Goal: Transaction & Acquisition: Purchase product/service

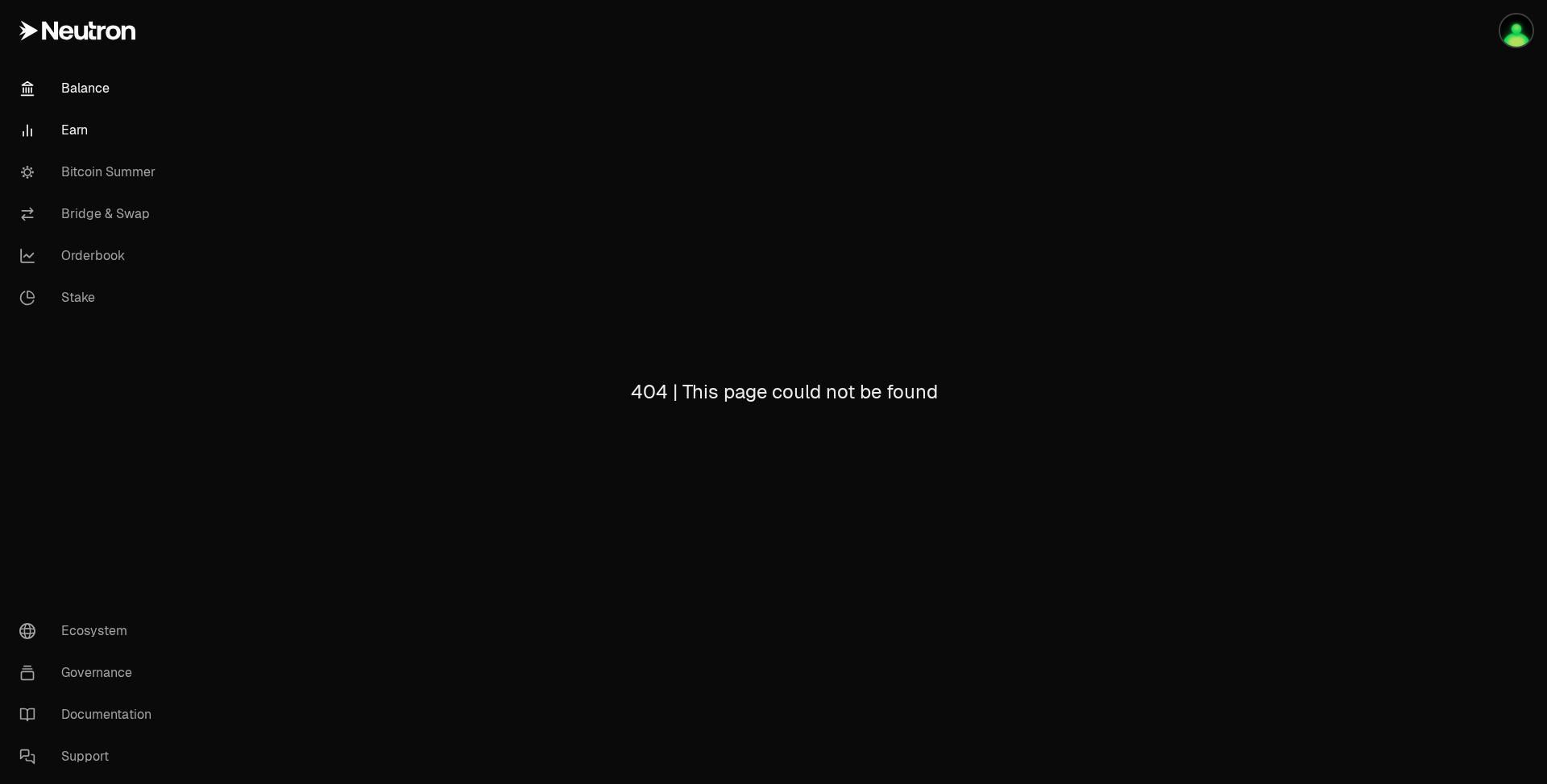
click at [119, 94] on link "Balance" at bounding box center [90, 89] width 168 height 42
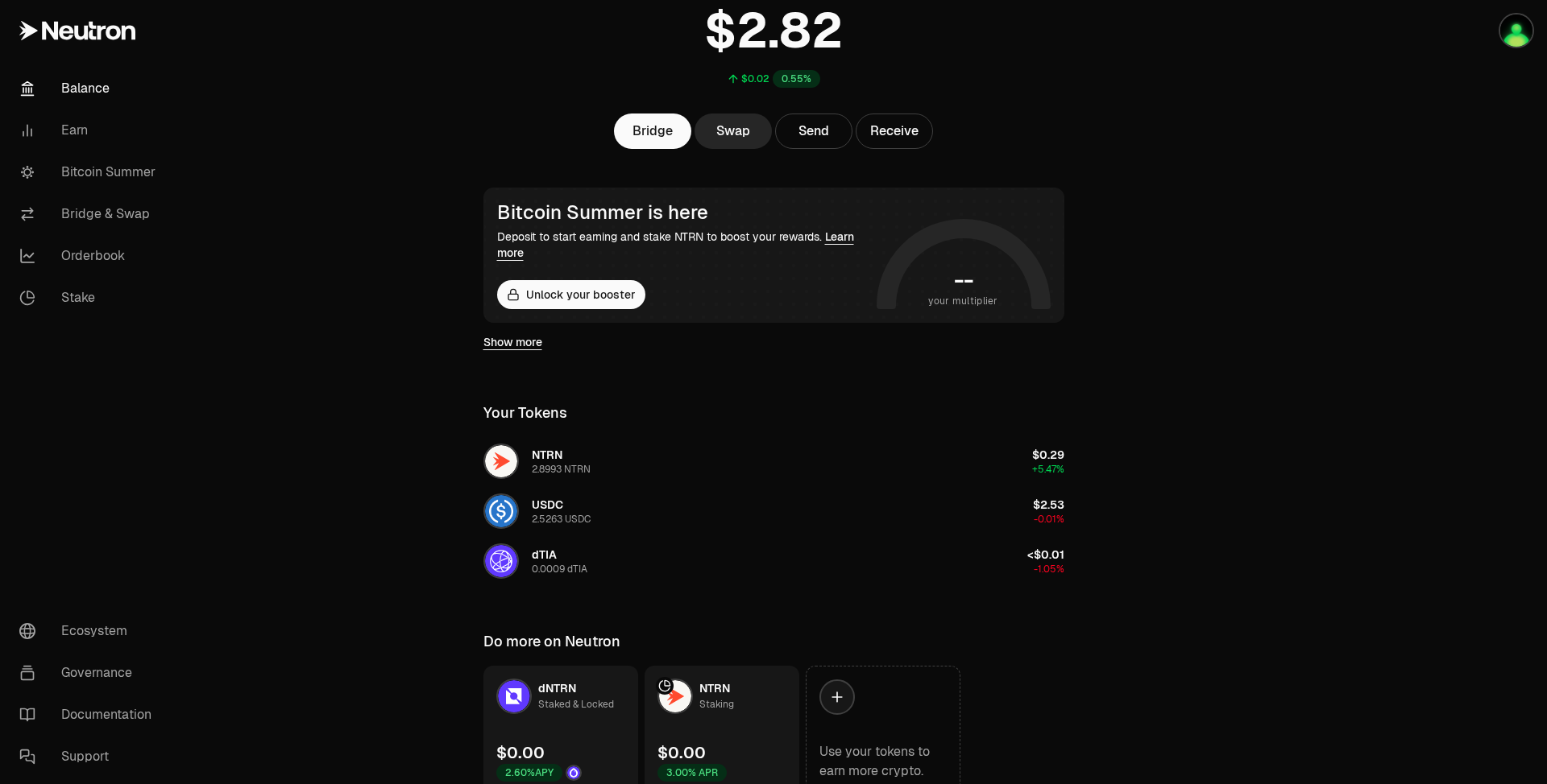
scroll to position [39, 0]
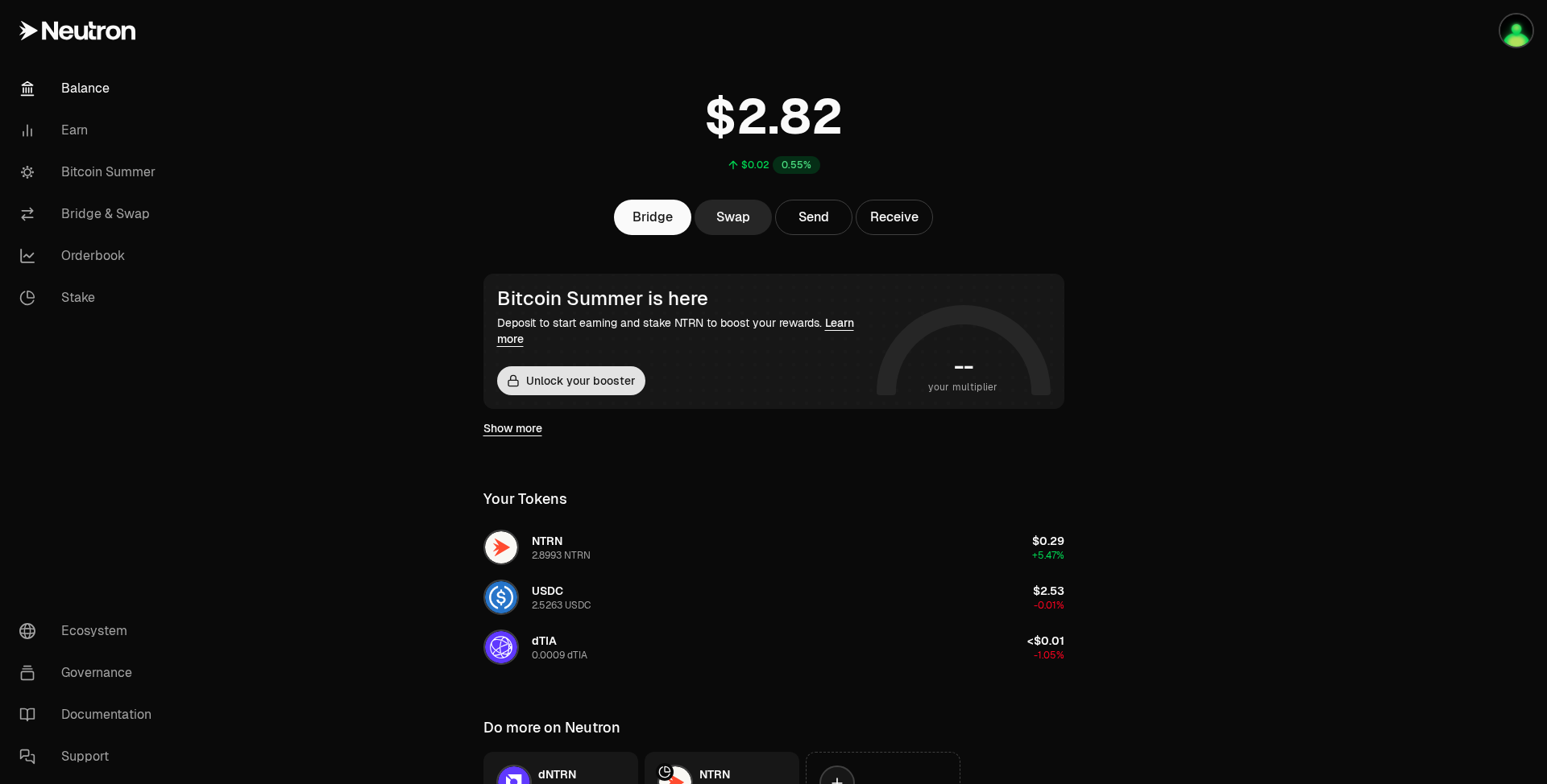
click at [550, 377] on button "Unlock your booster" at bounding box center [571, 380] width 149 height 29
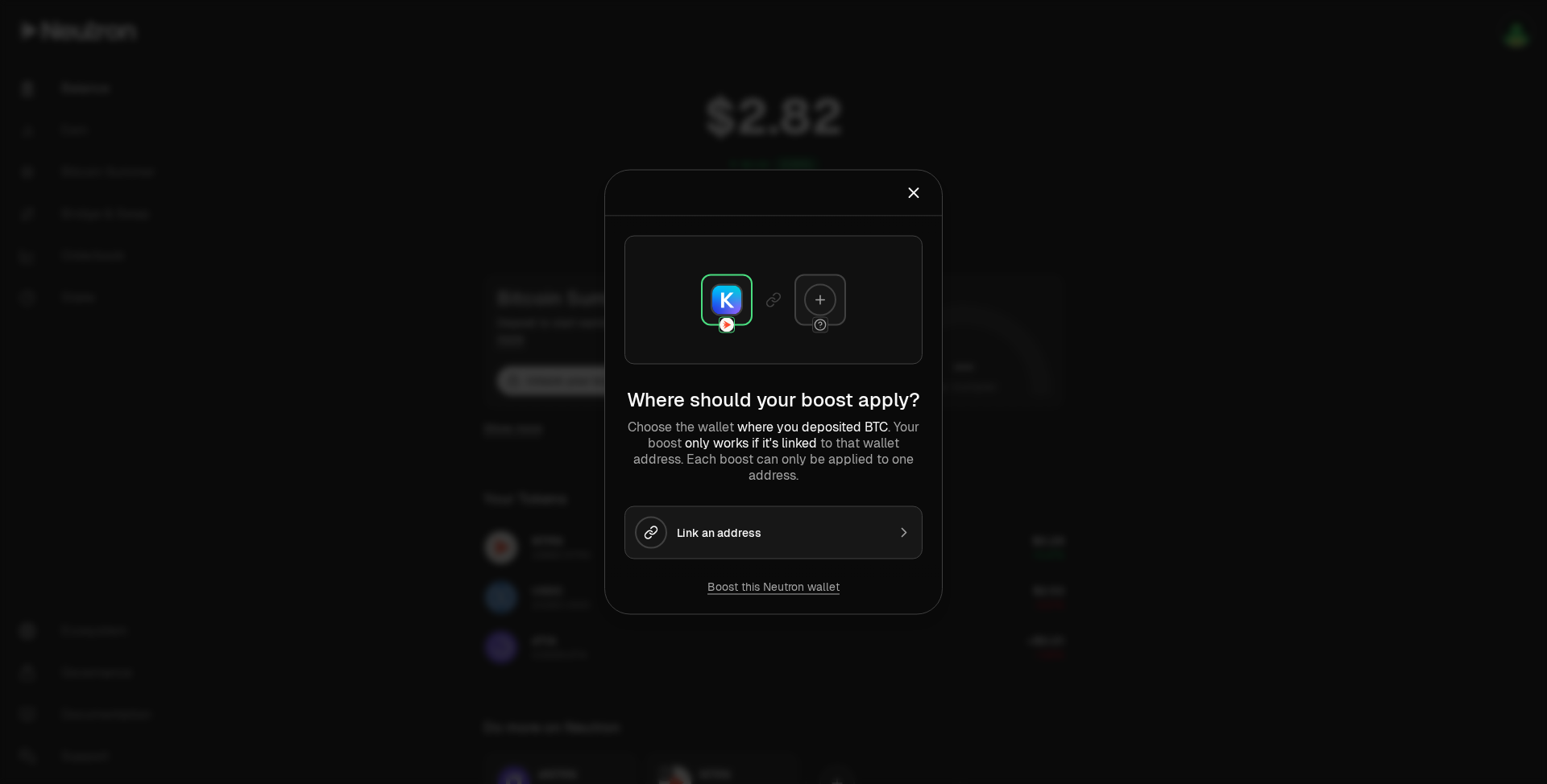
click at [738, 533] on div "Link an address" at bounding box center [781, 533] width 210 height 16
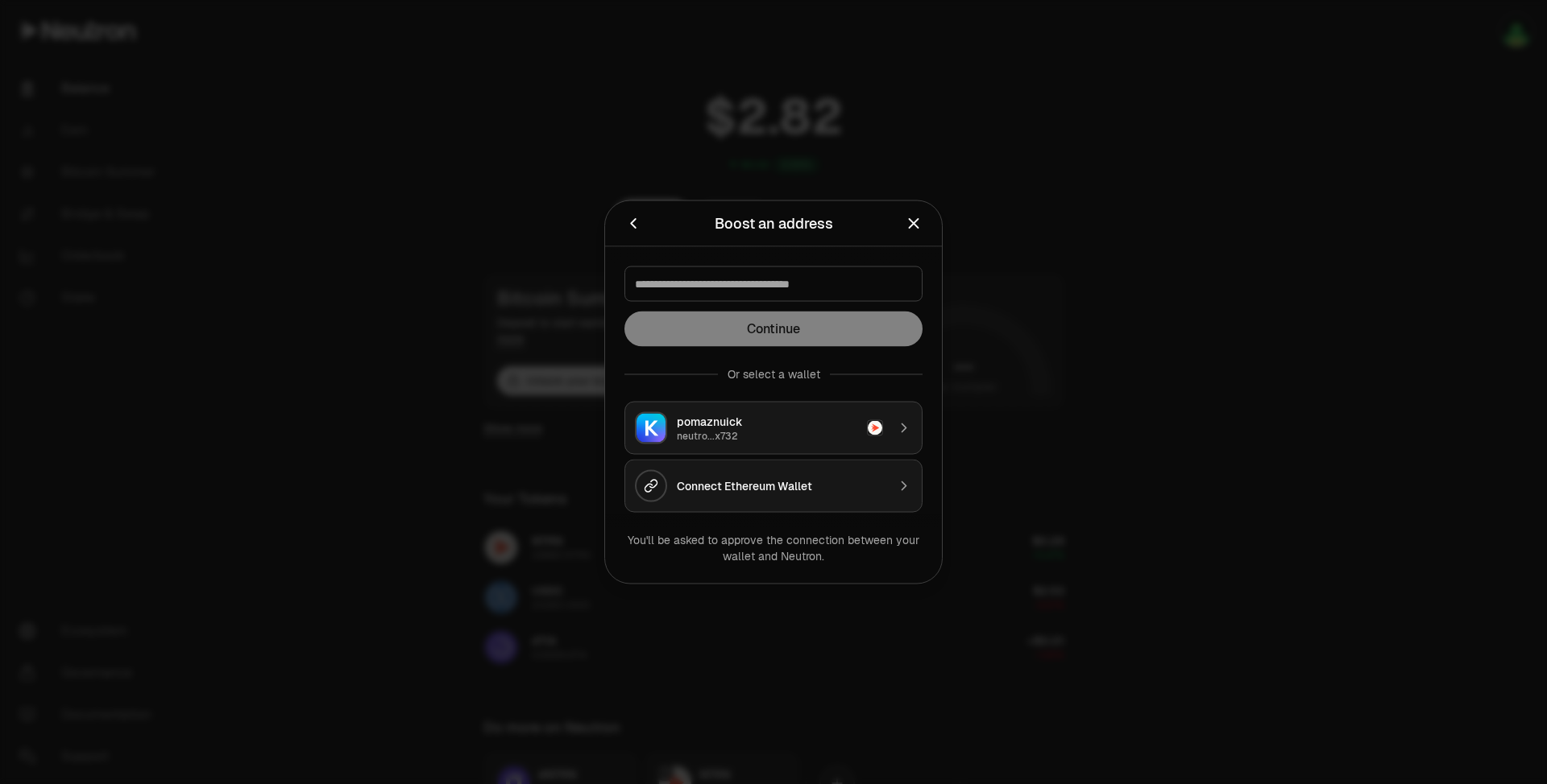
click at [762, 487] on div "Connect Ethereum Wallet" at bounding box center [781, 487] width 210 height 16
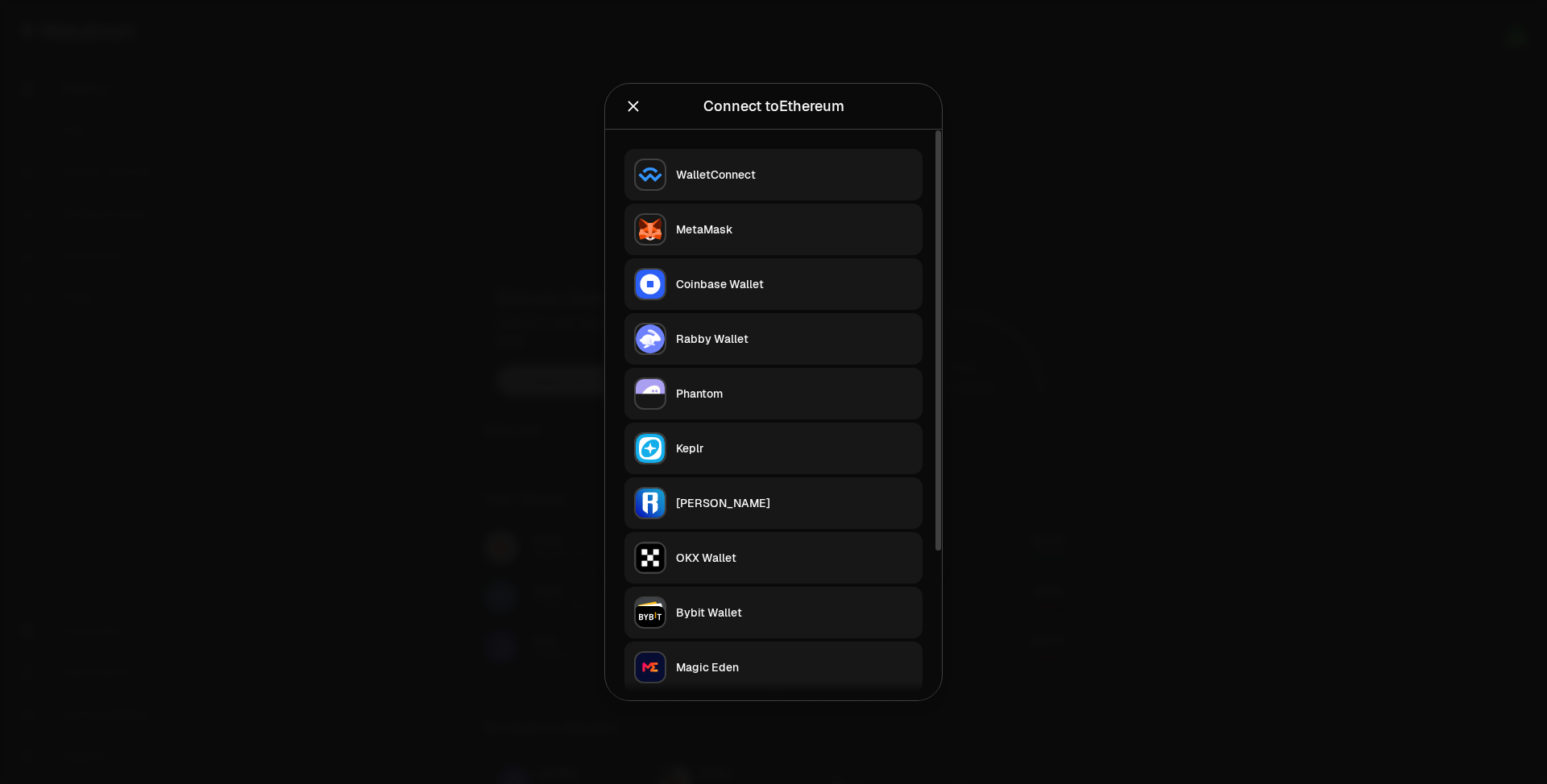
click at [722, 559] on div "OKX Wallet" at bounding box center [793, 558] width 237 height 16
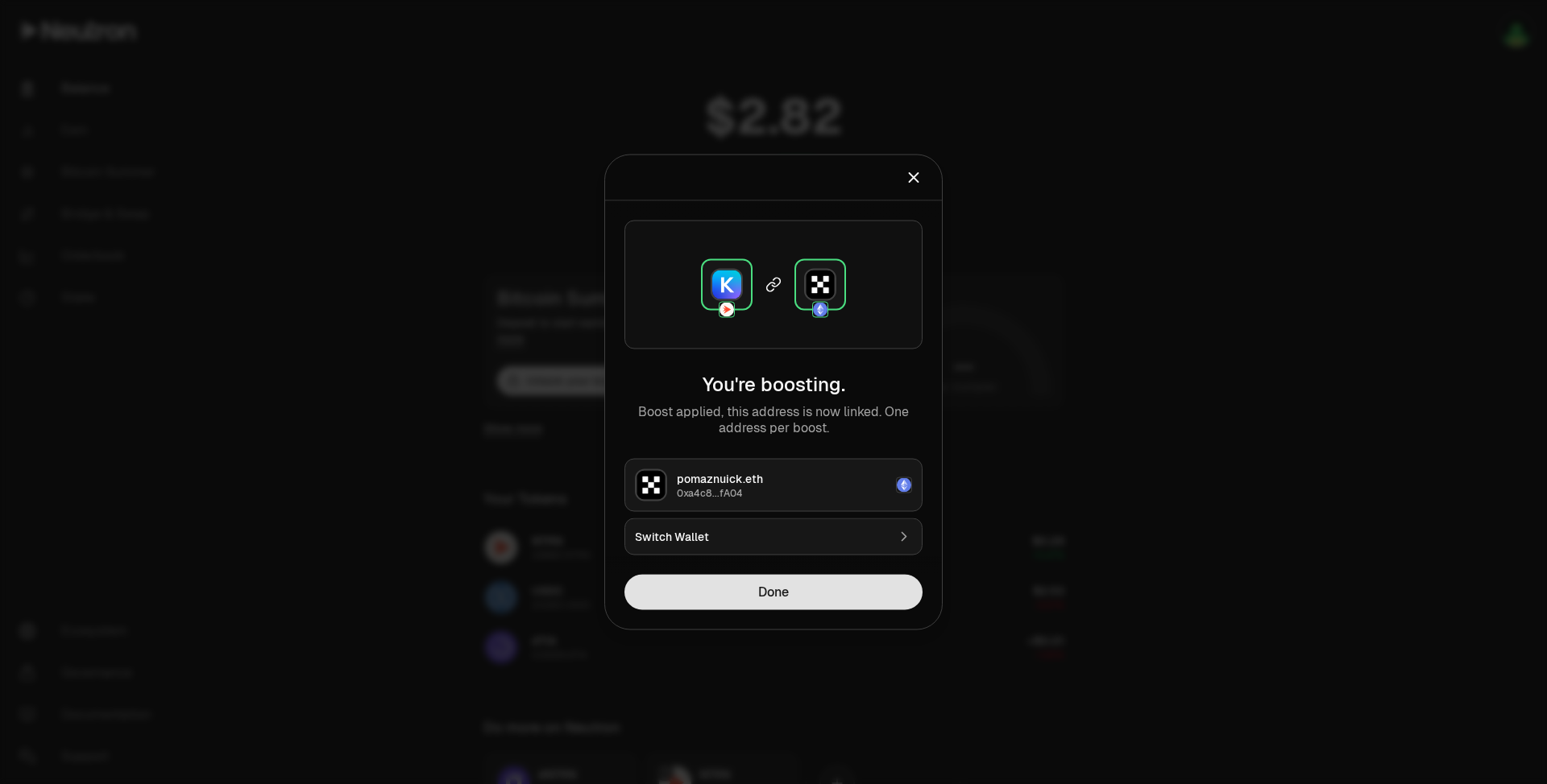
click at [869, 588] on button "Done" at bounding box center [774, 592] width 298 height 36
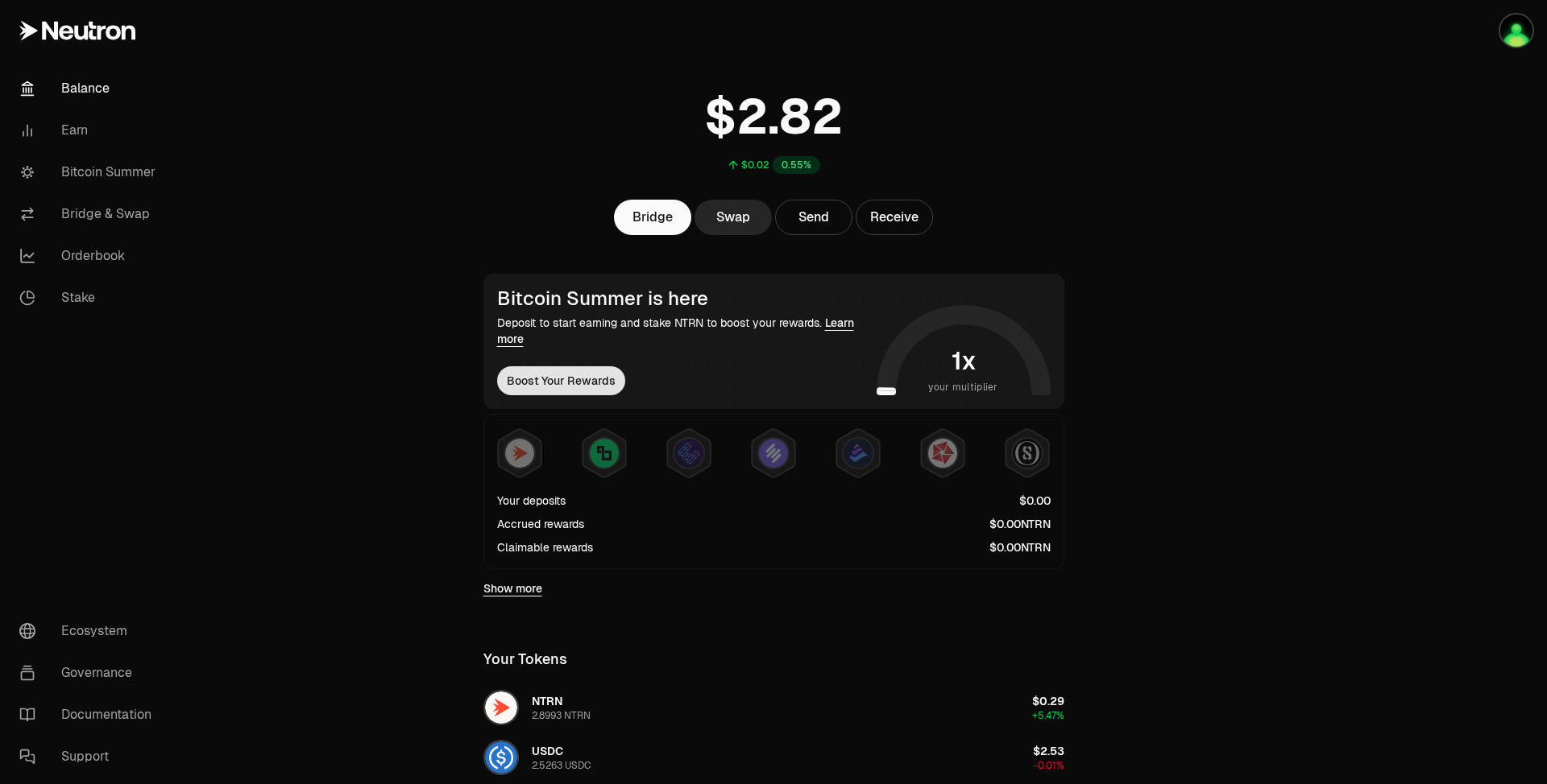
click at [589, 390] on button "Boost Your Rewards" at bounding box center [561, 380] width 128 height 29
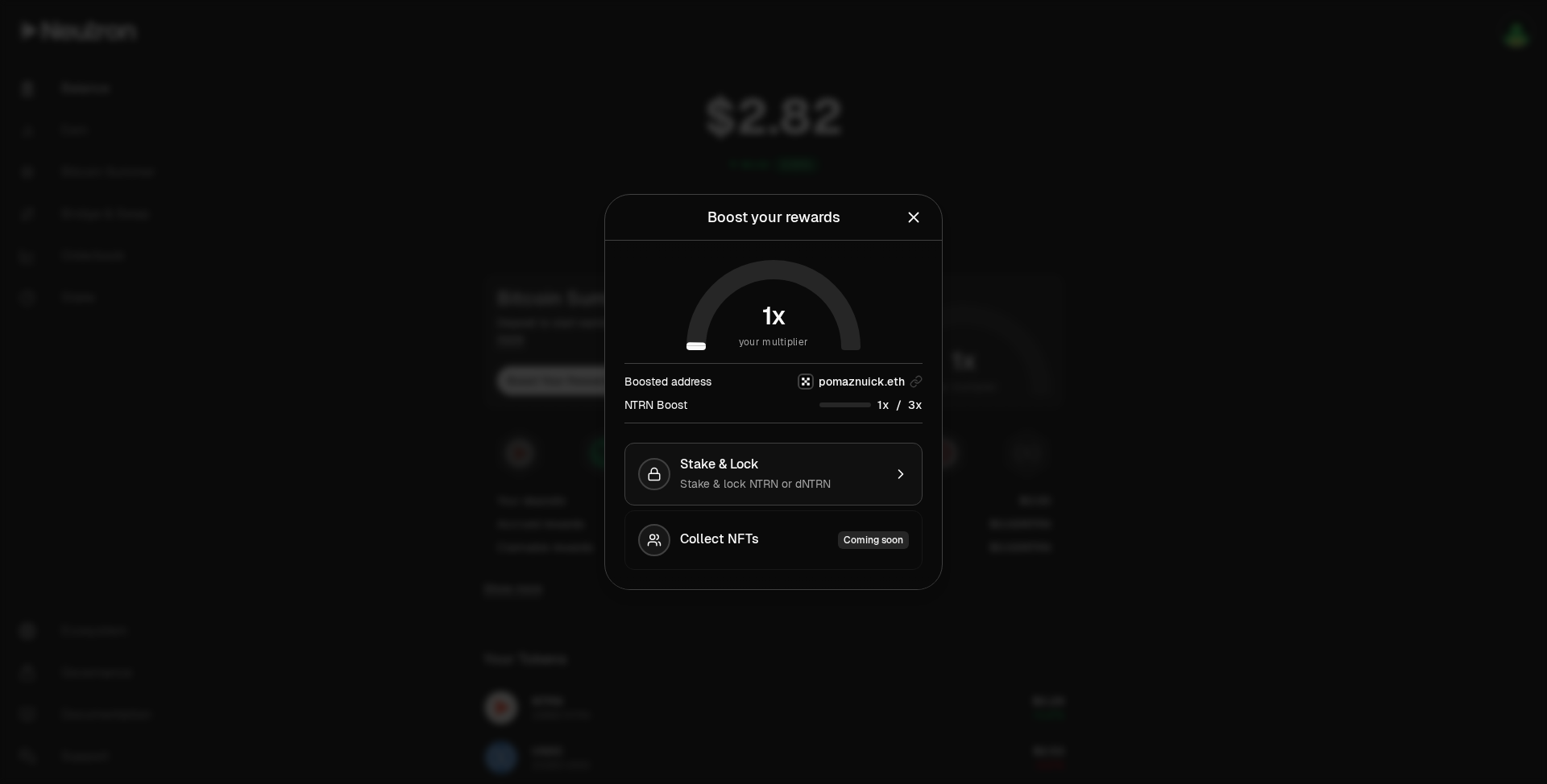
click at [781, 479] on span "Stake & lock NTRN or dNTRN" at bounding box center [755, 484] width 151 height 15
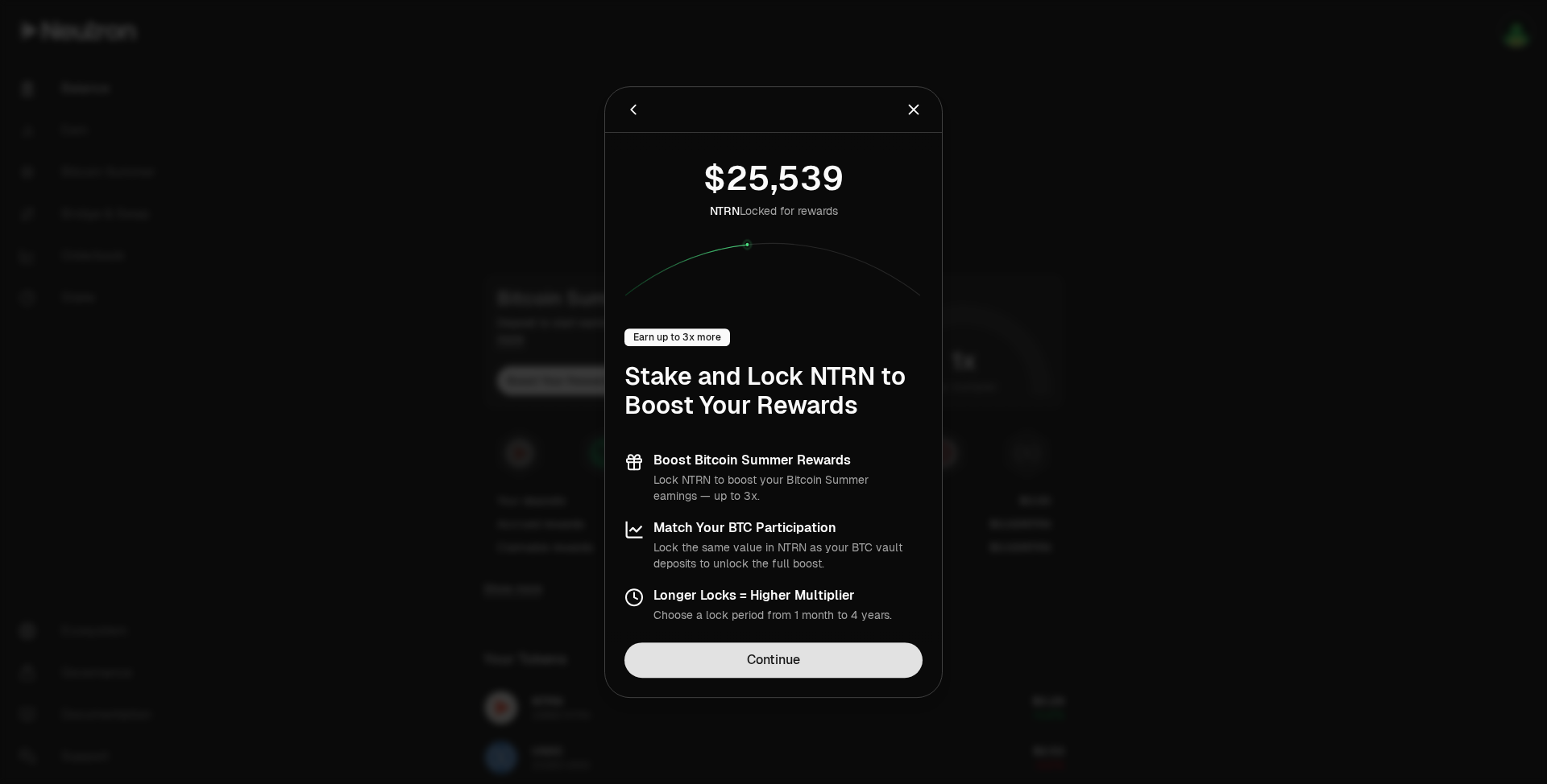
click at [756, 671] on link "Continue" at bounding box center [774, 660] width 298 height 36
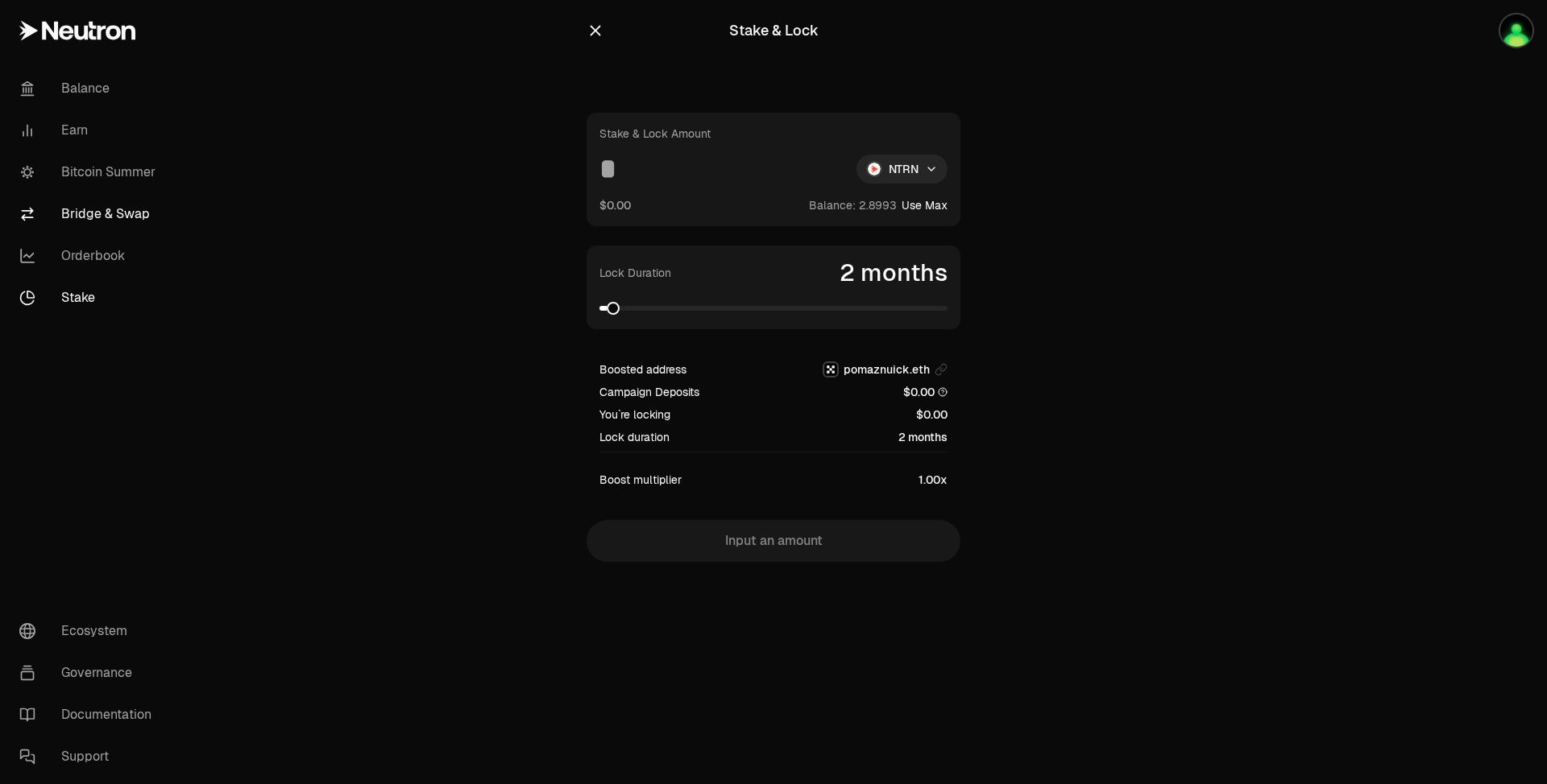
click at [119, 219] on link "Bridge & Swap" at bounding box center [90, 214] width 168 height 42
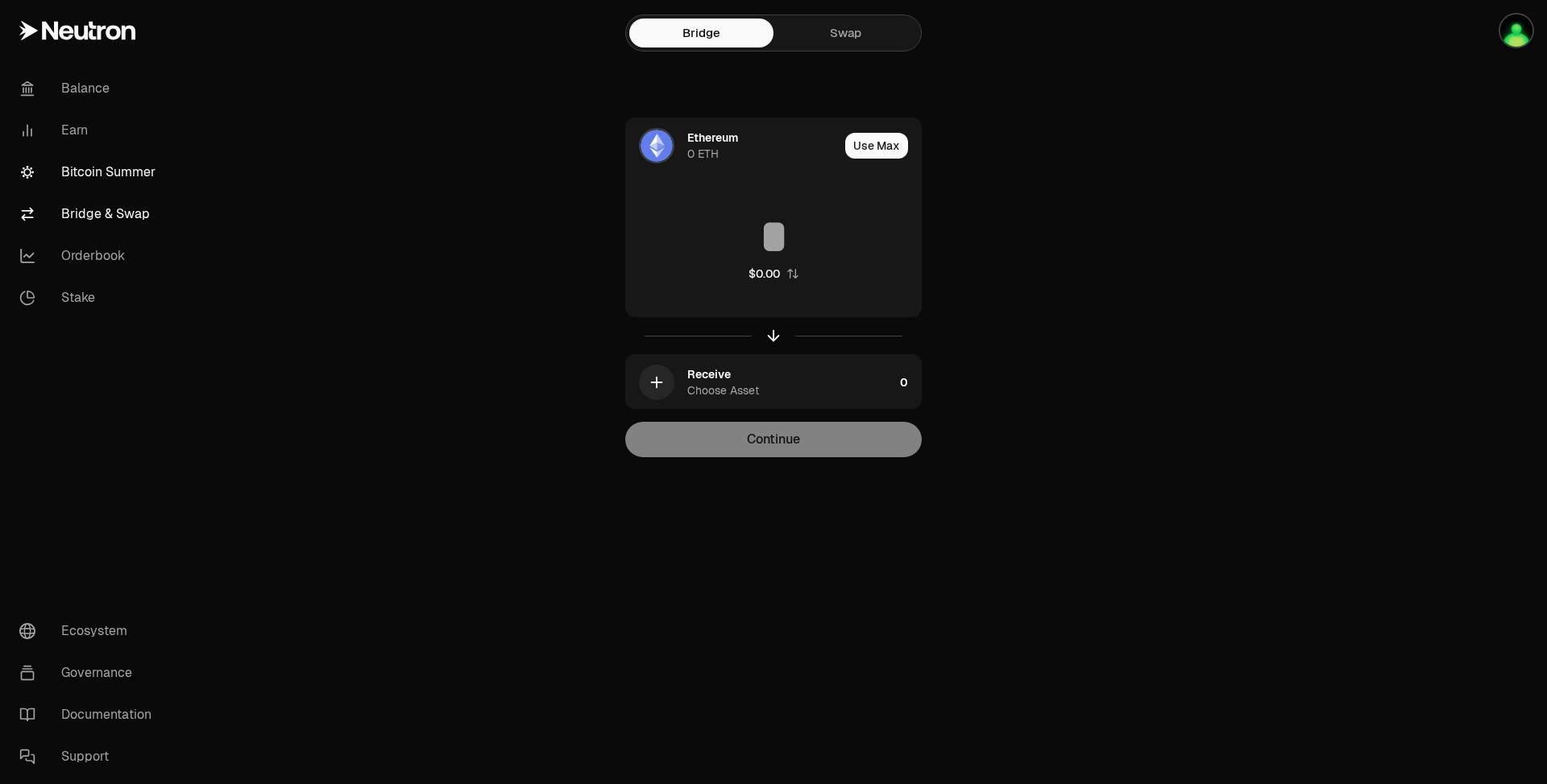
click at [145, 174] on link "Bitcoin Summer" at bounding box center [90, 173] width 168 height 42
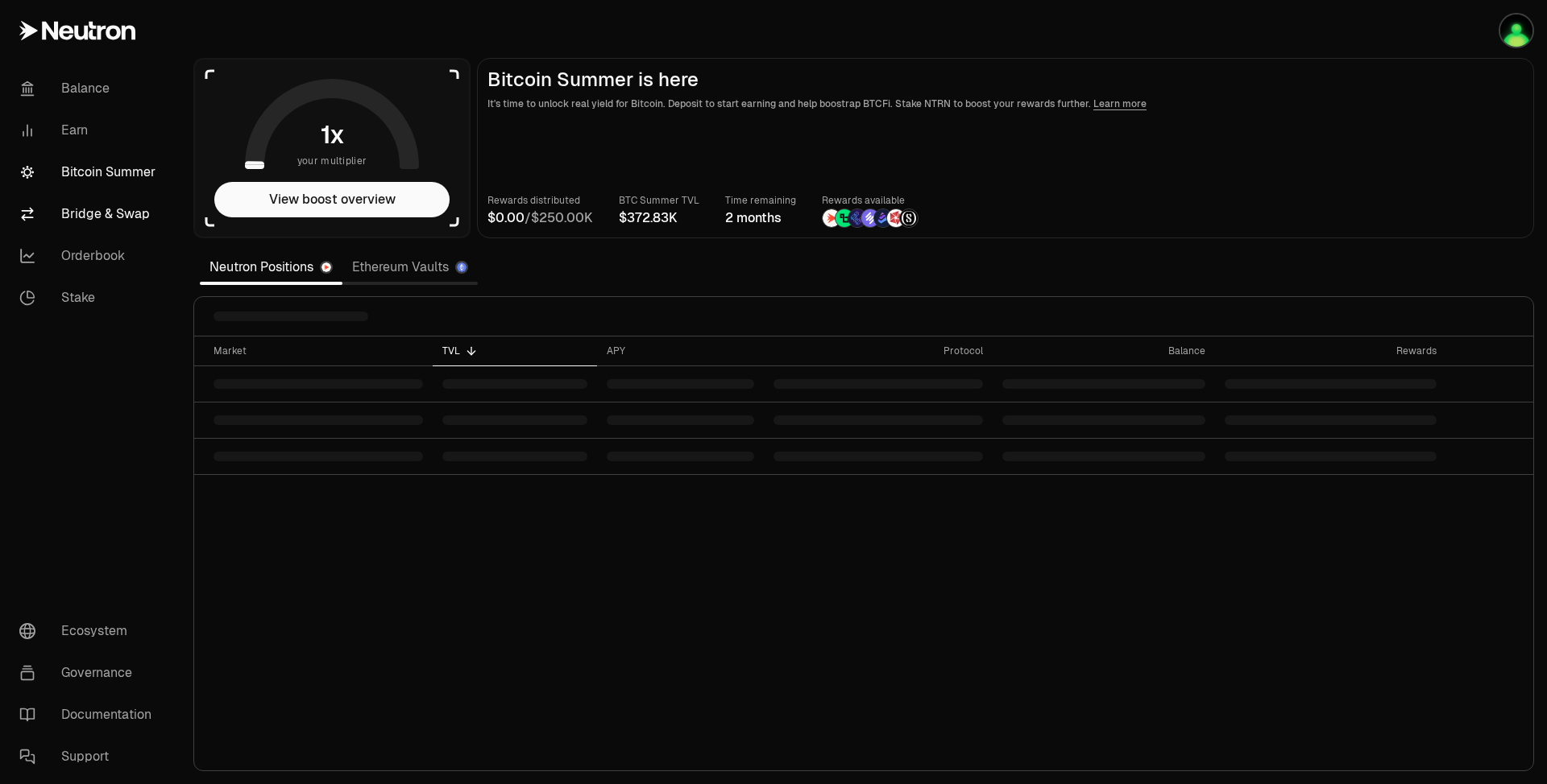
click at [134, 205] on link "Bridge & Swap" at bounding box center [90, 214] width 168 height 42
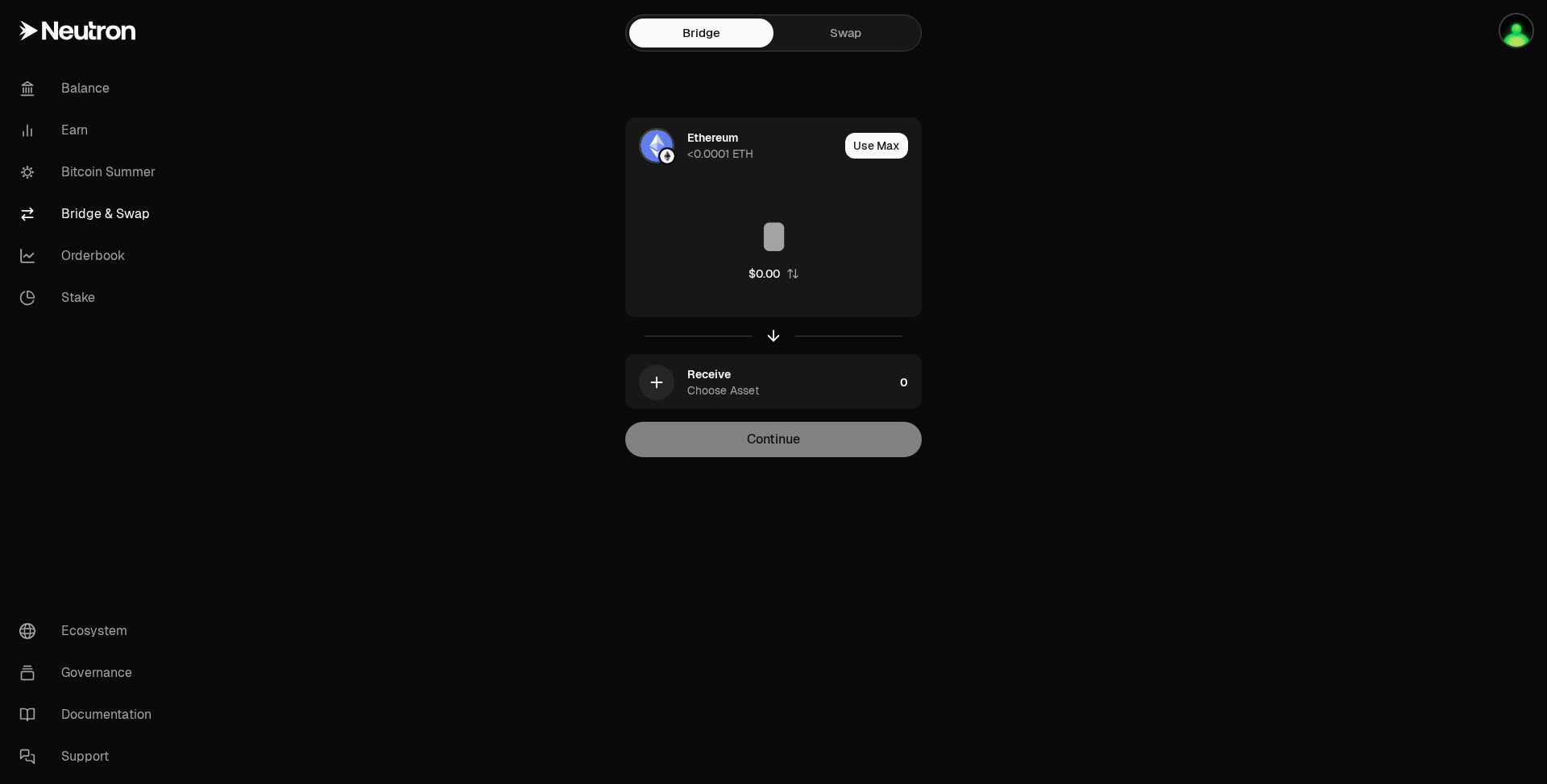
click at [842, 29] on link "Swap" at bounding box center [845, 33] width 145 height 29
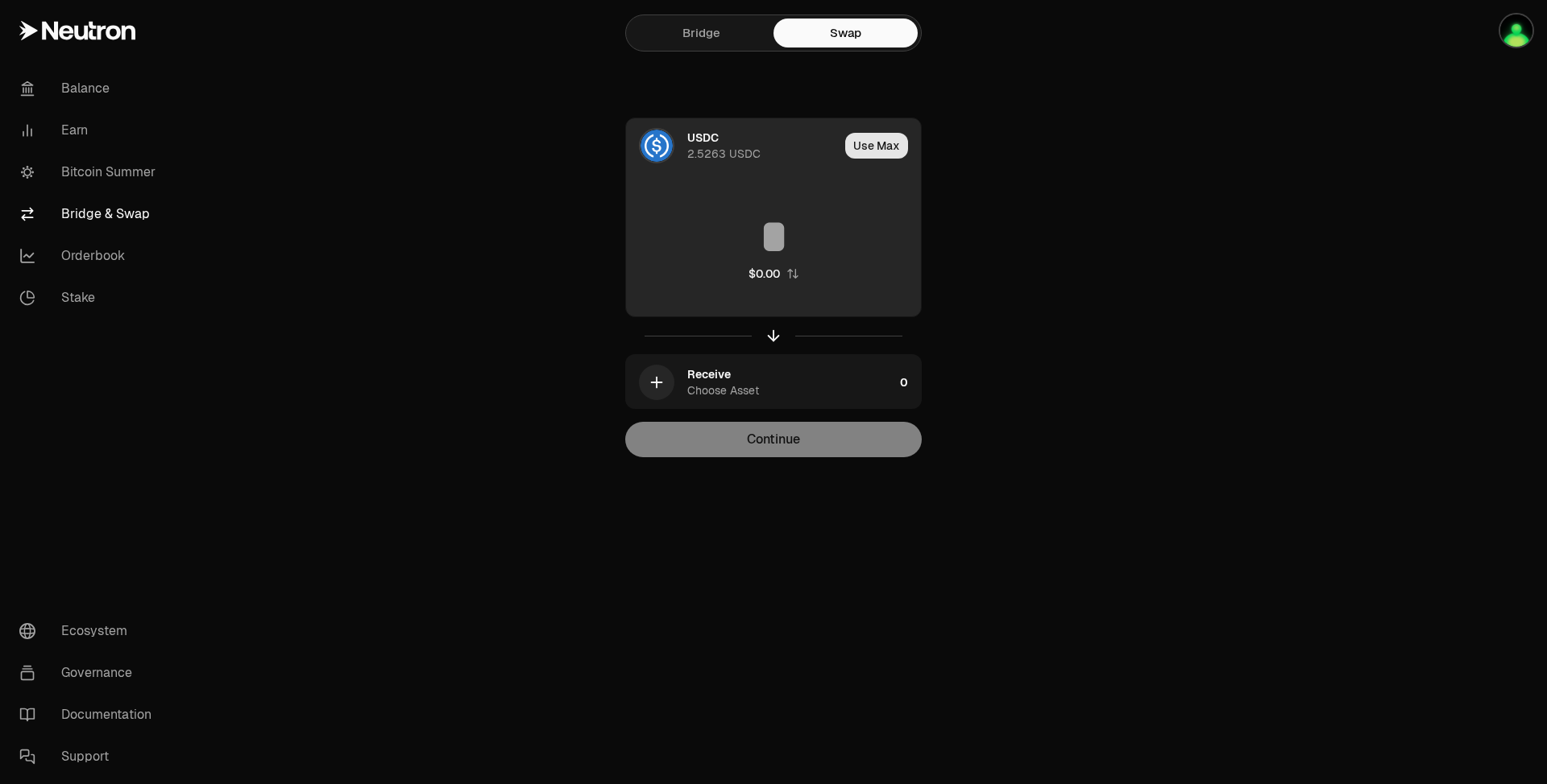
click at [868, 140] on button "Use Max" at bounding box center [876, 146] width 63 height 26
type input "********"
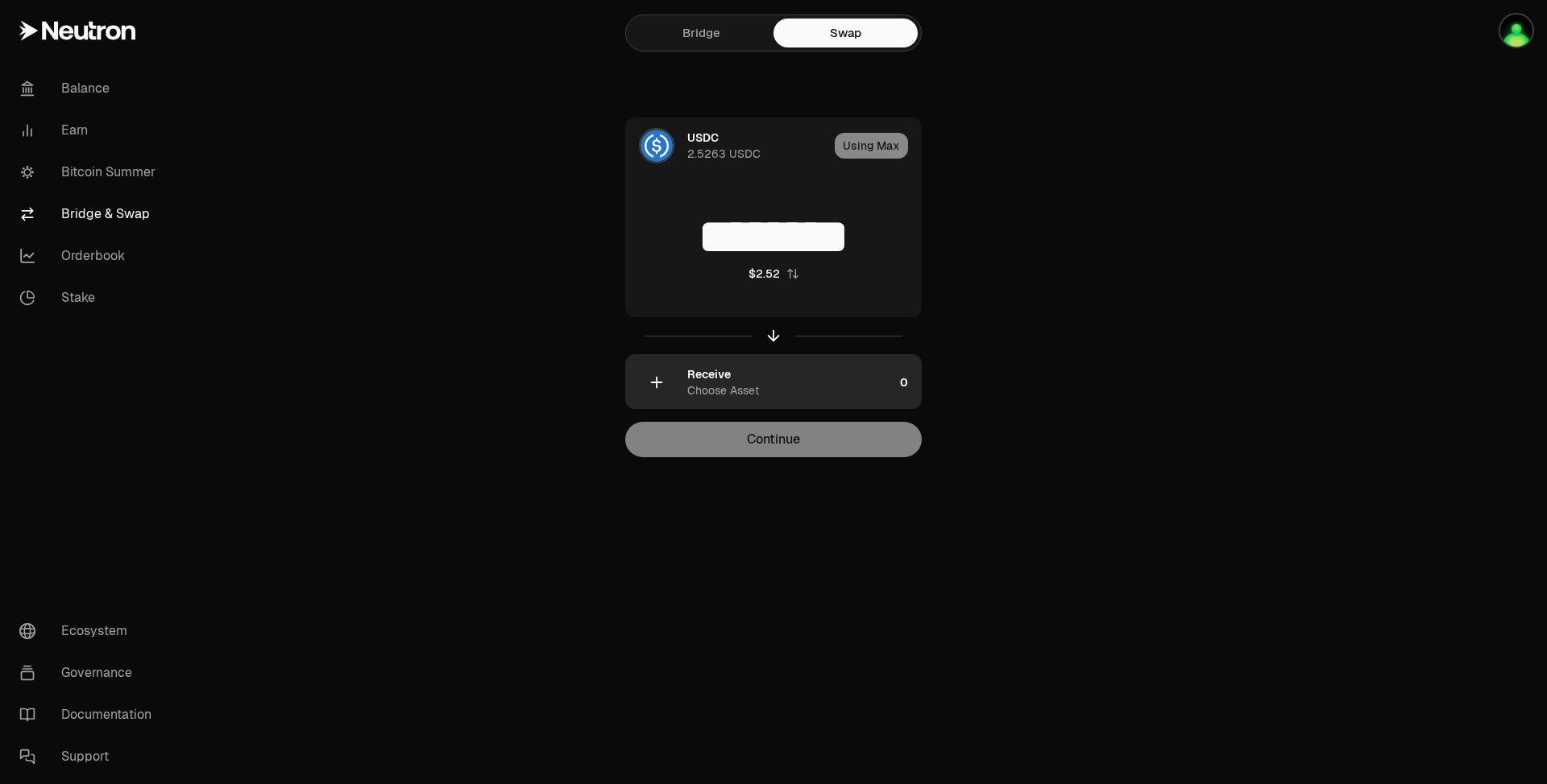
click at [736, 393] on div "Choose Asset" at bounding box center [724, 391] width 72 height 16
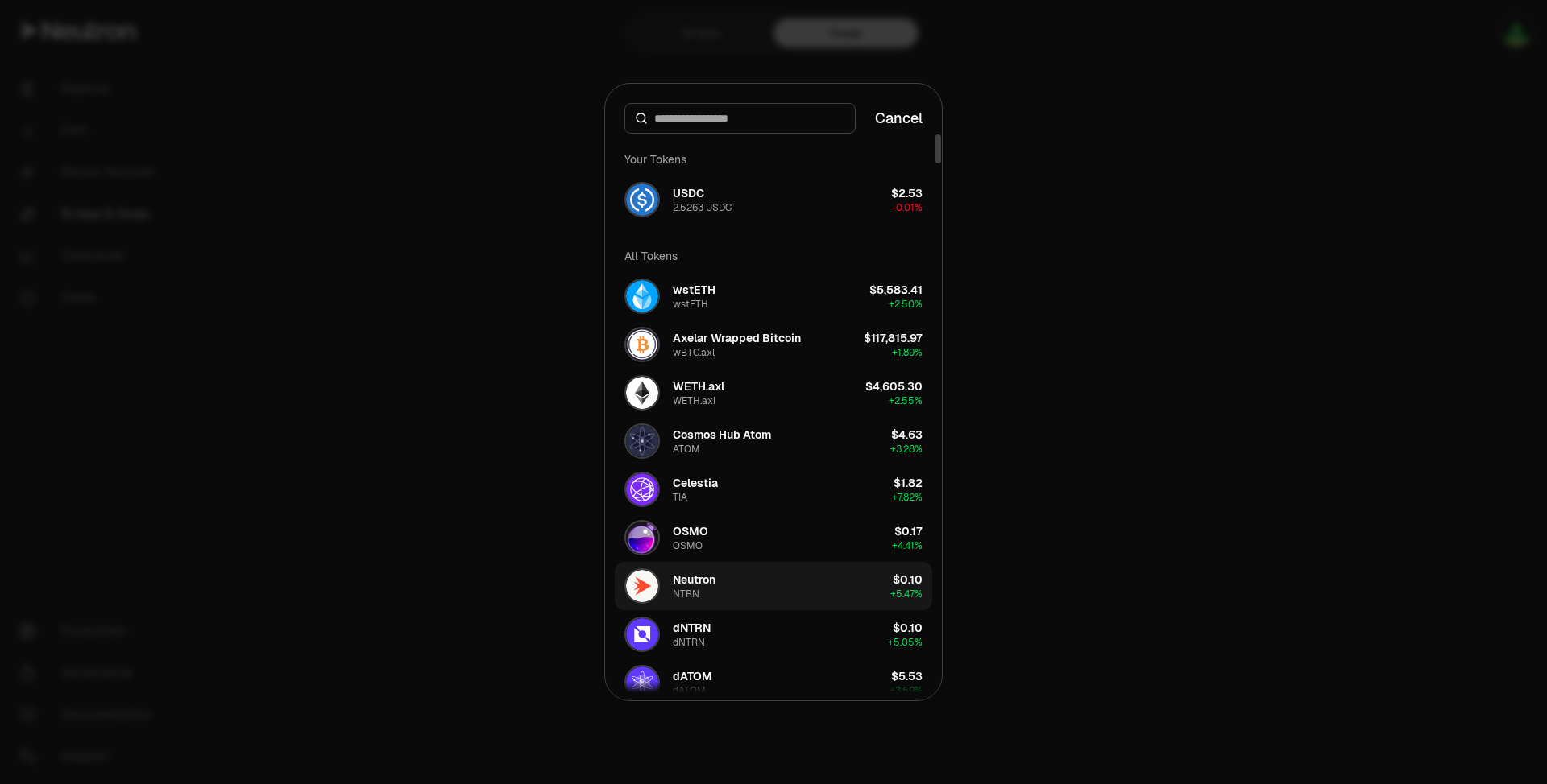
click at [783, 587] on button "Neutron NTRN $0.10 + 5.47%" at bounding box center [774, 587] width 317 height 48
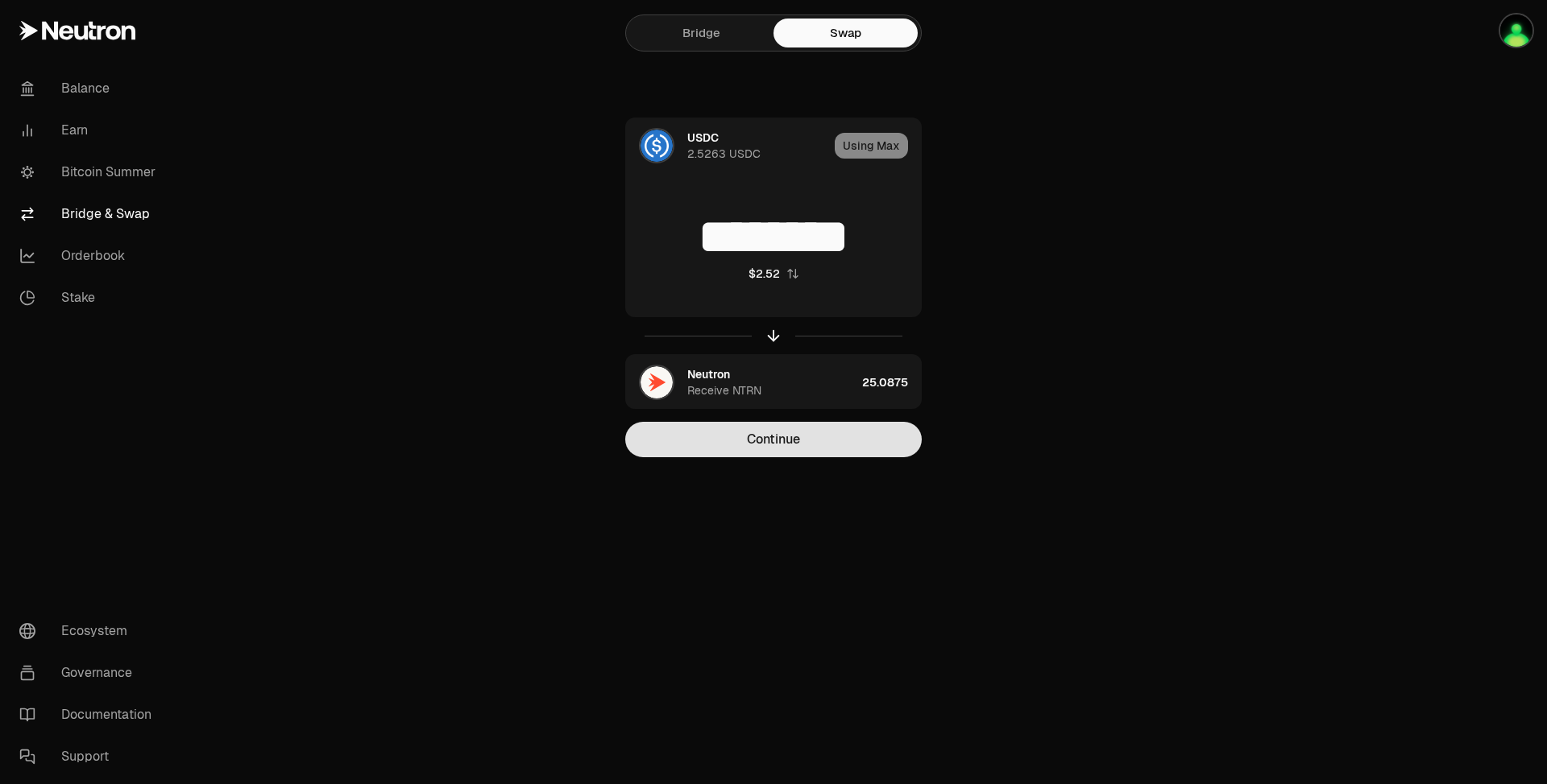
click at [812, 450] on button "Continue" at bounding box center [774, 440] width 296 height 36
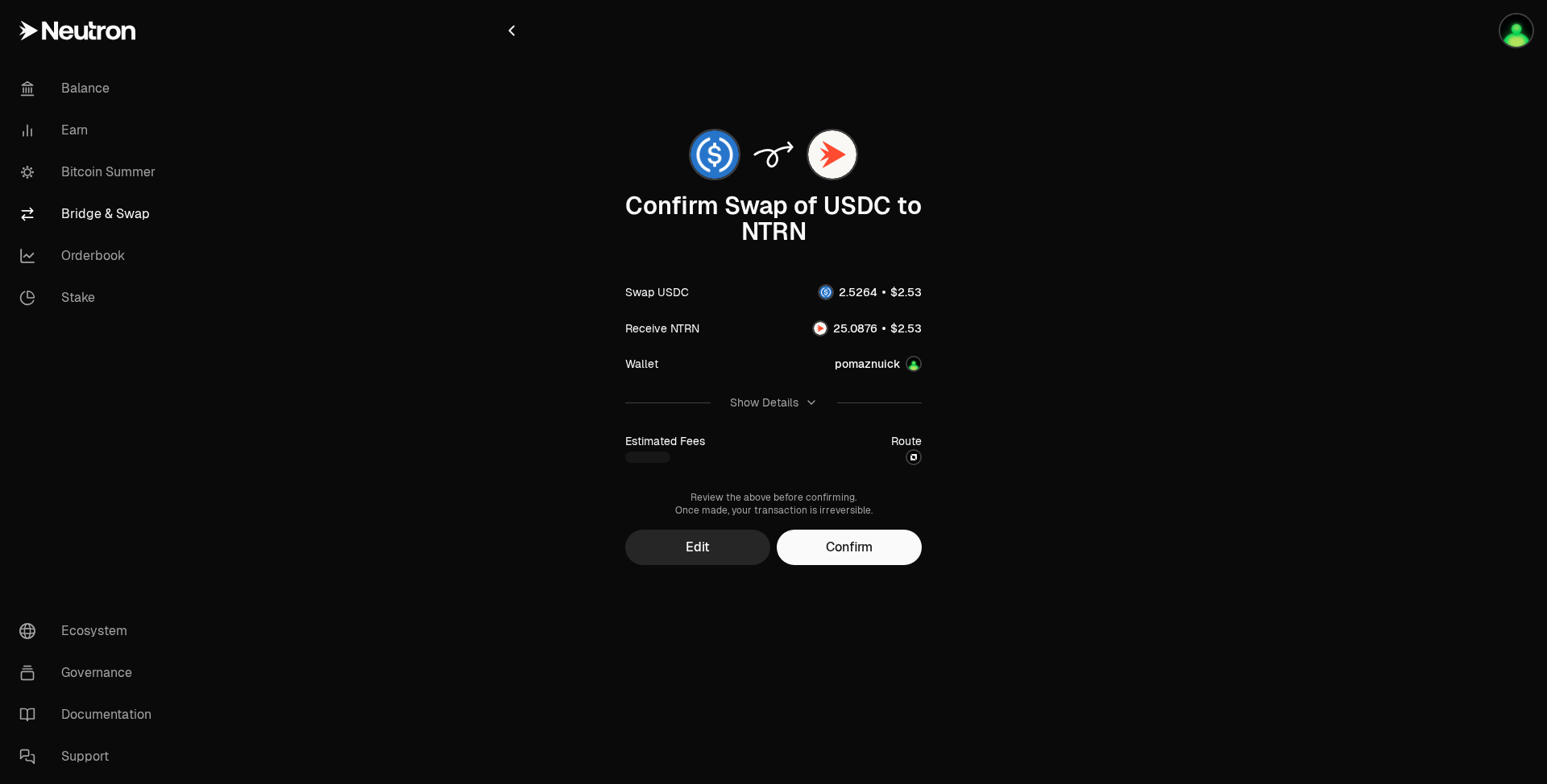
click at [880, 521] on div "Confirm Swap of USDC to NTRN Swap USDC Receive NTRN Wallet pomaznuick Show Deta…" at bounding box center [774, 341] width 542 height 446
click at [882, 539] on button "Confirm" at bounding box center [848, 548] width 145 height 36
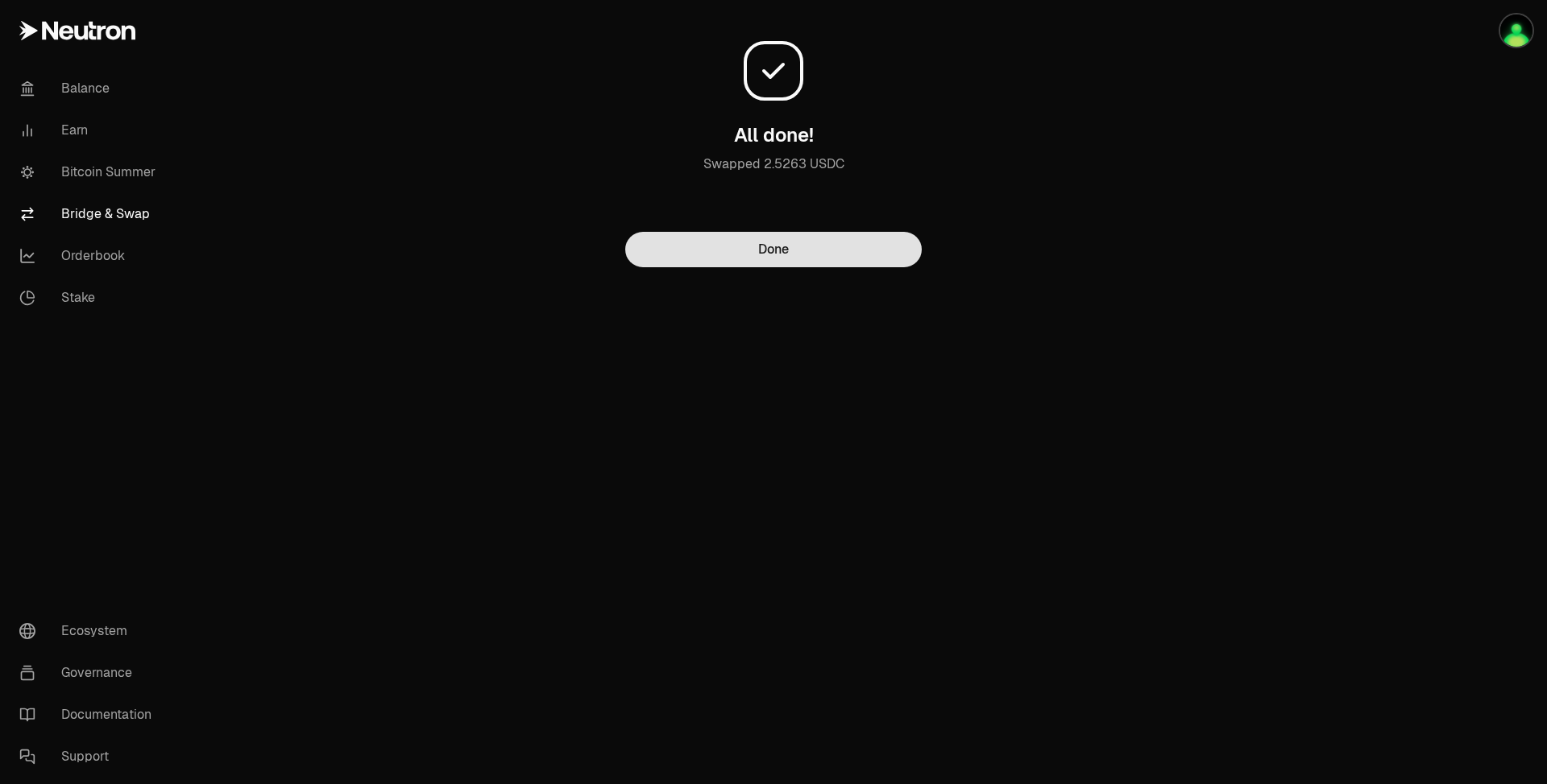
click at [756, 253] on button "Done" at bounding box center [774, 250] width 296 height 36
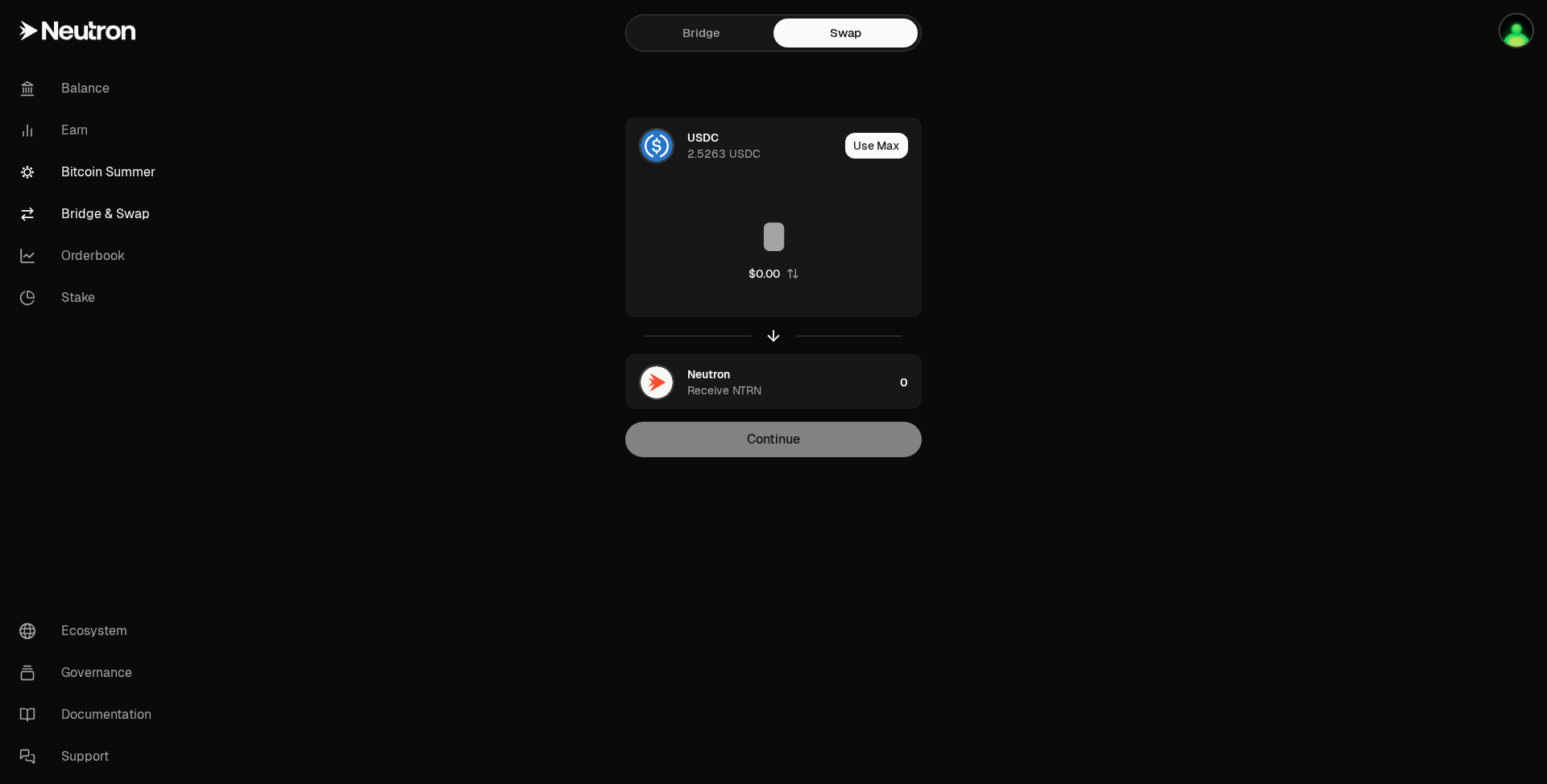
click at [104, 179] on link "Bitcoin Summer" at bounding box center [90, 173] width 168 height 42
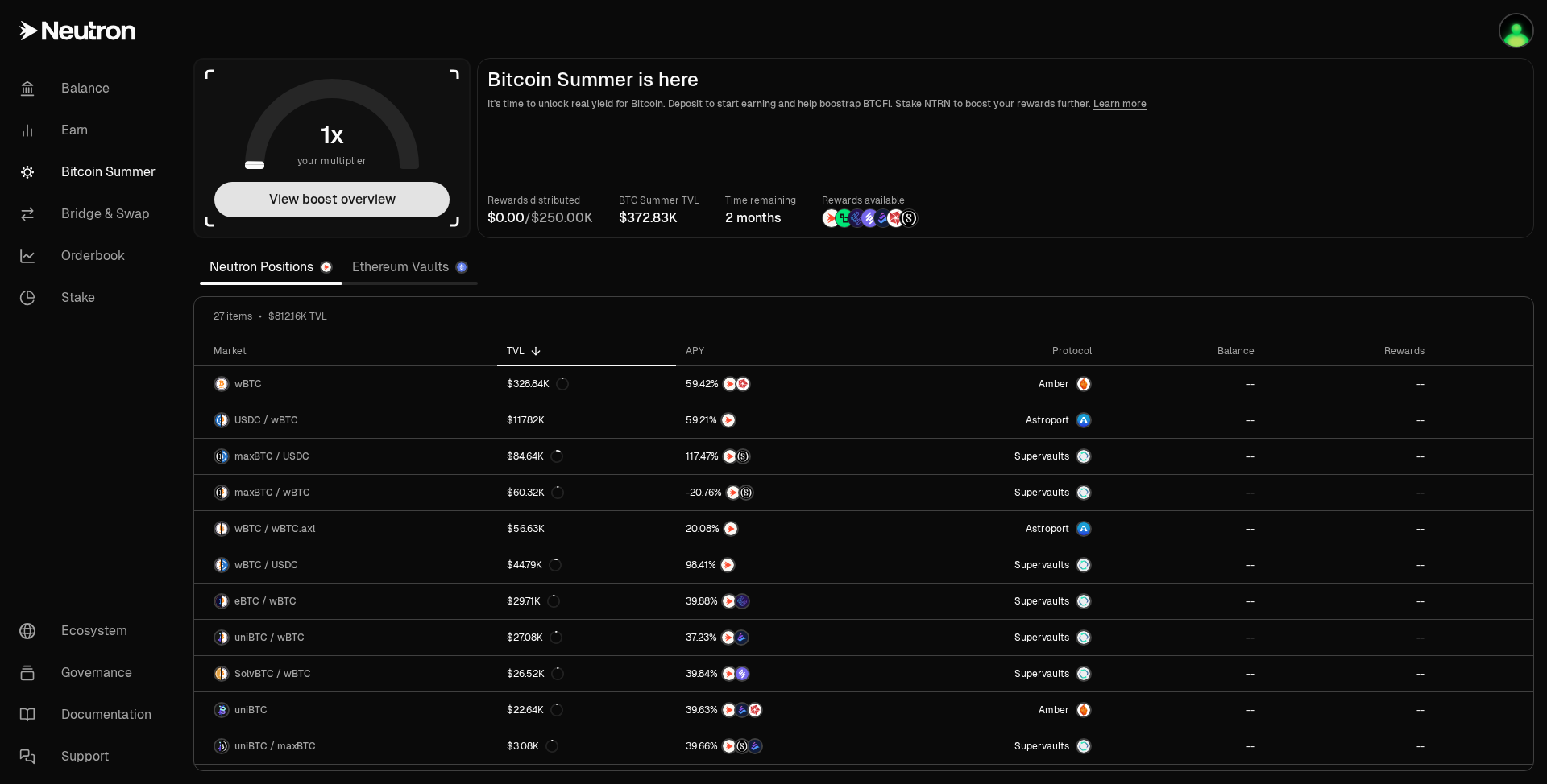
click at [353, 214] on button "View boost overview" at bounding box center [332, 199] width 236 height 36
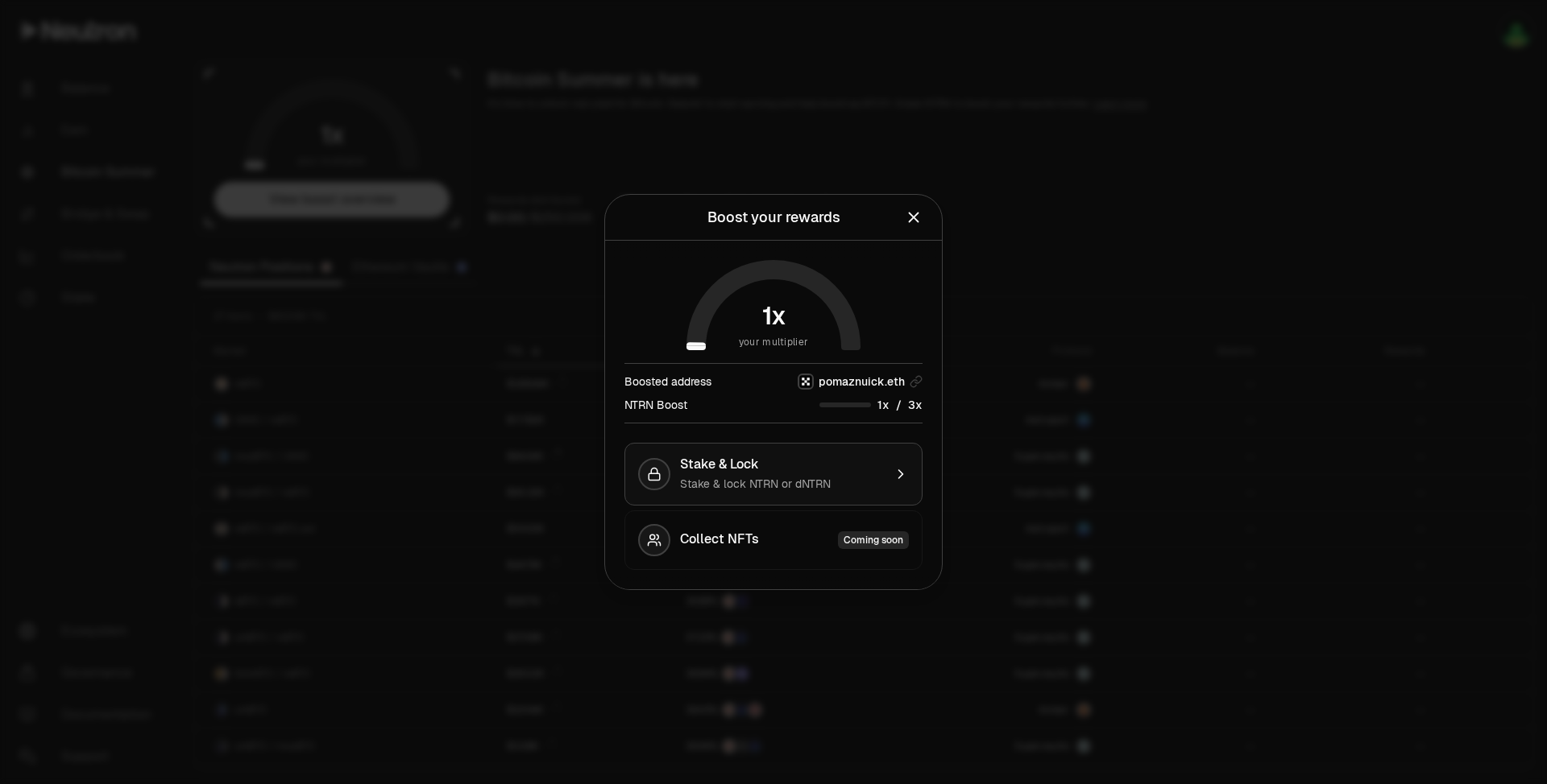
click at [700, 470] on span "Stake & Lock" at bounding box center [719, 465] width 79 height 16
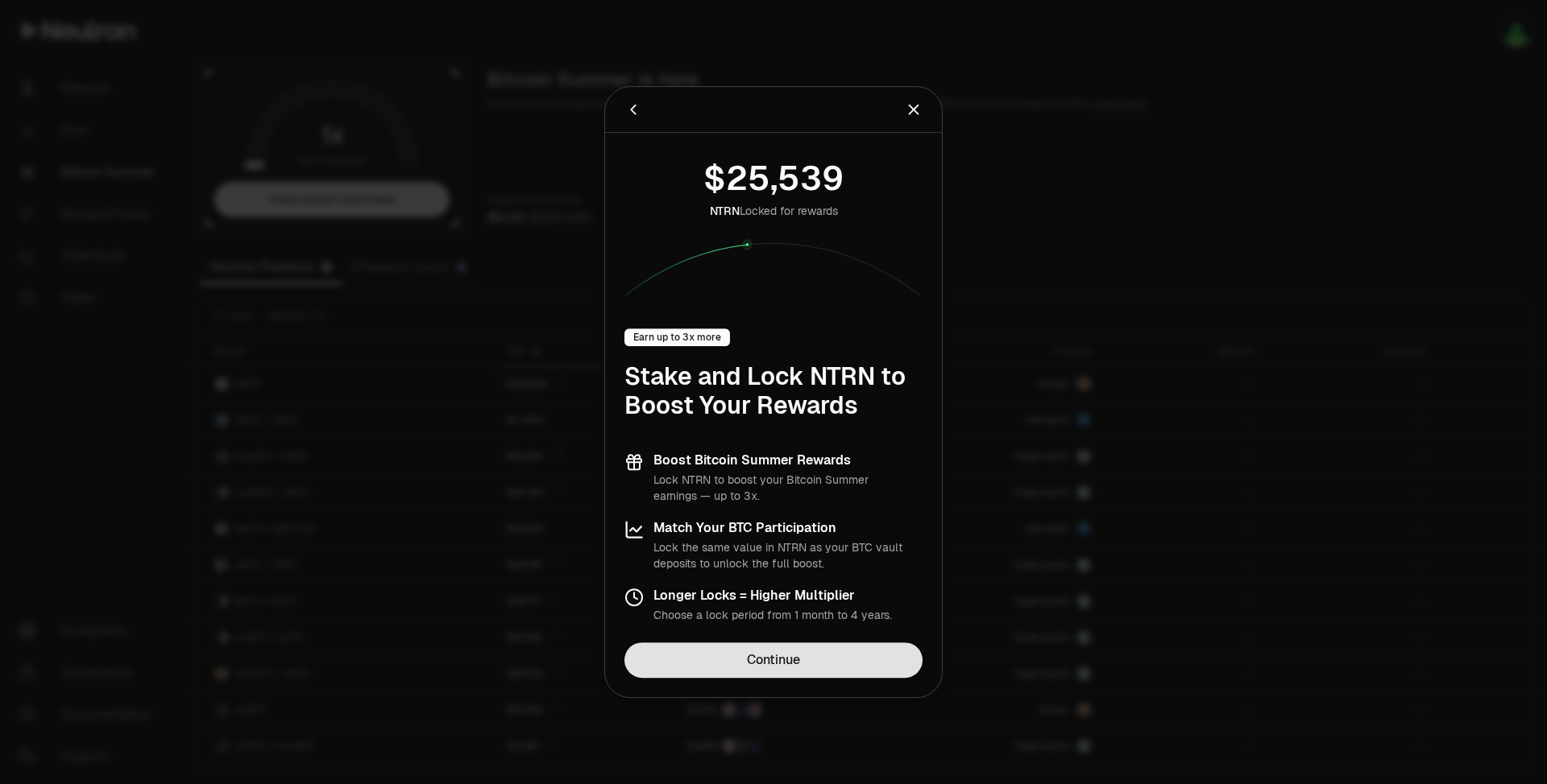
click at [764, 667] on link "Continue" at bounding box center [774, 660] width 298 height 36
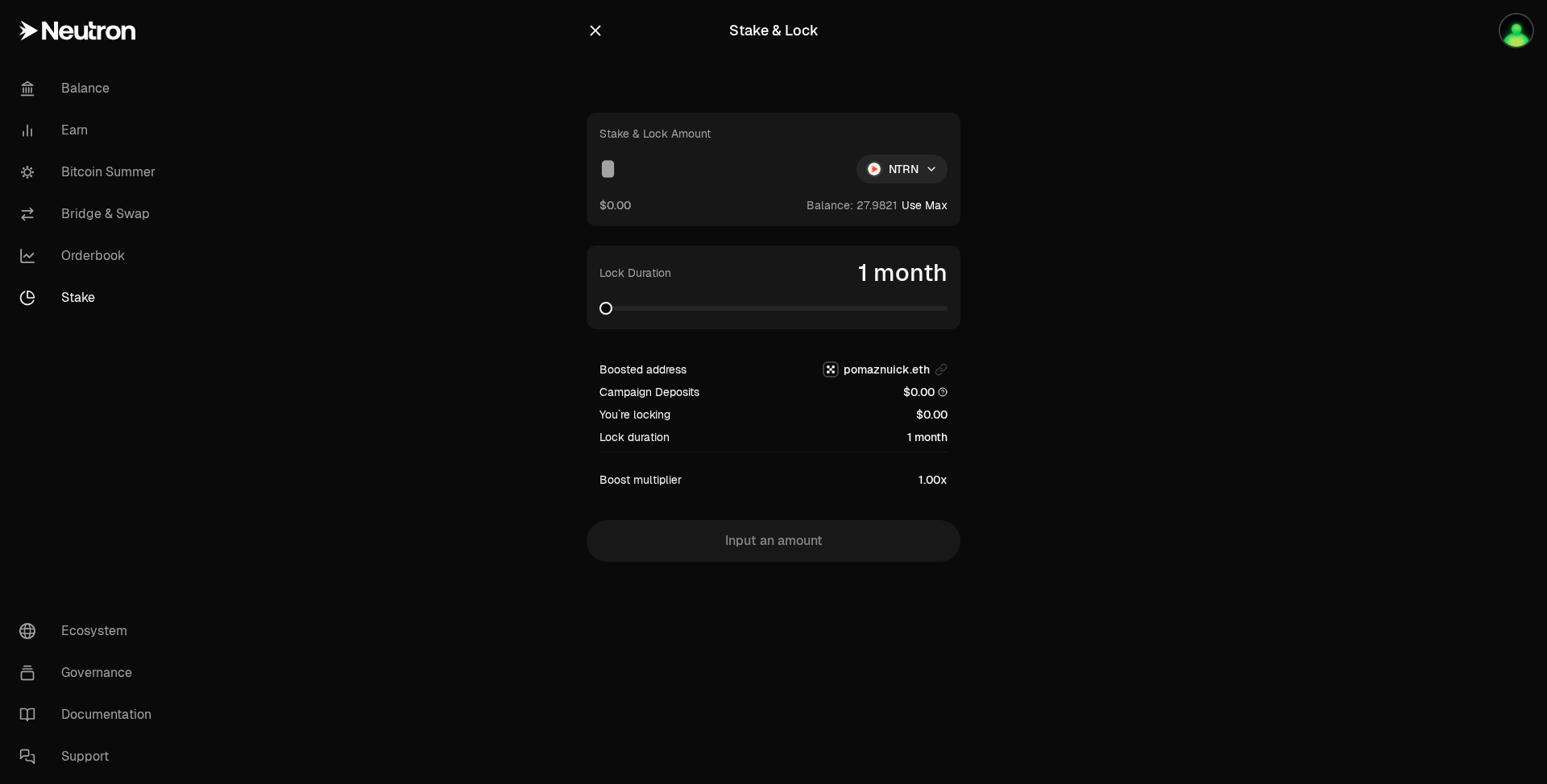
click at [651, 170] on input at bounding box center [722, 169] width 245 height 29
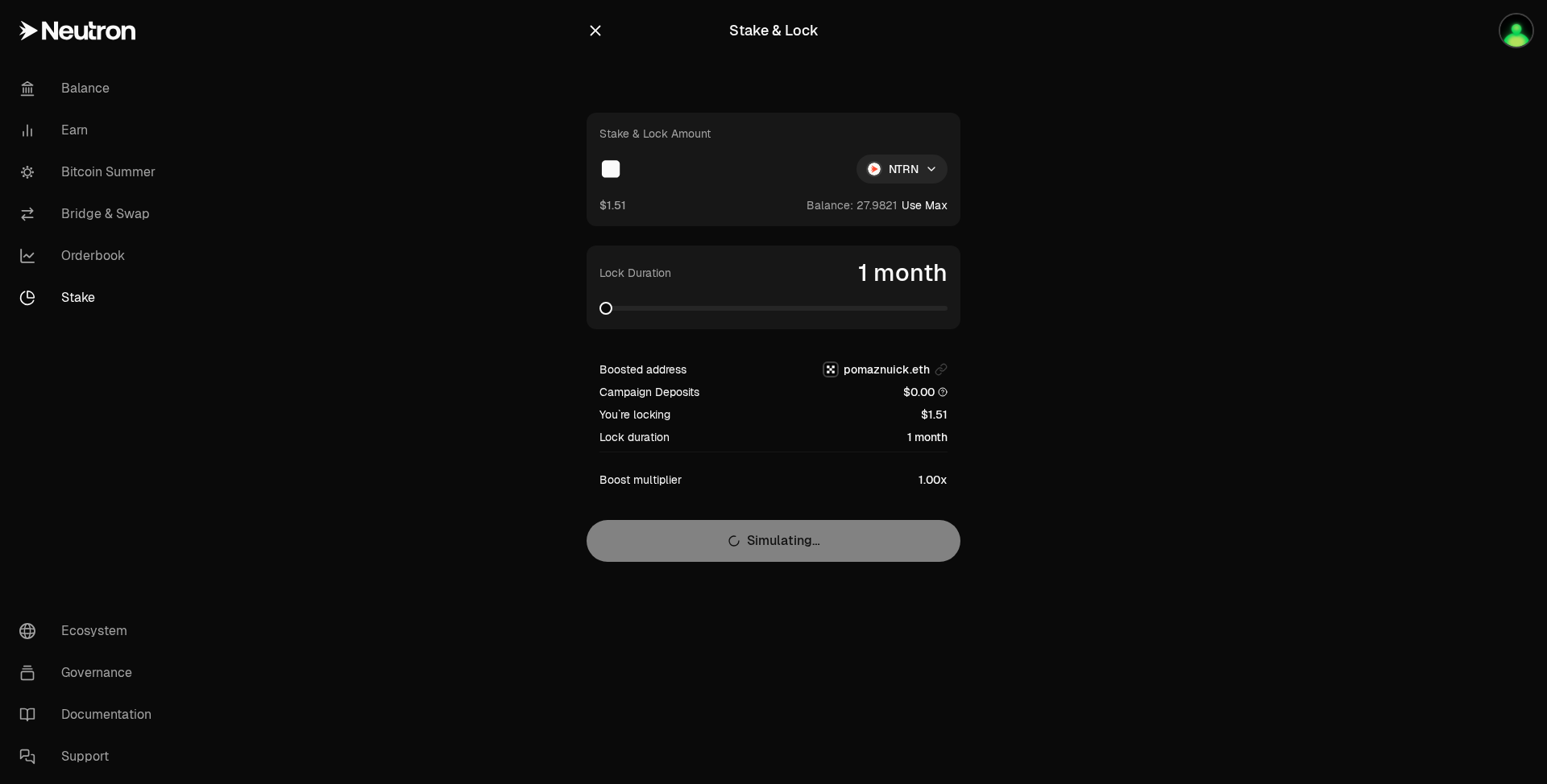
type input "*"
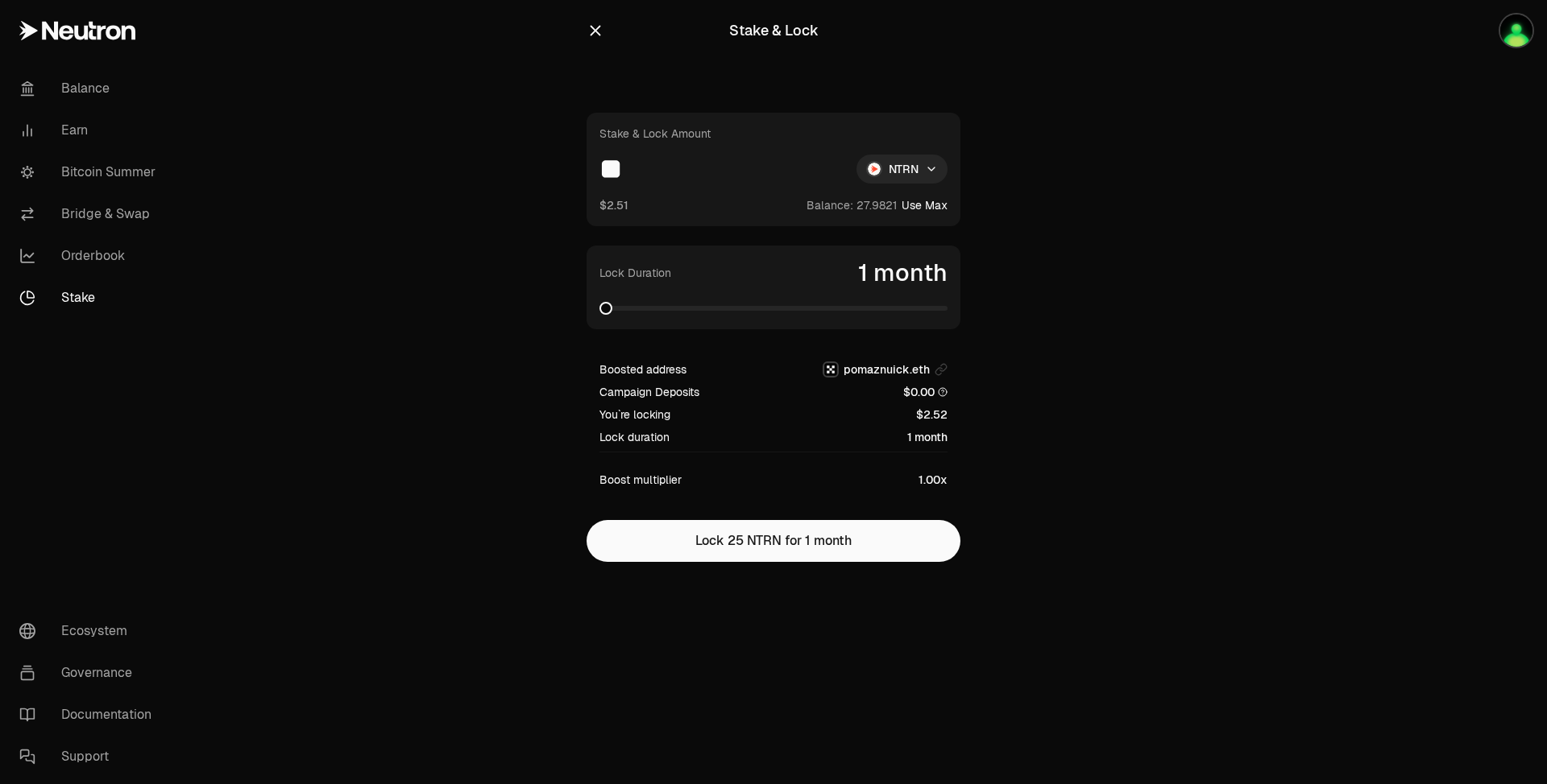
type input "**"
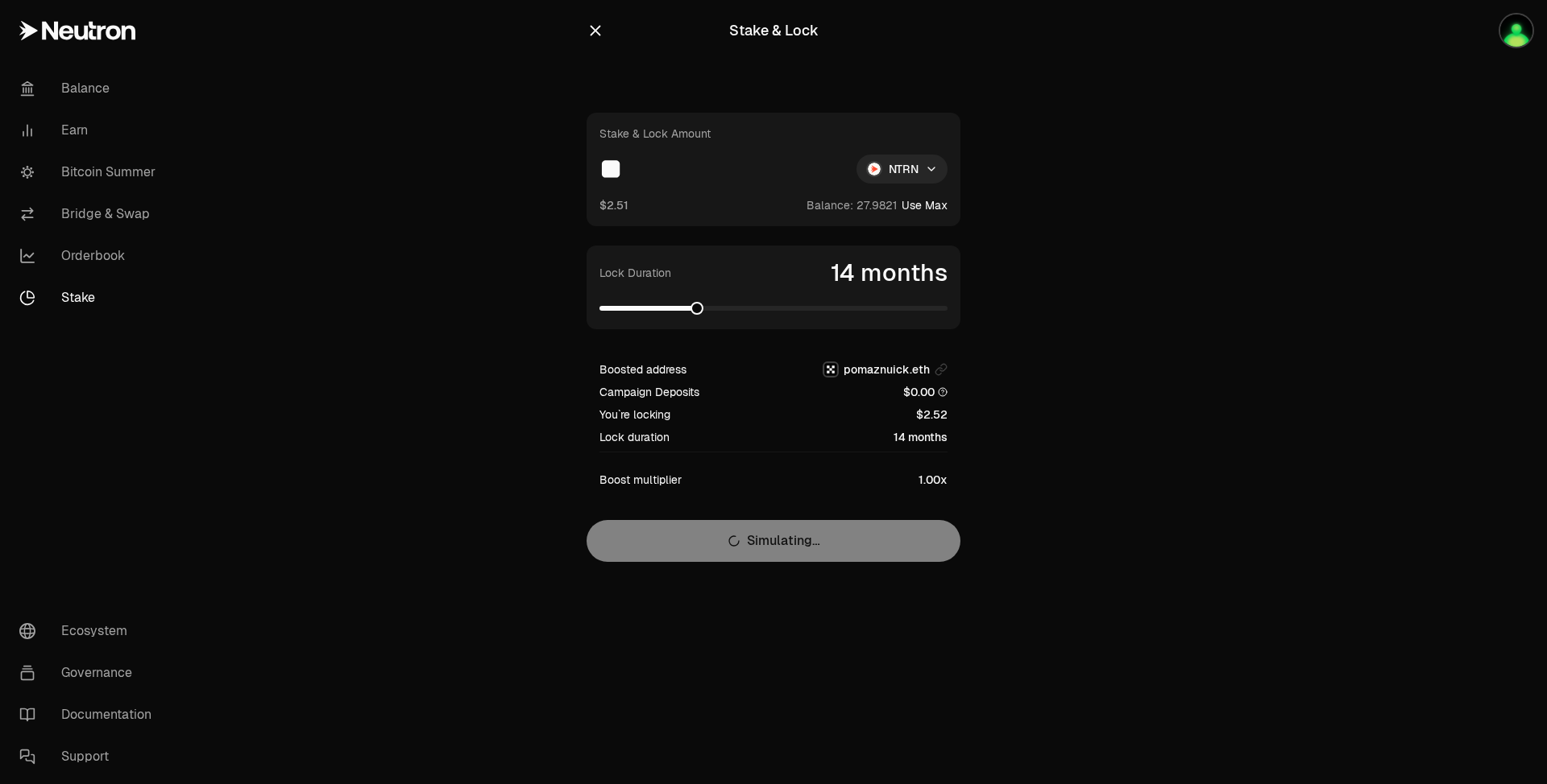
click at [693, 312] on span at bounding box center [774, 308] width 348 height 16
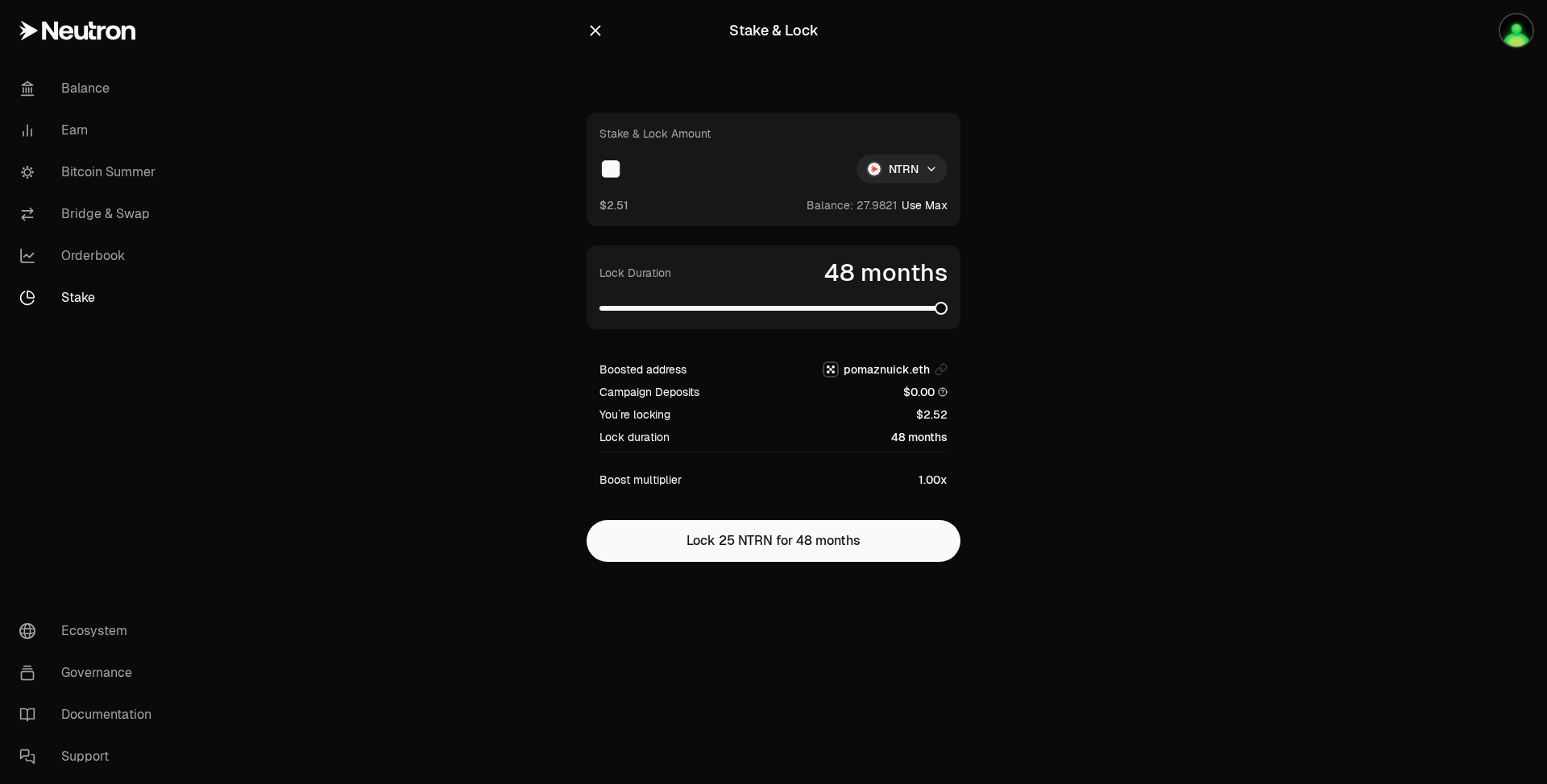
click at [947, 311] on span at bounding box center [941, 308] width 13 height 13
click at [809, 544] on button "Lock 25 NTRN for 48 months" at bounding box center [774, 542] width 374 height 42
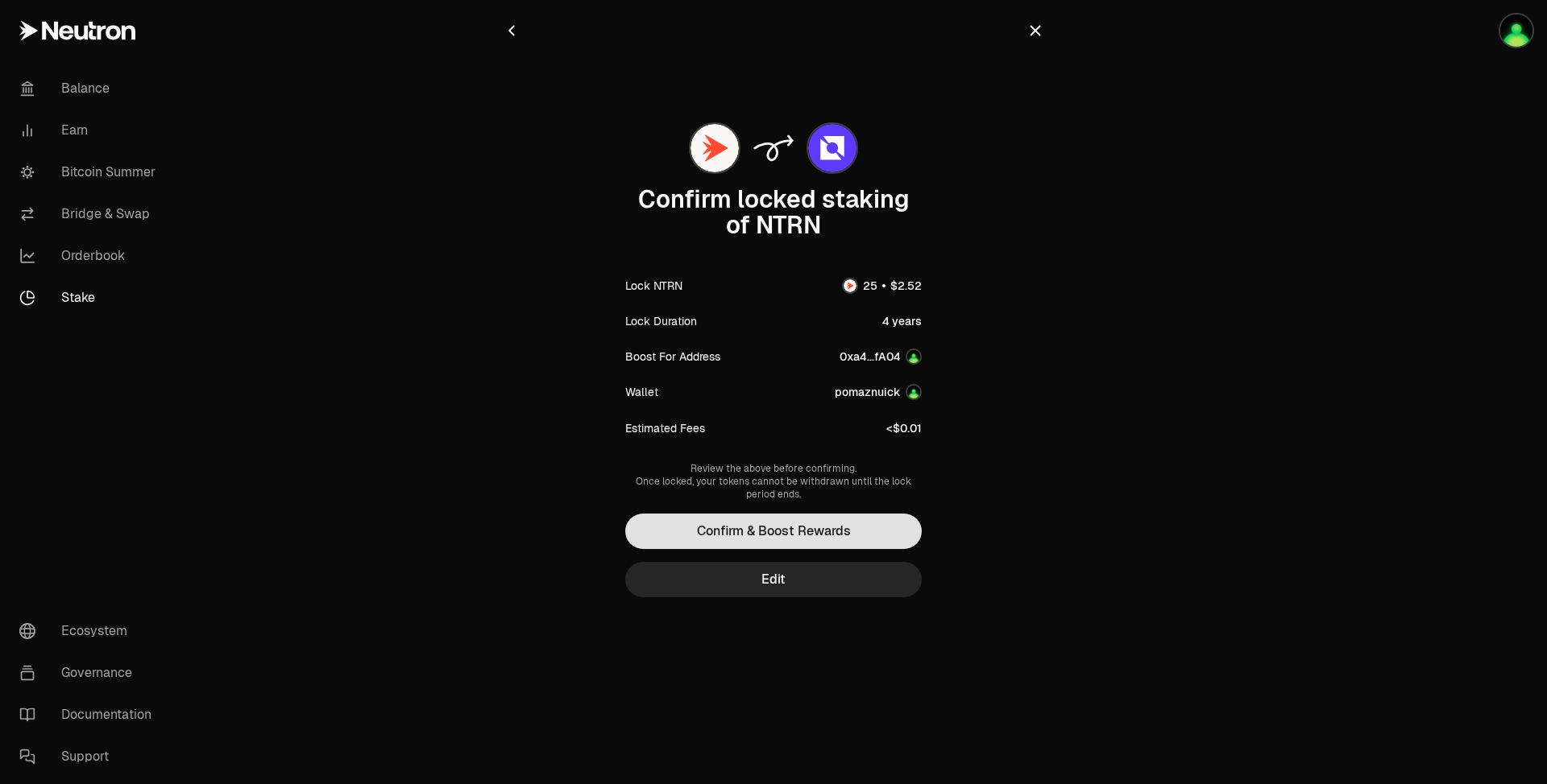
click at [800, 536] on button "Confirm & Boost Rewards" at bounding box center [774, 532] width 296 height 36
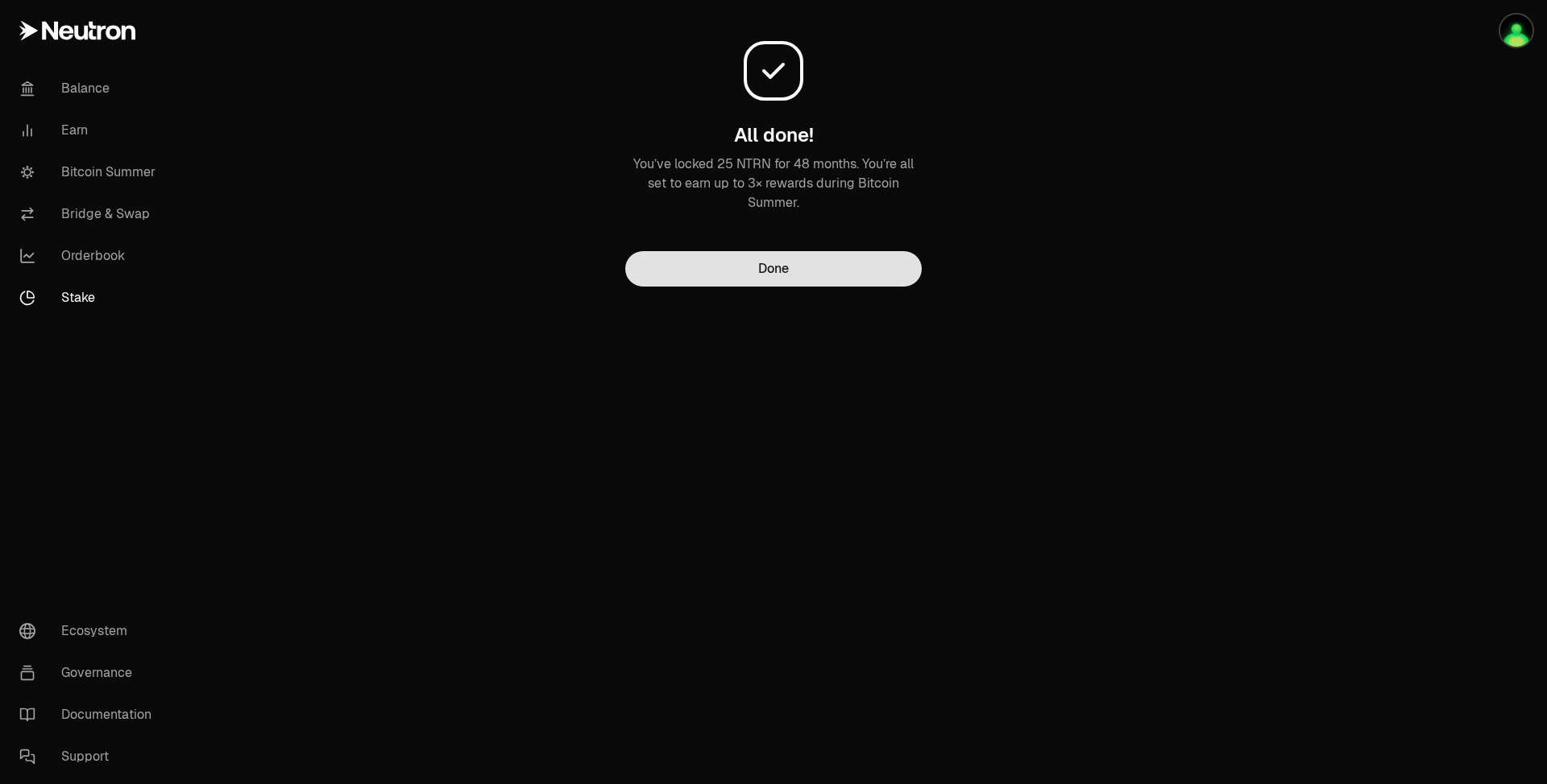
click at [831, 277] on button "Done" at bounding box center [774, 269] width 296 height 36
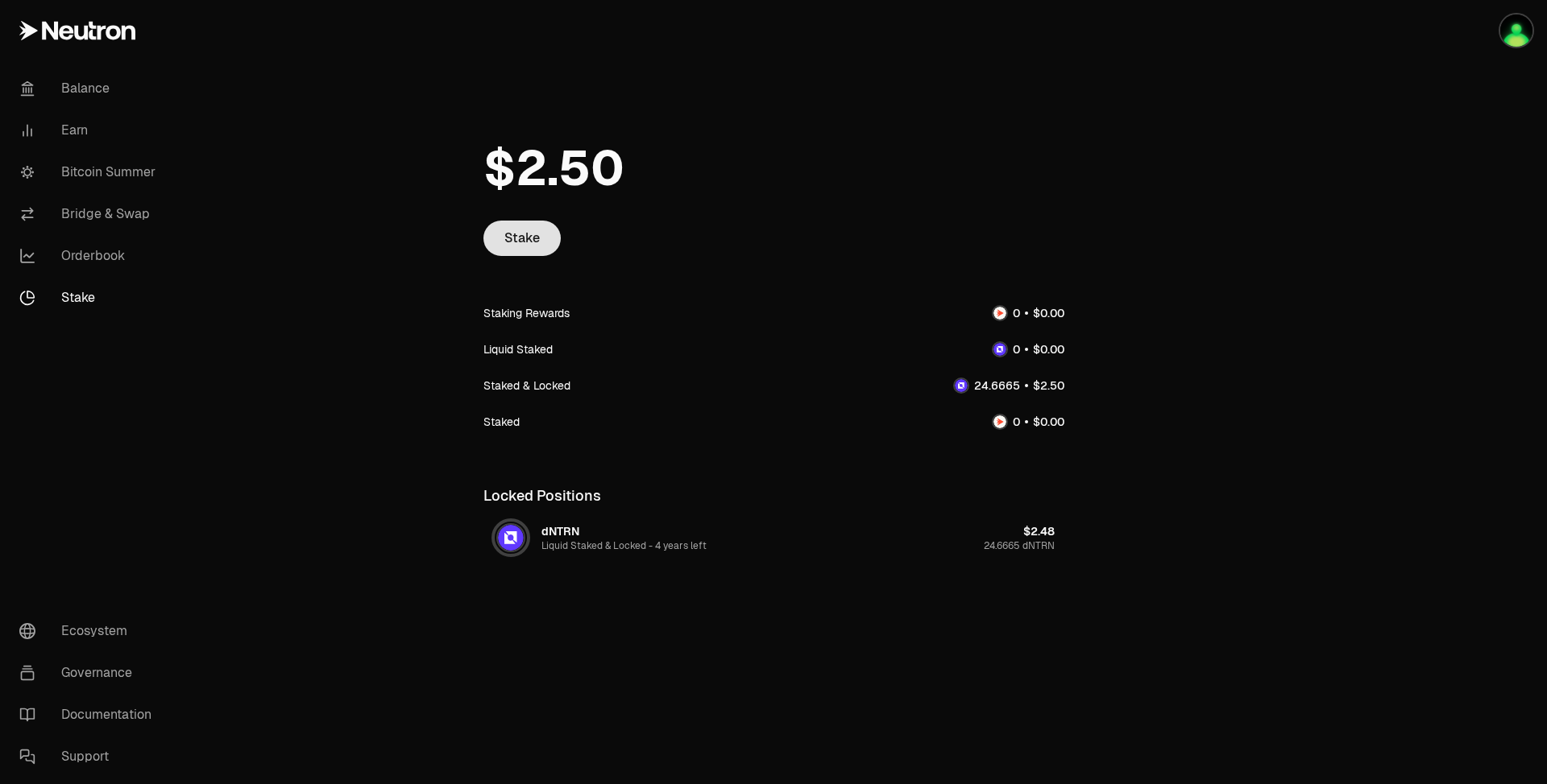
click at [544, 240] on link "Stake" at bounding box center [522, 238] width 78 height 36
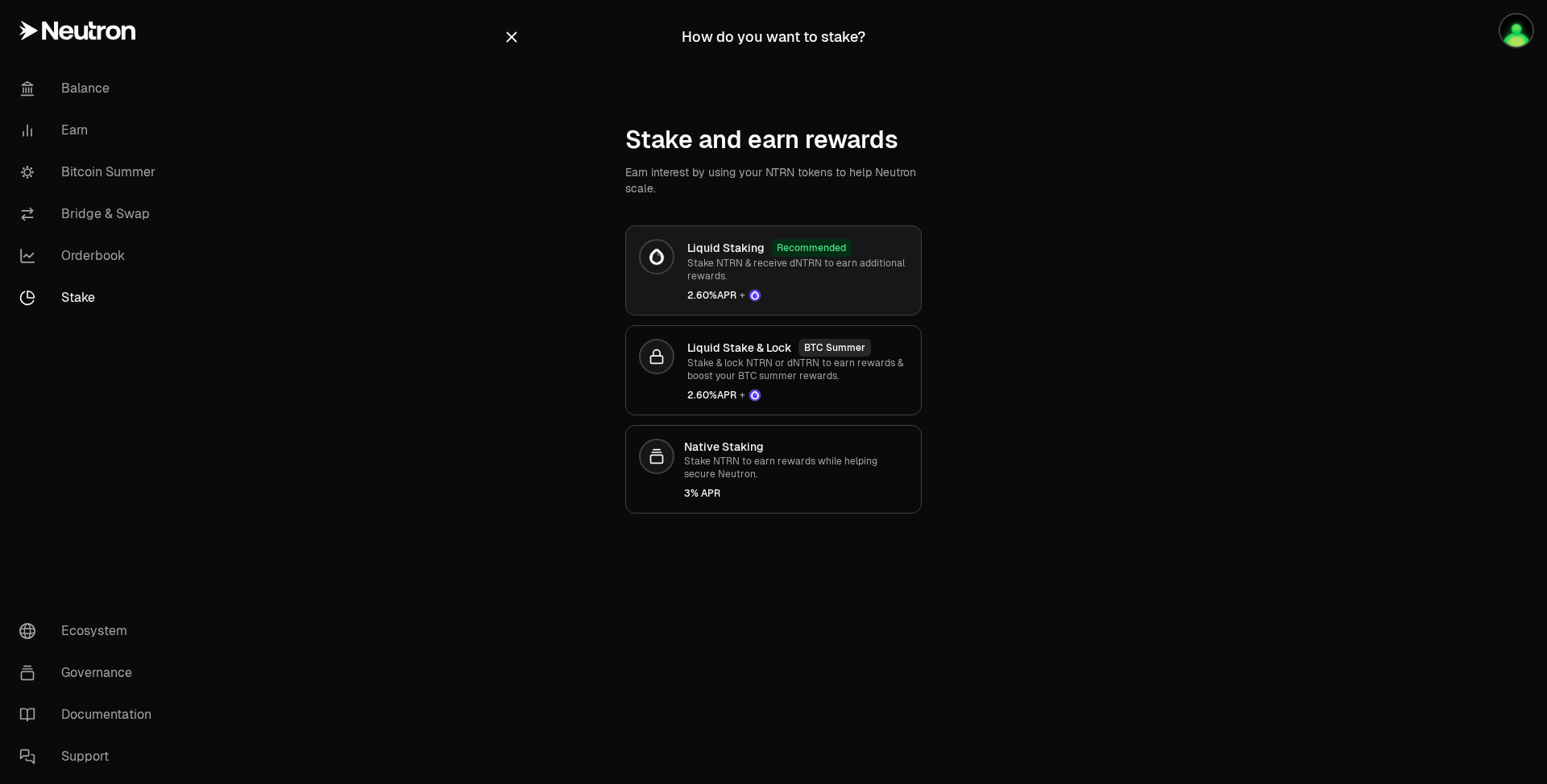
click at [836, 278] on p "Stake NTRN & receive dNTRN to earn additional rewards." at bounding box center [797, 270] width 221 height 26
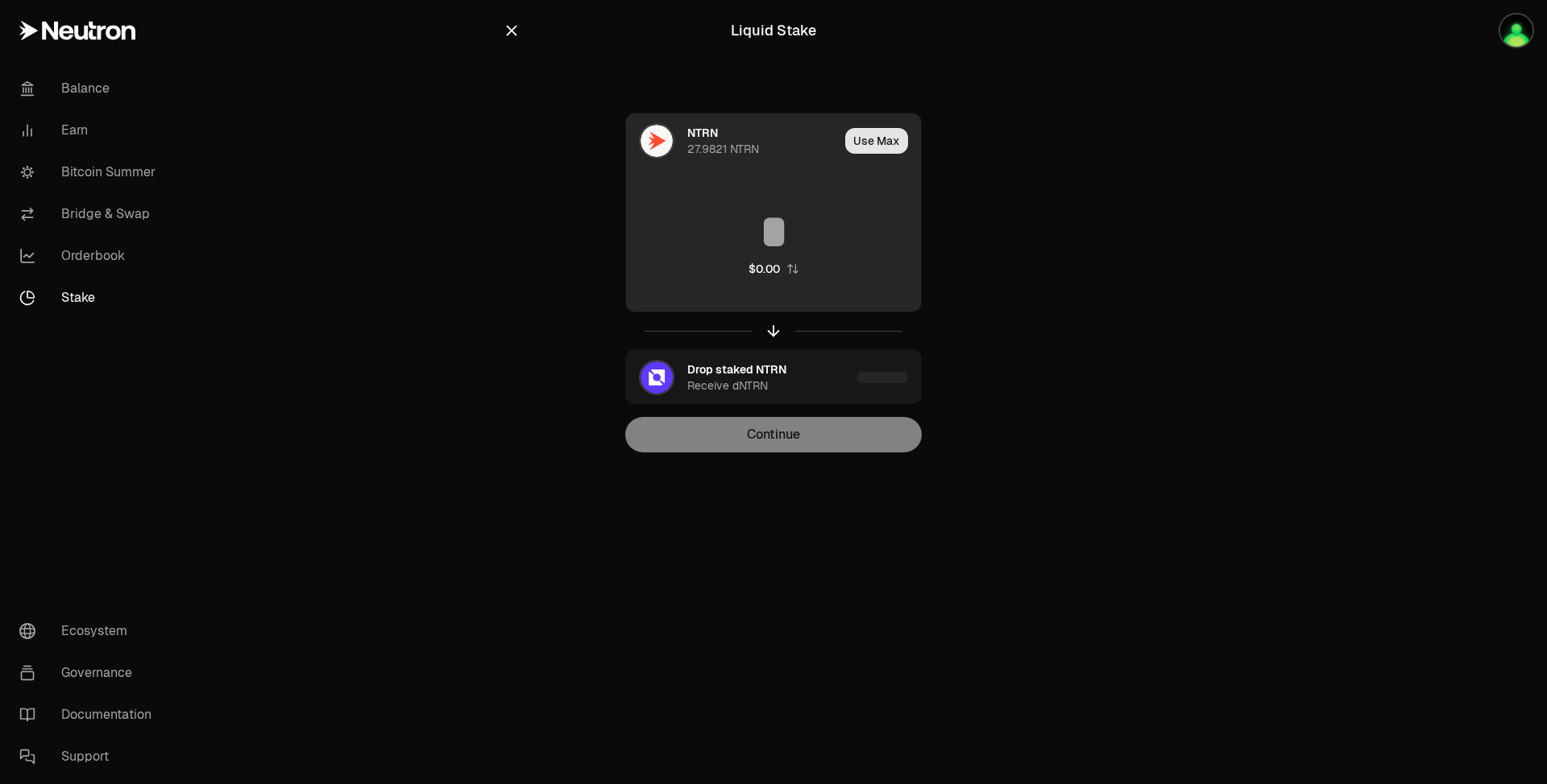
click at [863, 139] on button "Use Max" at bounding box center [876, 141] width 63 height 26
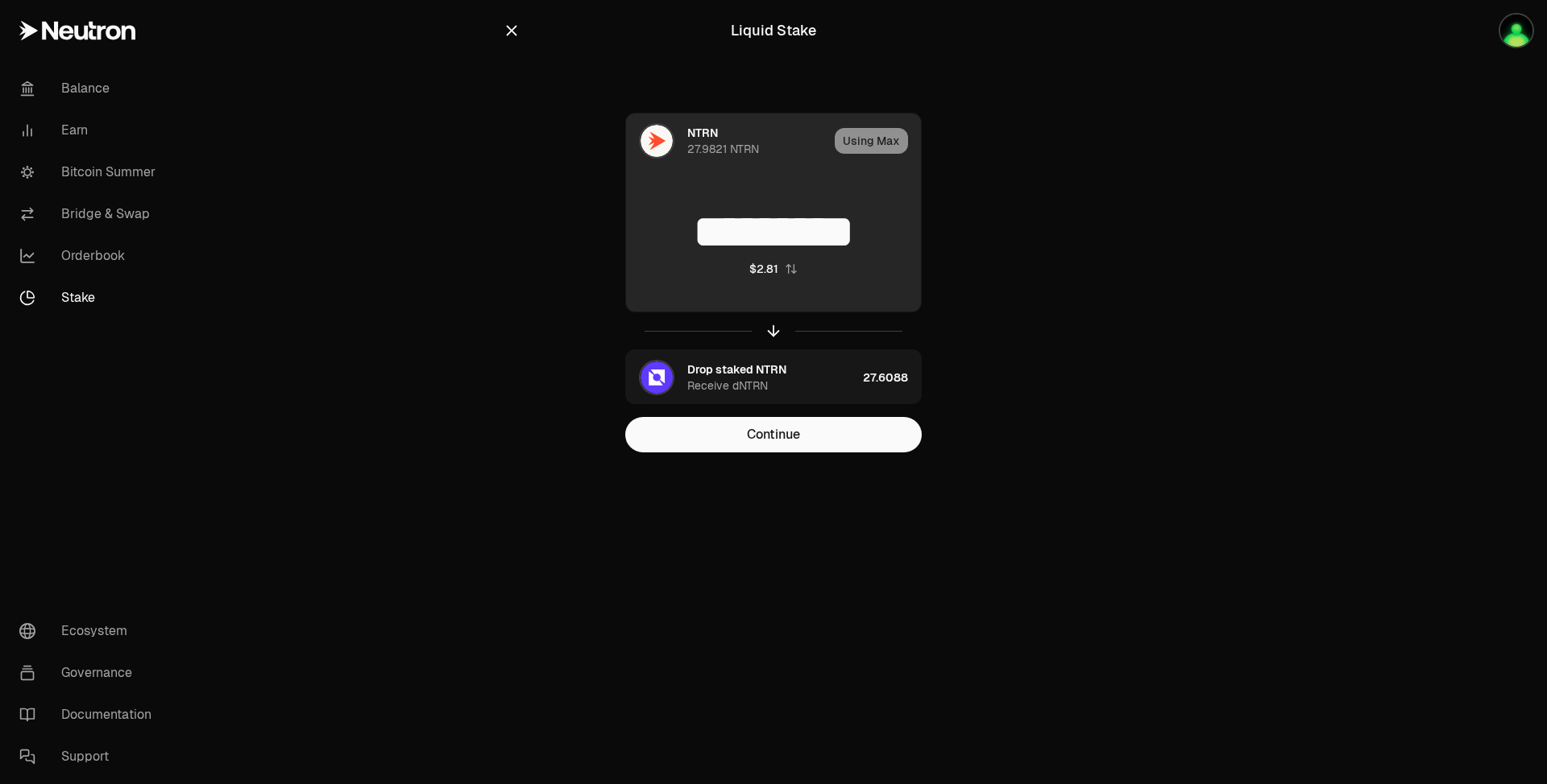
click at [902, 228] on input "*********" at bounding box center [774, 231] width 295 height 48
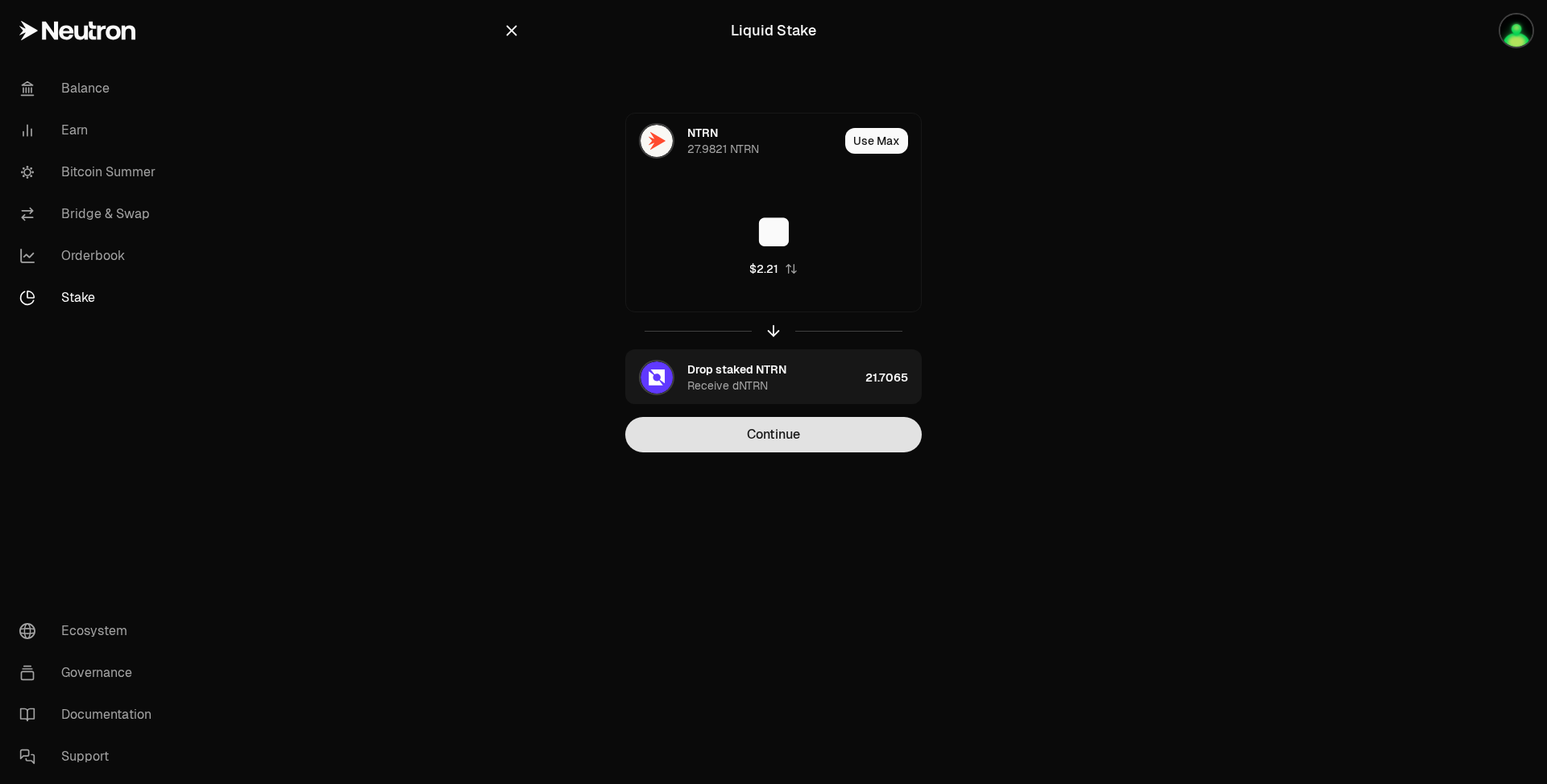
type input "**"
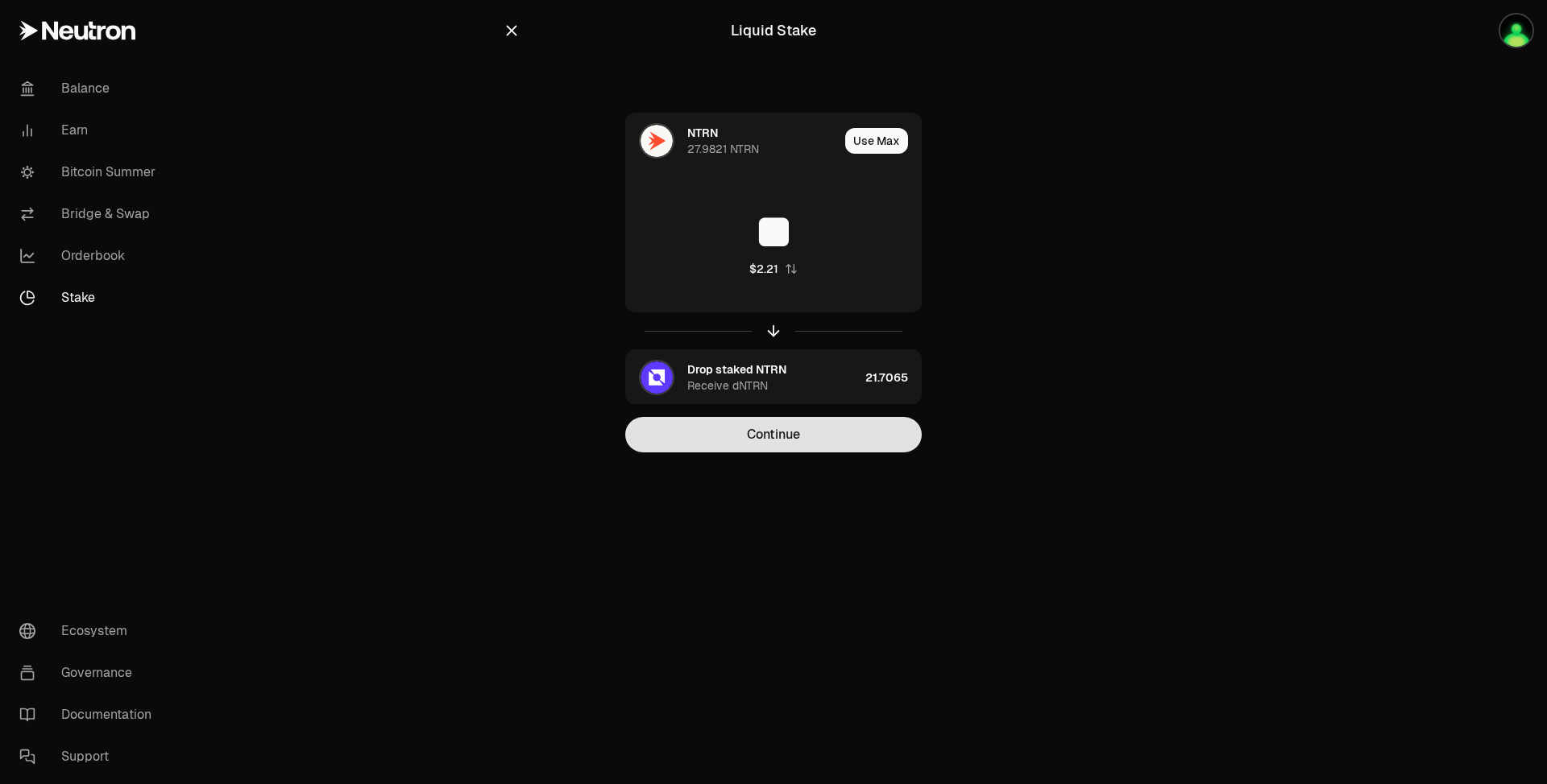
click at [827, 430] on button "Continue" at bounding box center [774, 435] width 296 height 36
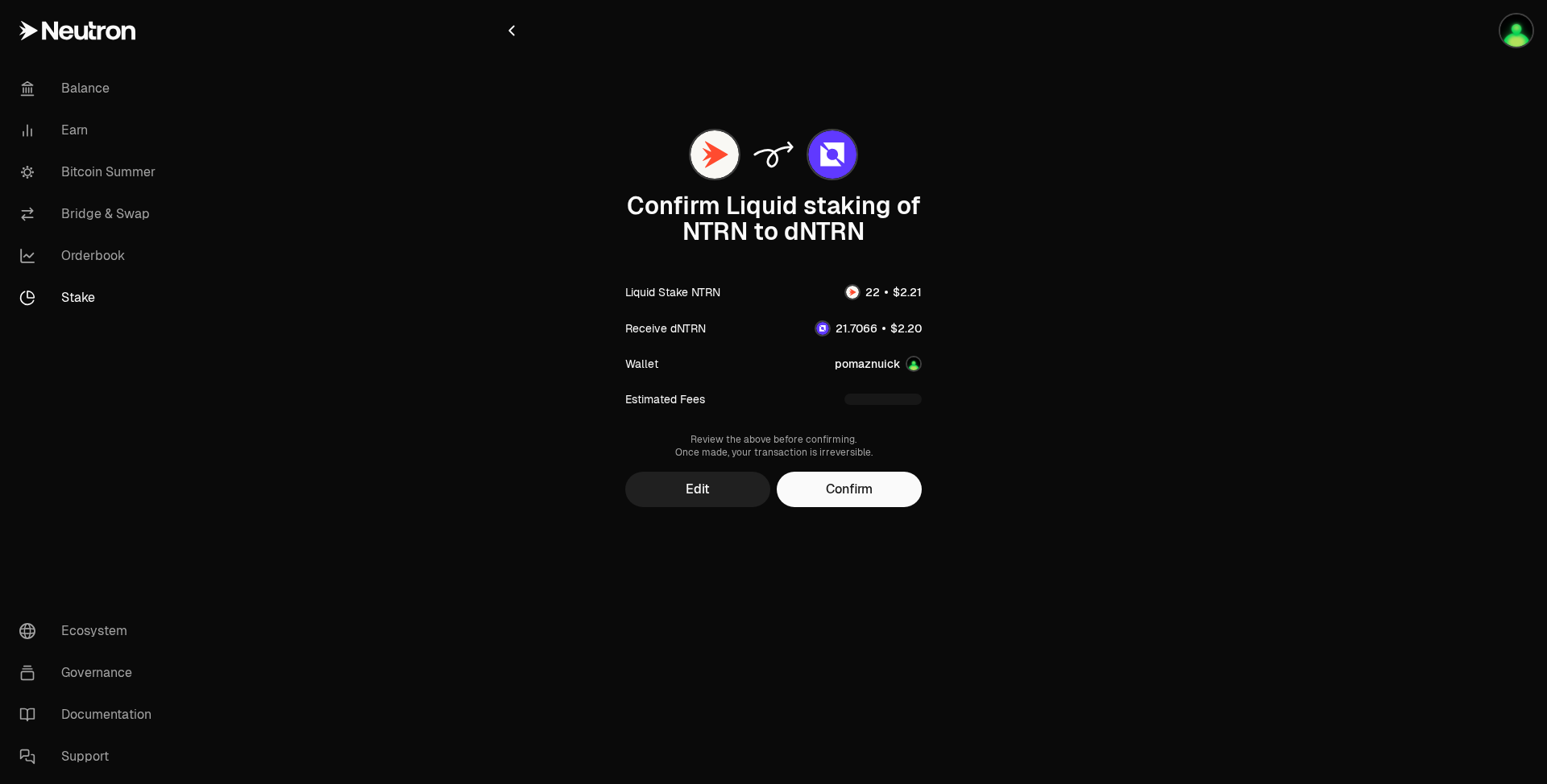
click at [663, 495] on button "Edit" at bounding box center [698, 490] width 145 height 36
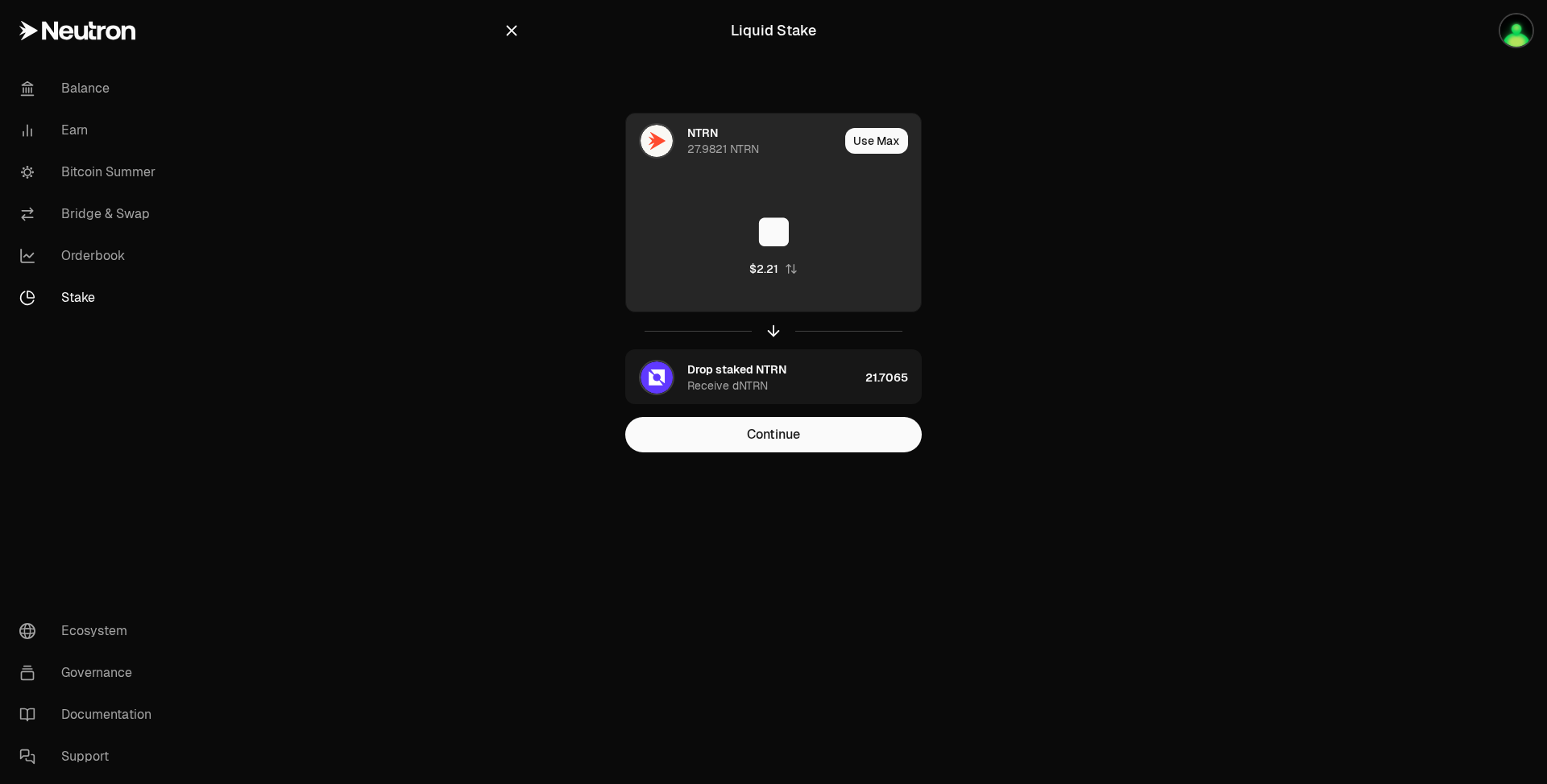
click at [813, 245] on input "**" at bounding box center [774, 231] width 295 height 48
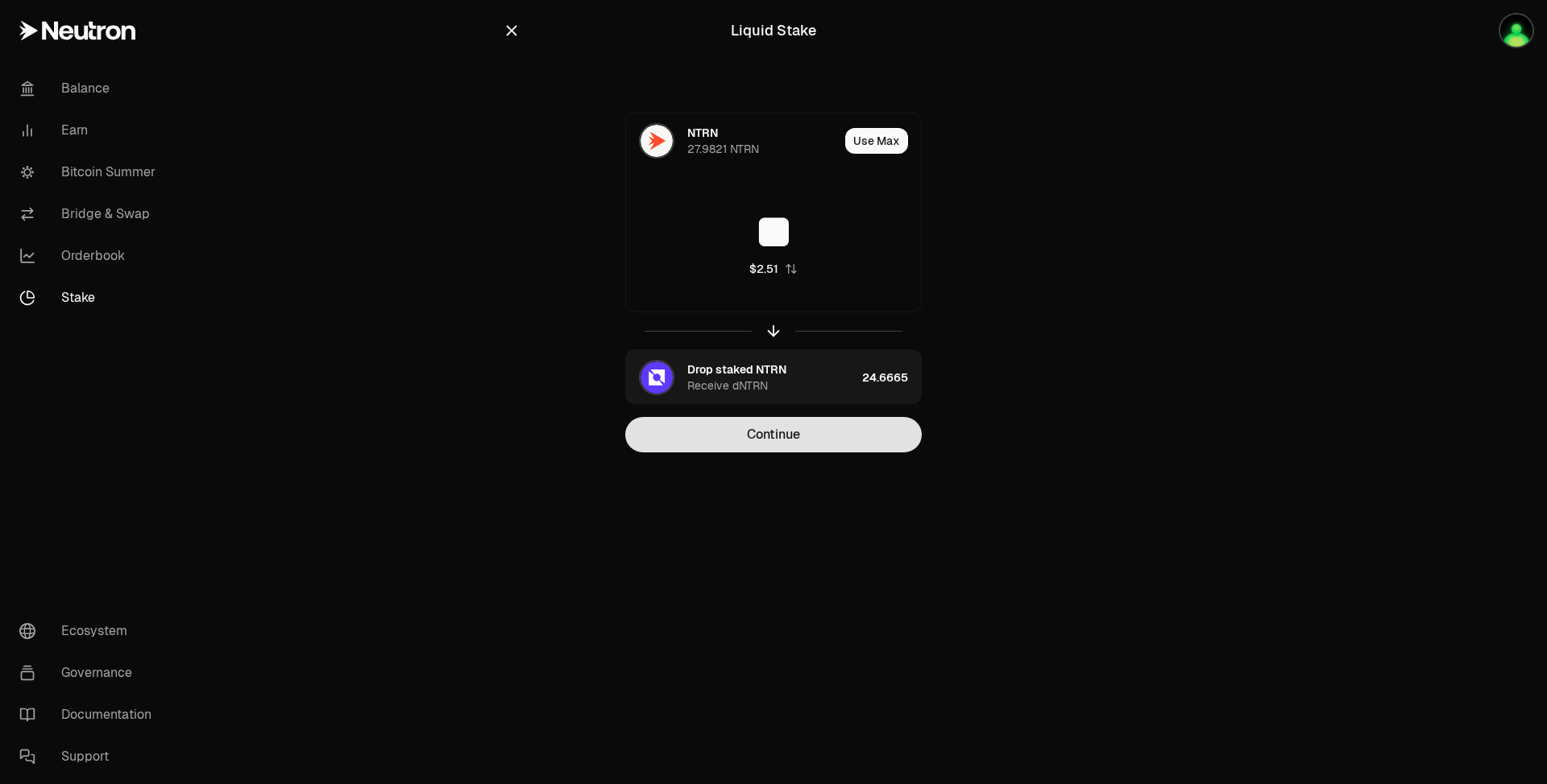
type input "**"
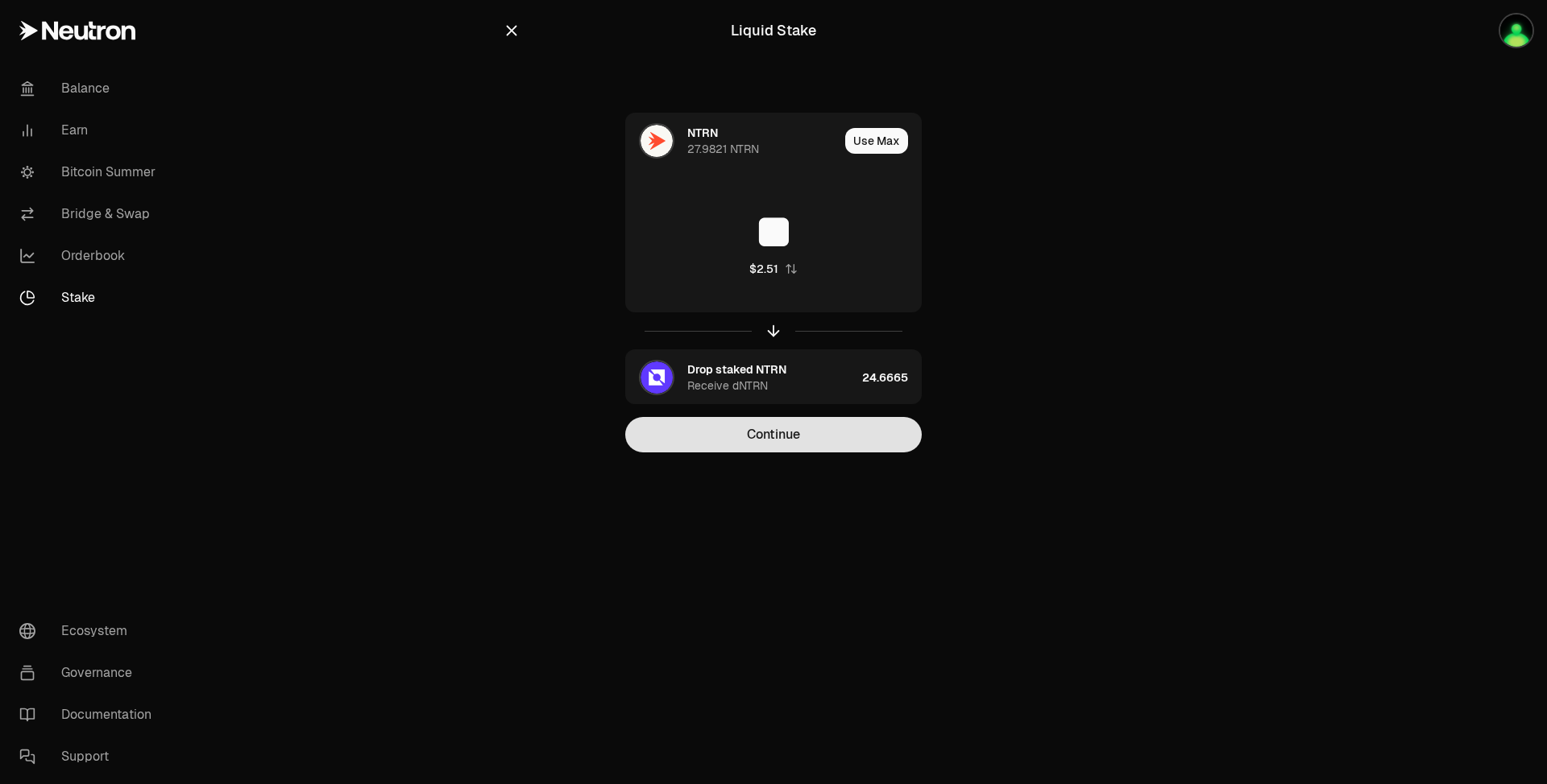
click at [799, 426] on button "Continue" at bounding box center [774, 435] width 296 height 36
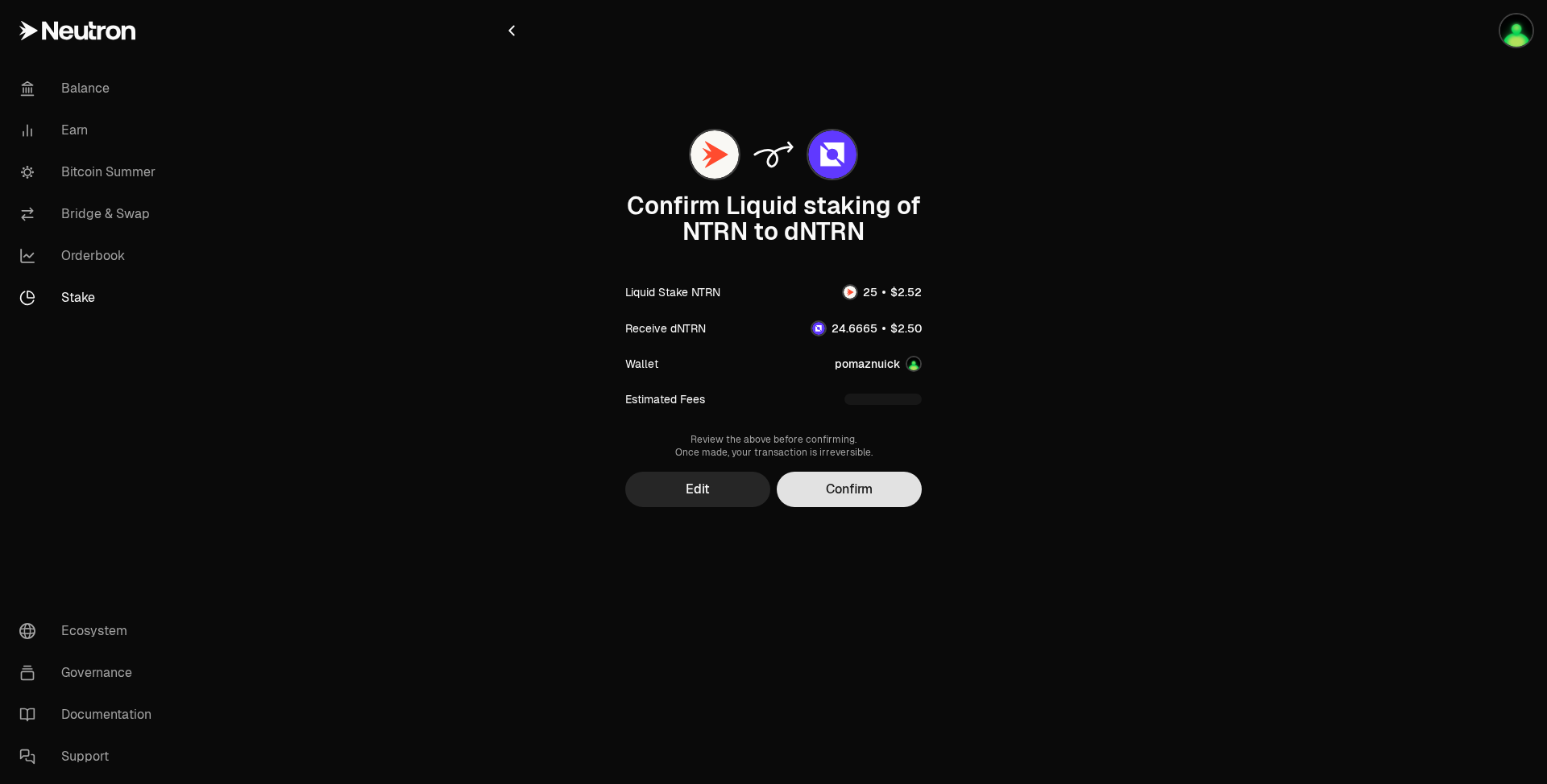
click at [852, 495] on button "Confirm" at bounding box center [848, 490] width 145 height 36
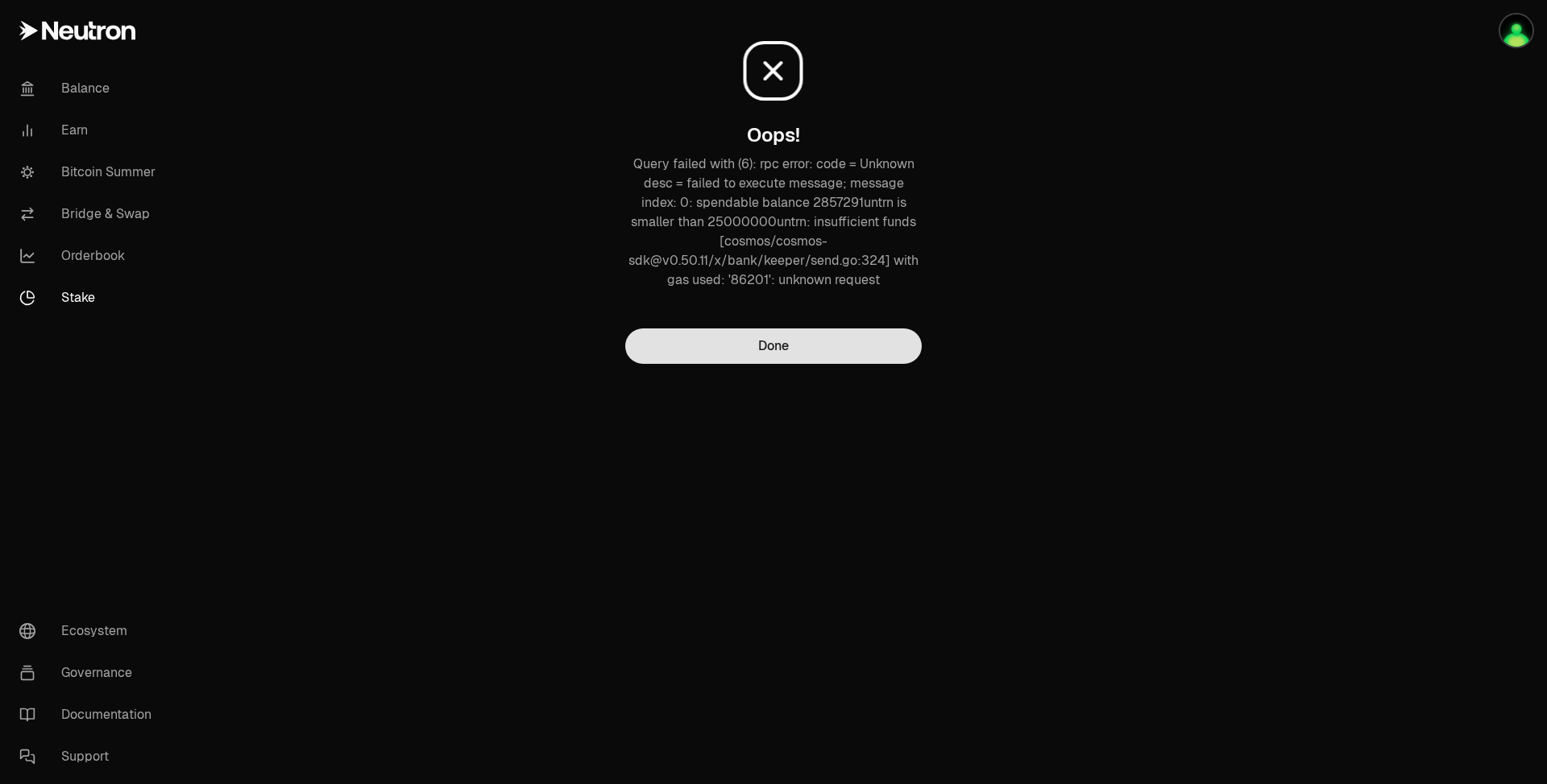
click at [809, 339] on button "Done" at bounding box center [774, 346] width 296 height 36
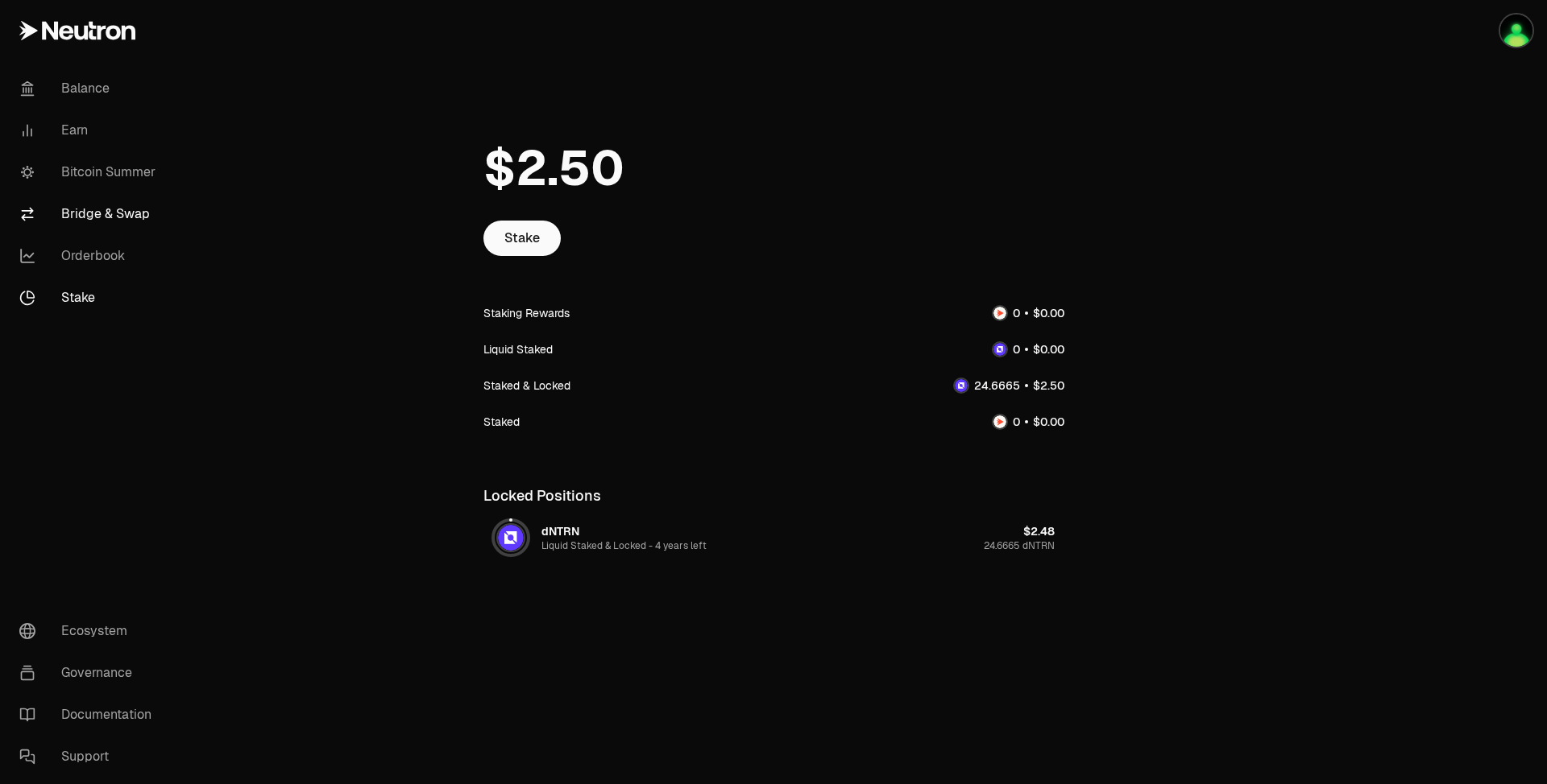
click at [120, 215] on link "Bridge & Swap" at bounding box center [90, 214] width 168 height 42
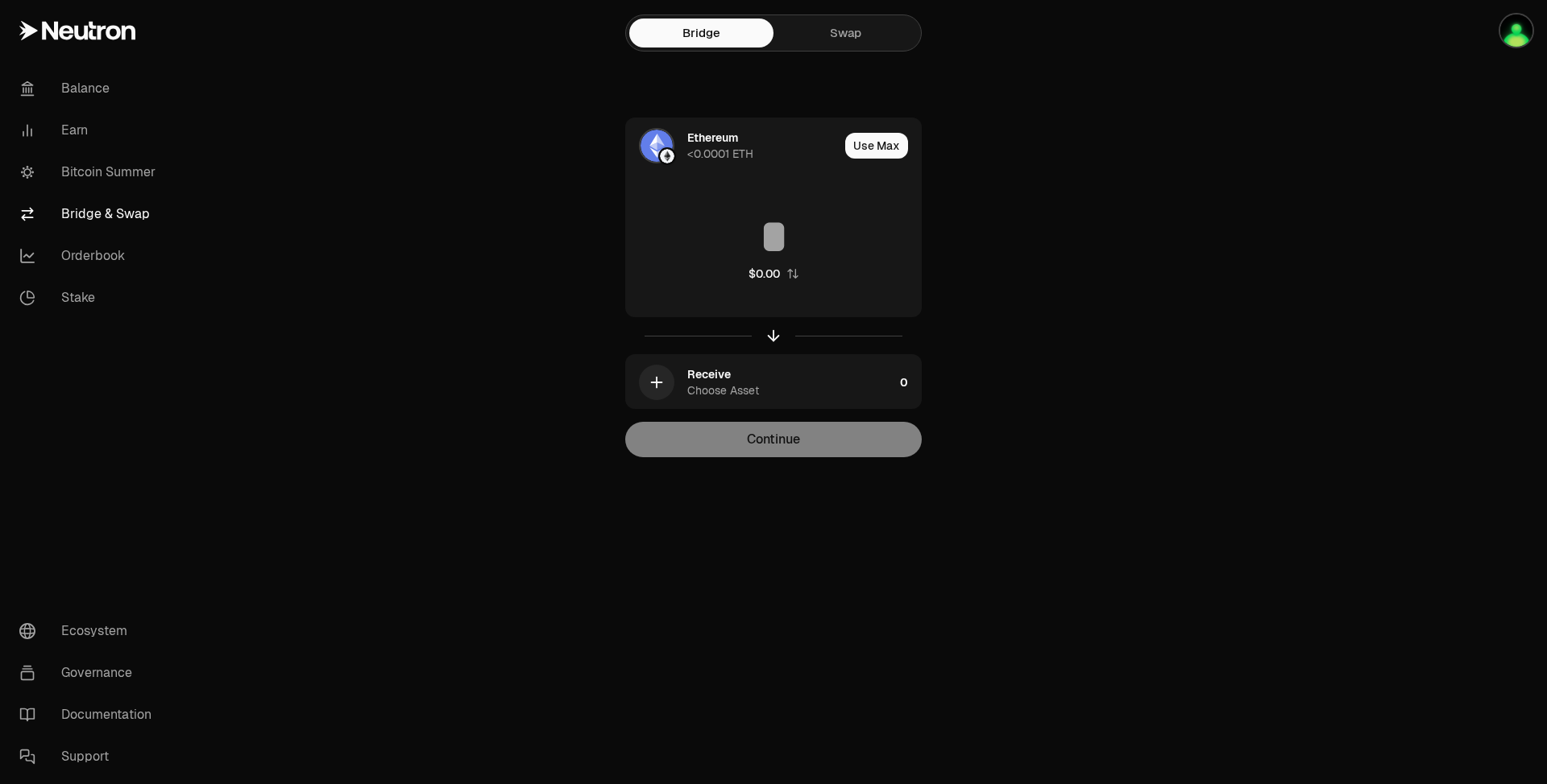
click at [828, 40] on link "Swap" at bounding box center [845, 33] width 145 height 29
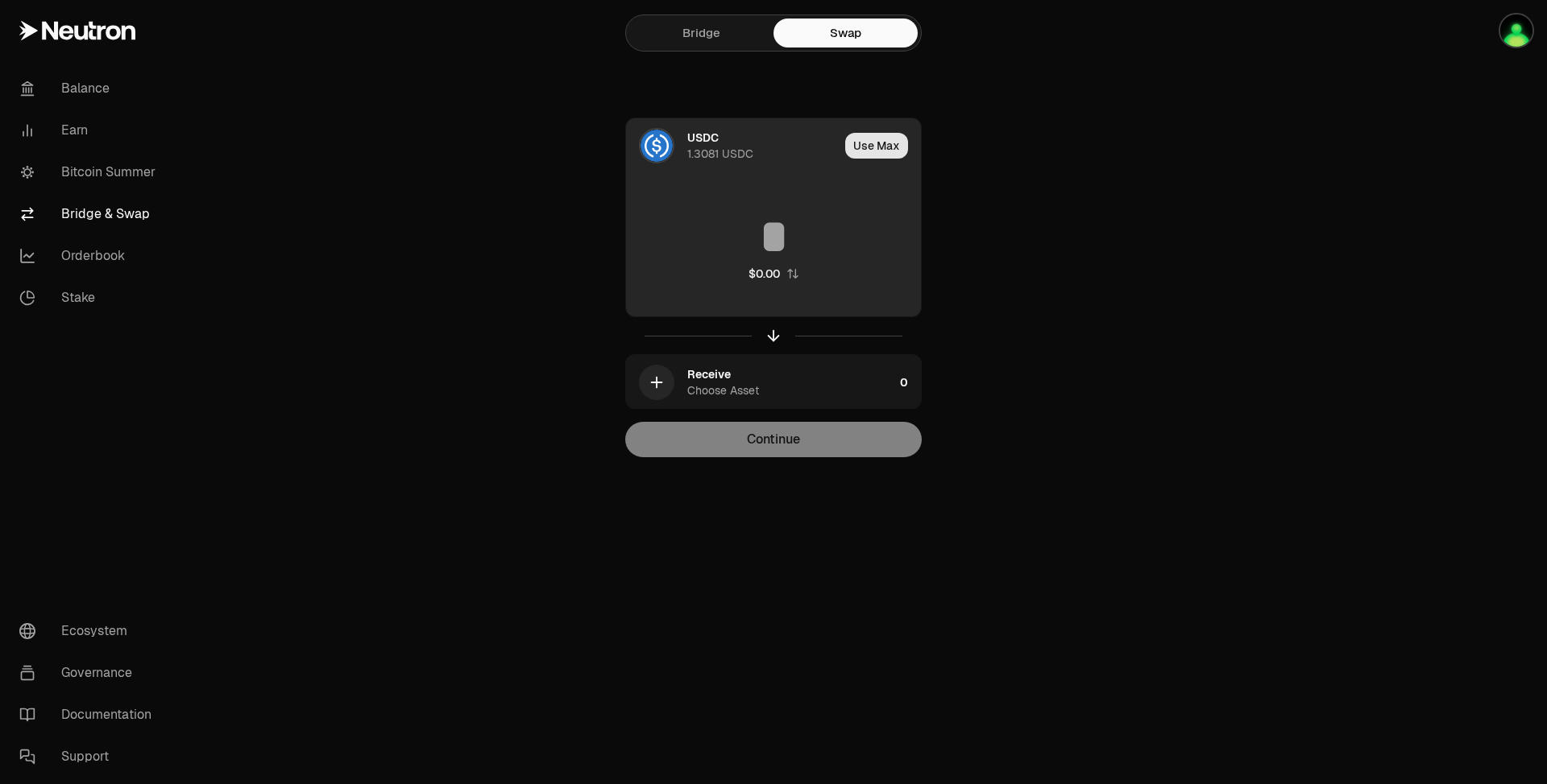
click at [866, 142] on button "Use Max" at bounding box center [876, 146] width 63 height 26
type input "********"
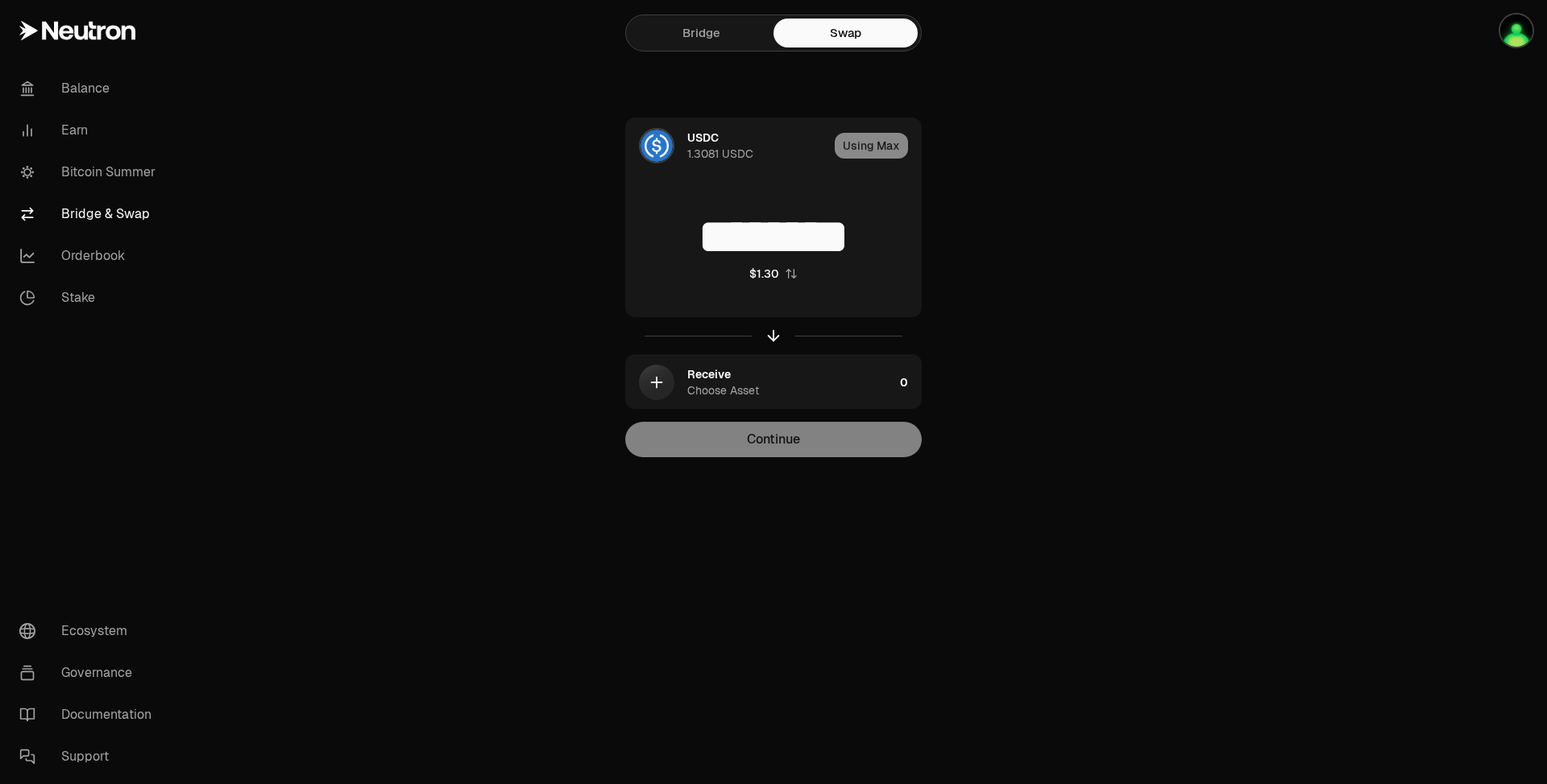
click at [788, 448] on div "Continue" at bounding box center [774, 440] width 296 height 36
click at [657, 374] on icon "button" at bounding box center [657, 383] width 18 height 18
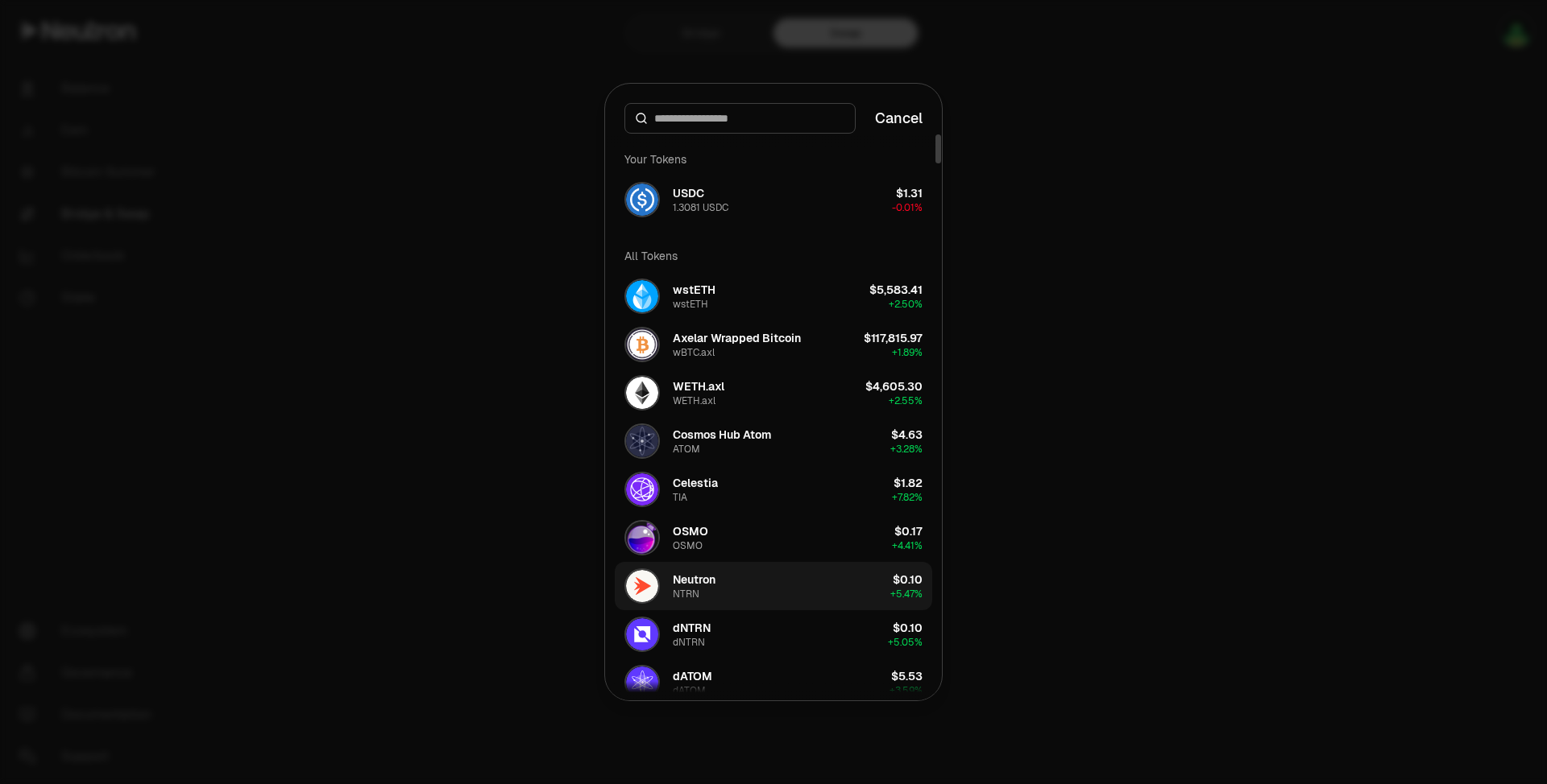
click at [774, 580] on button "Neutron NTRN $0.10 + 5.47%" at bounding box center [774, 587] width 317 height 48
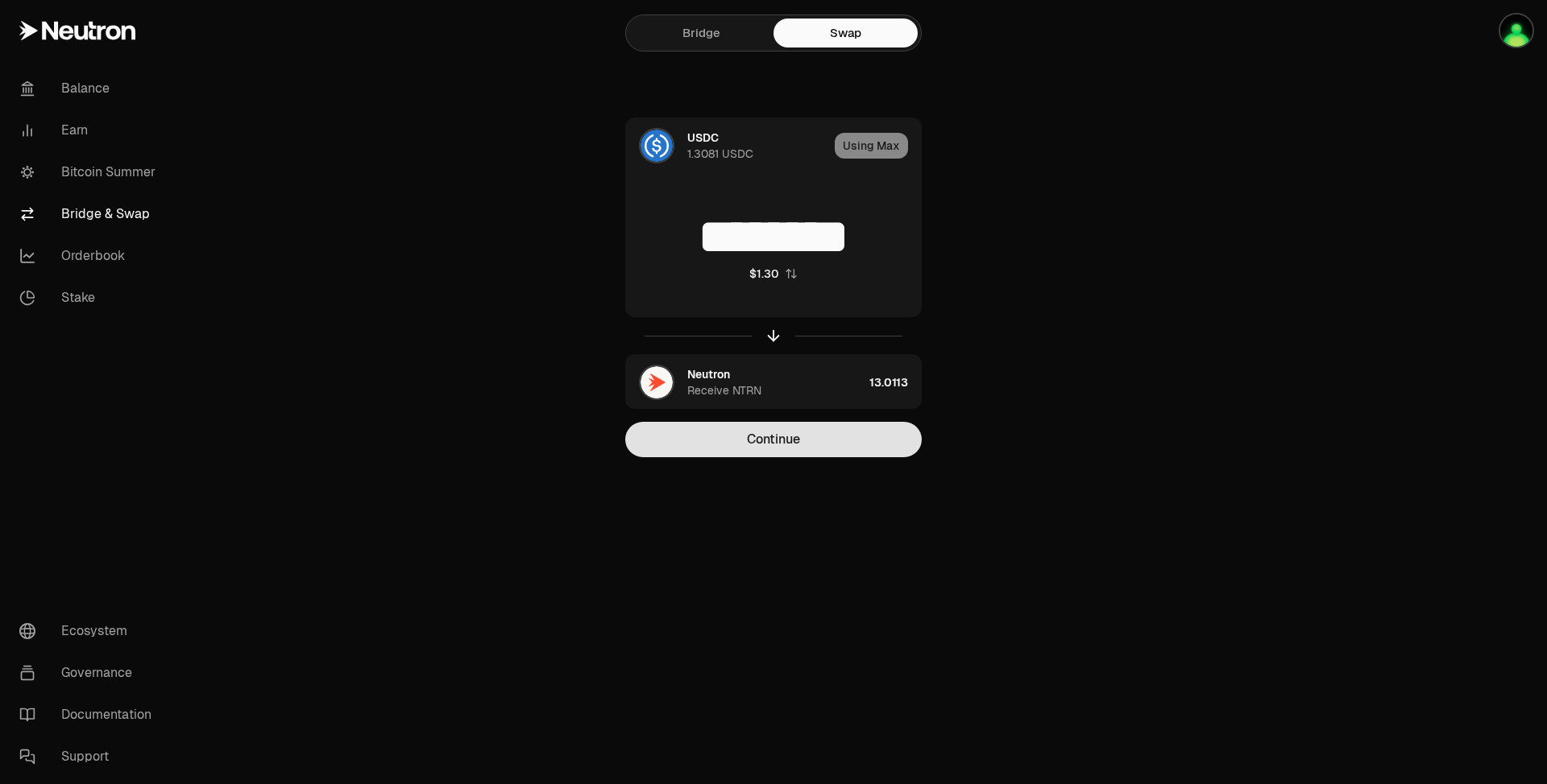
click at [804, 430] on button "Continue" at bounding box center [774, 440] width 296 height 36
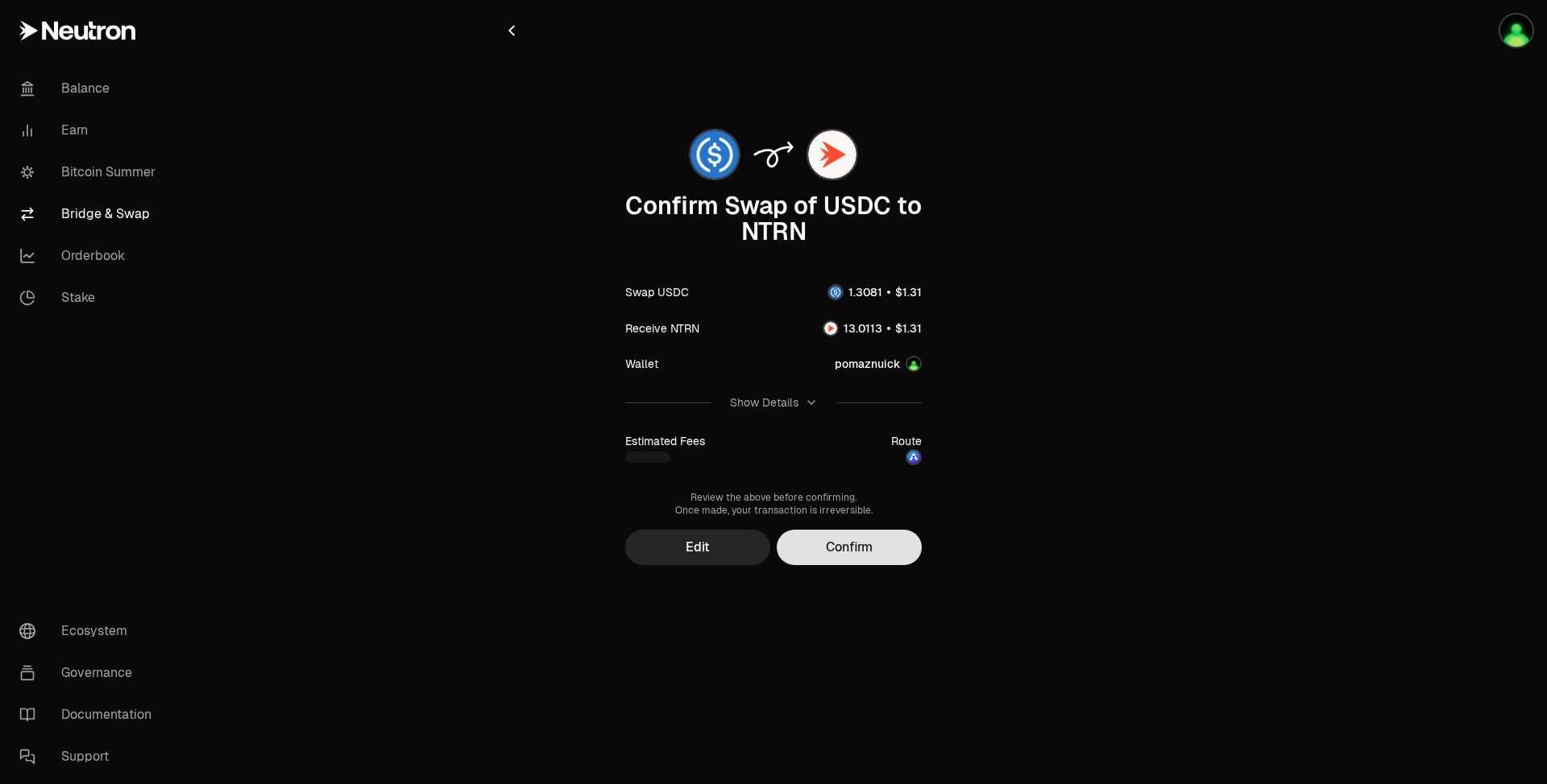
click at [868, 542] on button "Confirm" at bounding box center [848, 548] width 145 height 36
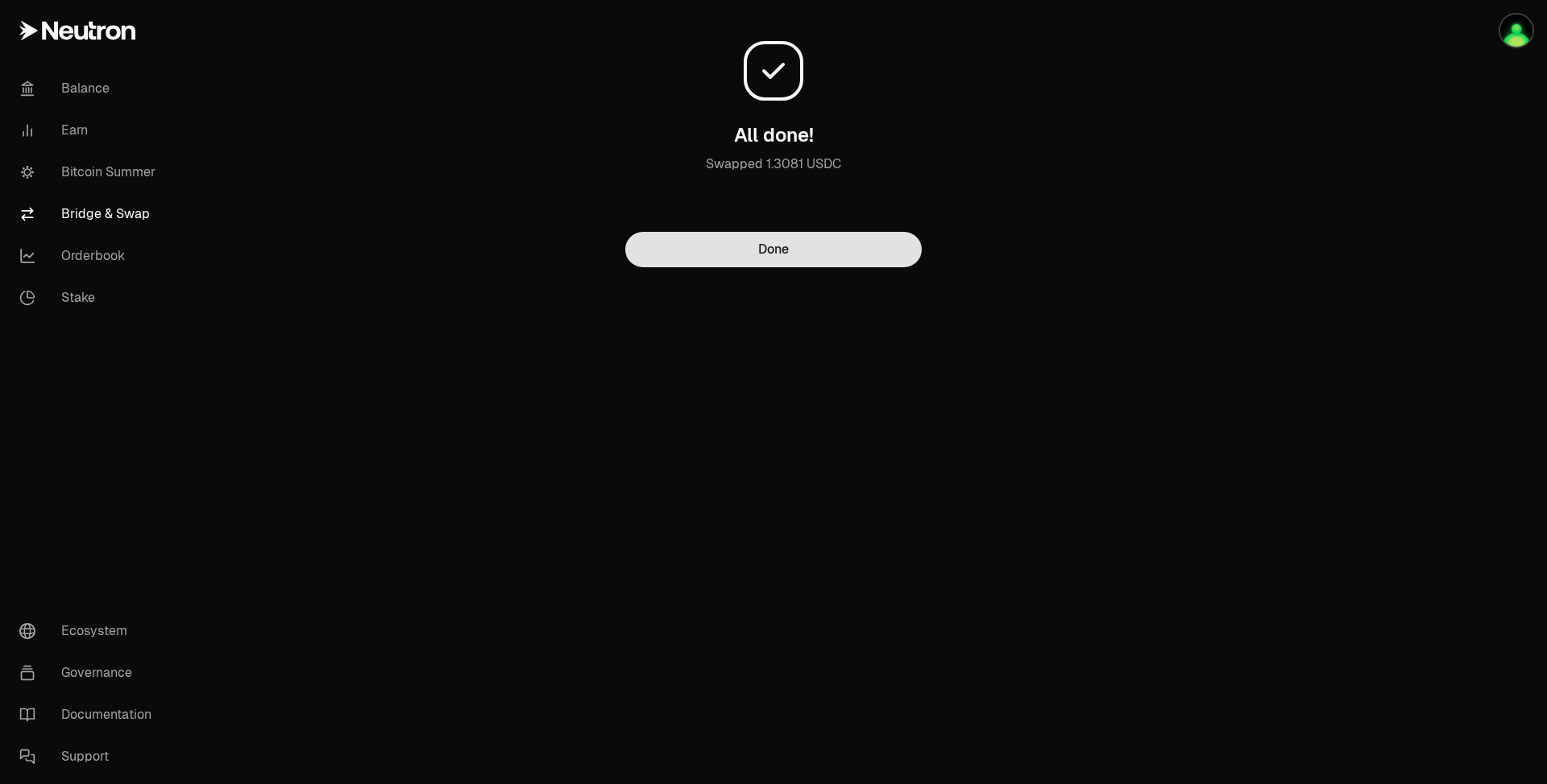
click at [772, 245] on button "Done" at bounding box center [774, 250] width 296 height 36
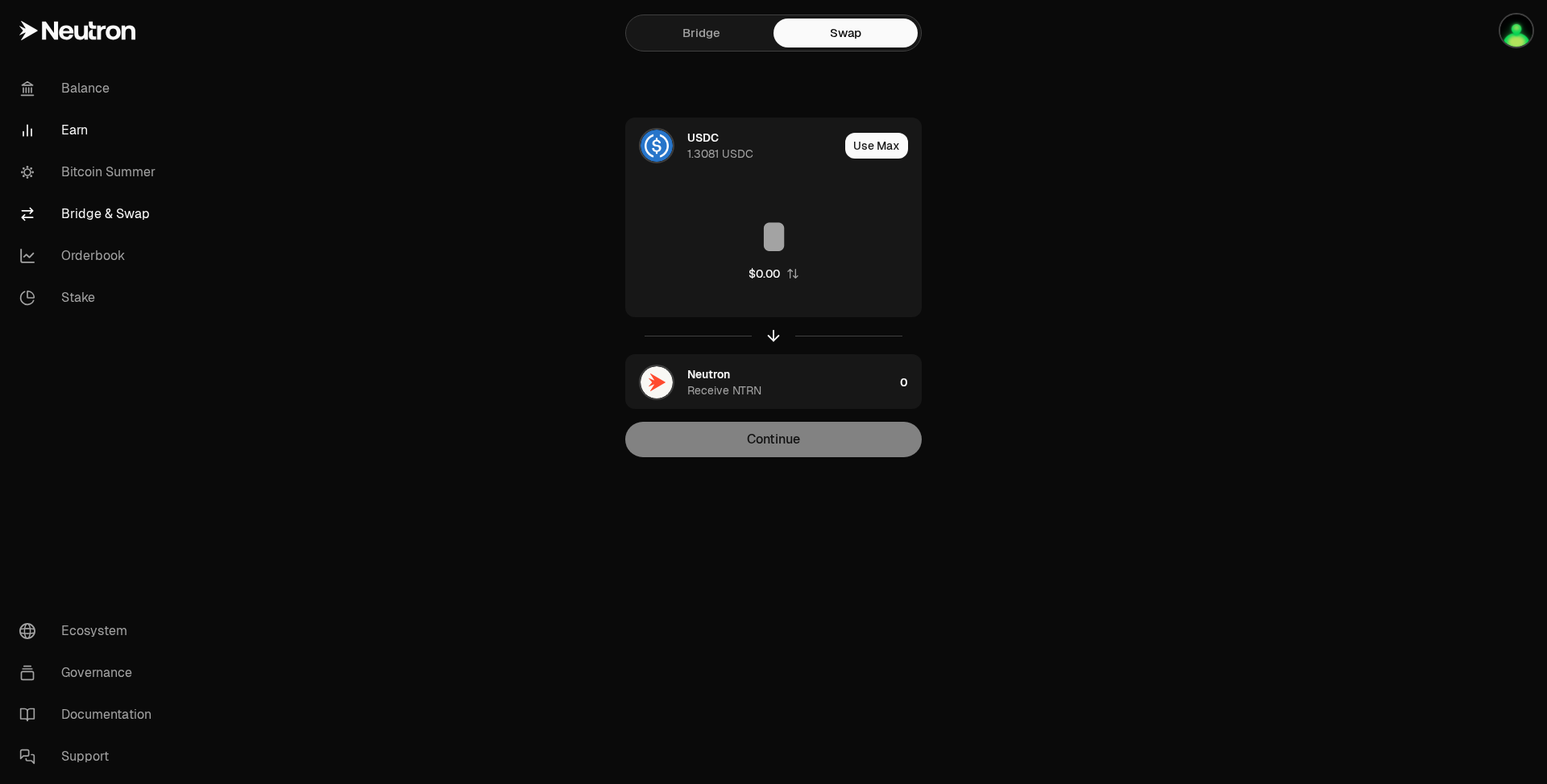
click at [78, 134] on link "Earn" at bounding box center [90, 131] width 168 height 42
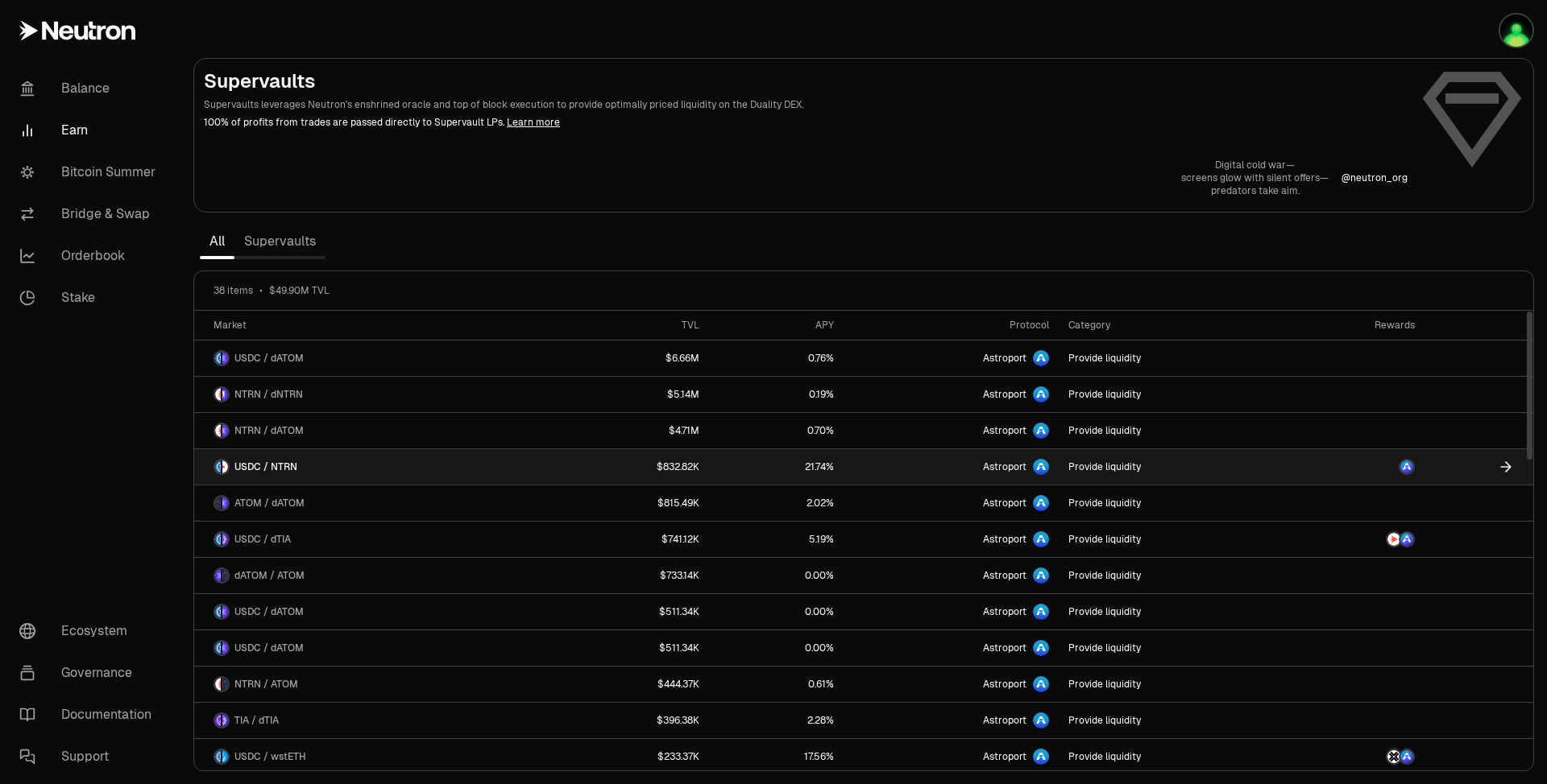
click at [860, 467] on link "Astroport" at bounding box center [951, 468] width 216 height 36
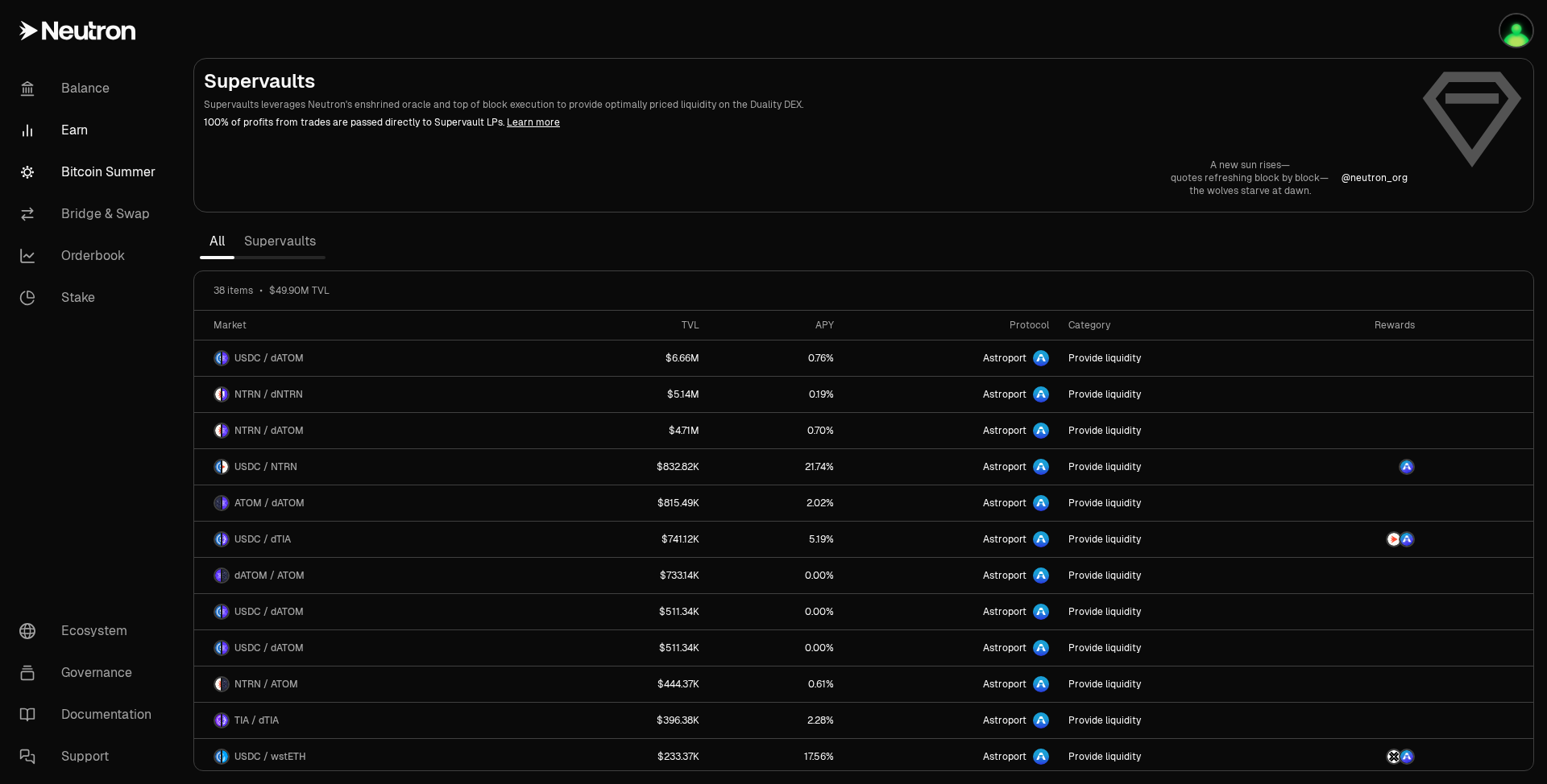
click at [136, 165] on link "Bitcoin Summer" at bounding box center [90, 173] width 168 height 42
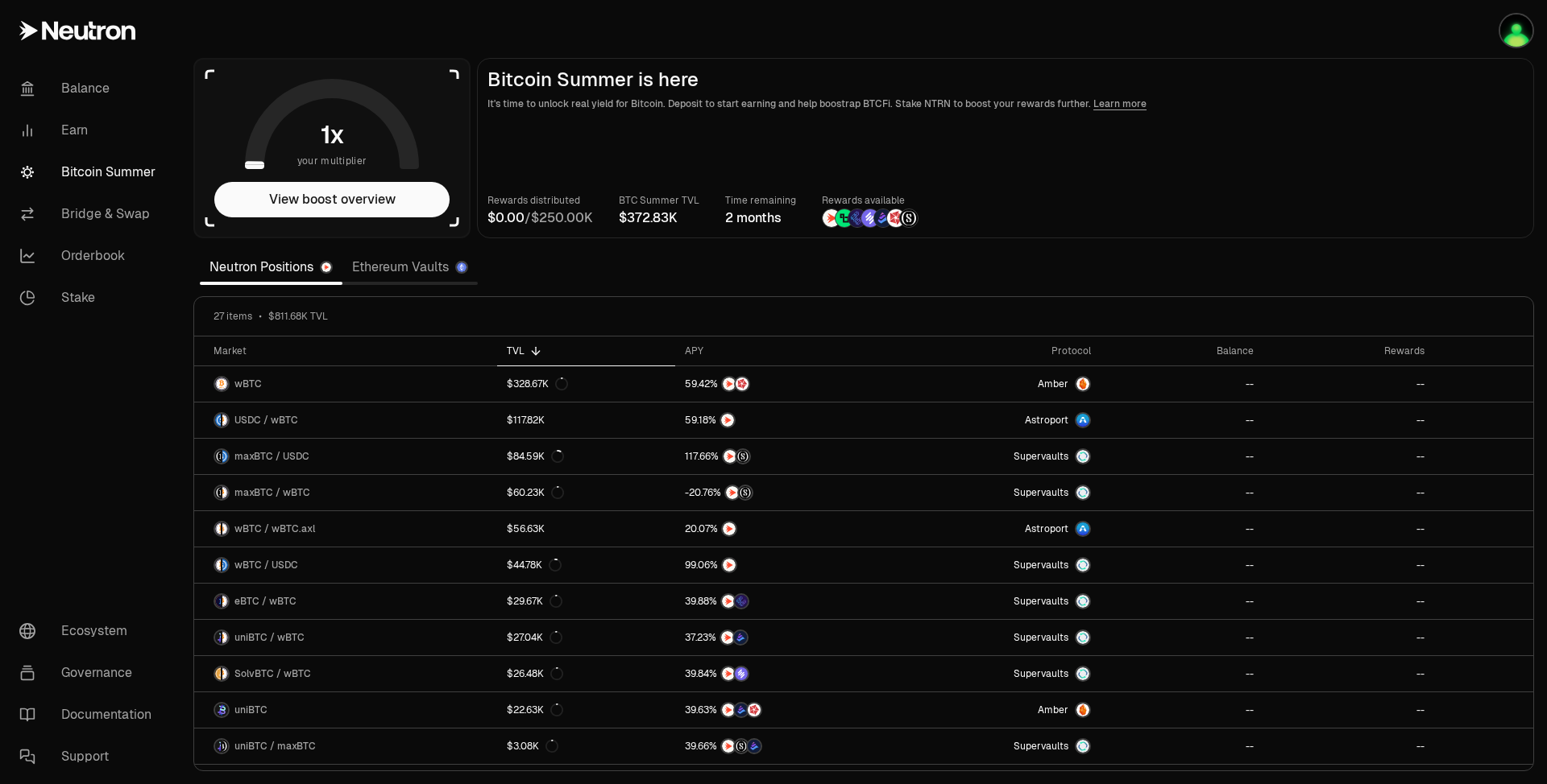
click at [440, 265] on link "Ethereum Vaults" at bounding box center [410, 267] width 136 height 32
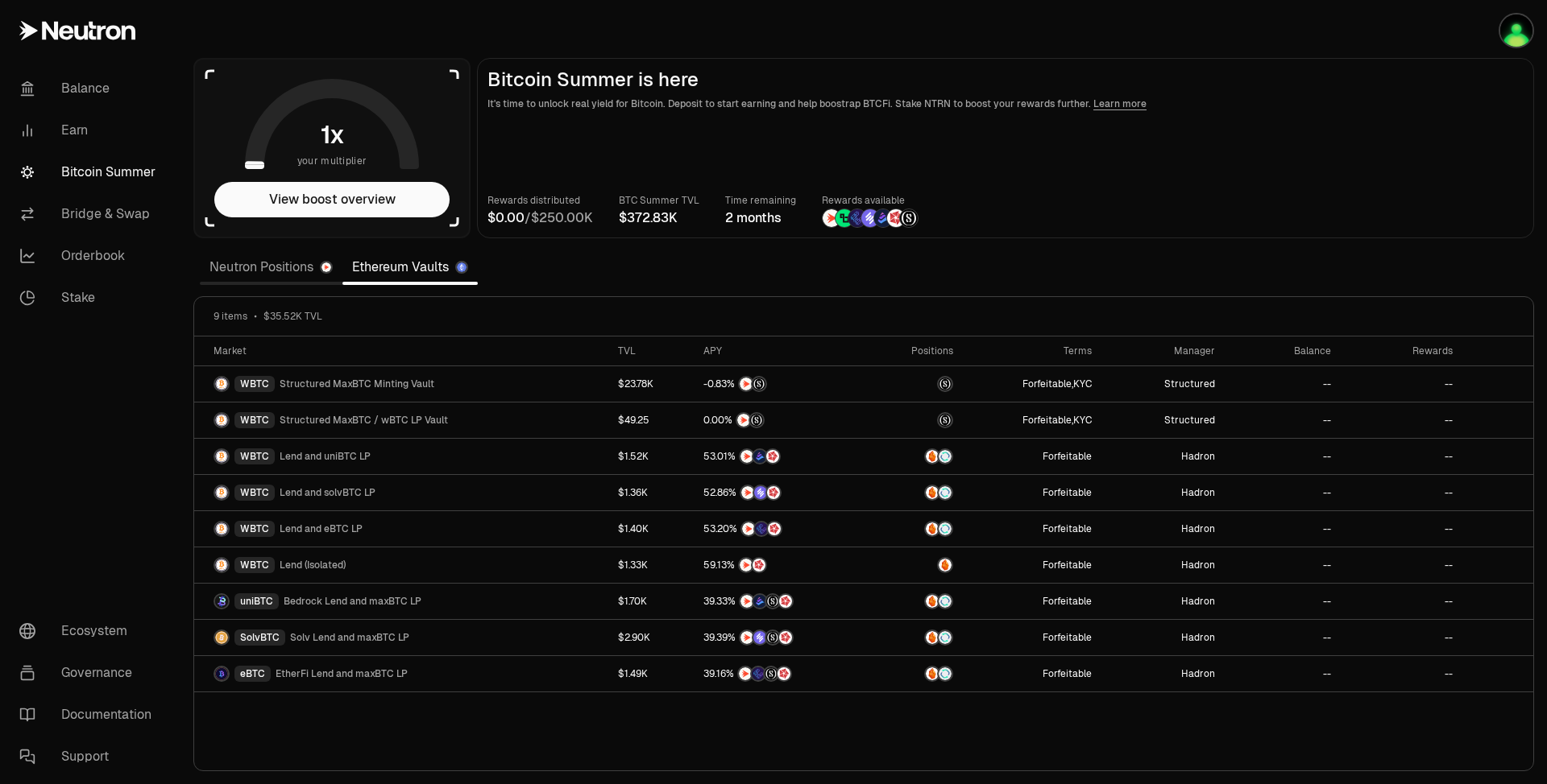
click at [274, 268] on link "Neutron Positions" at bounding box center [270, 267] width 143 height 32
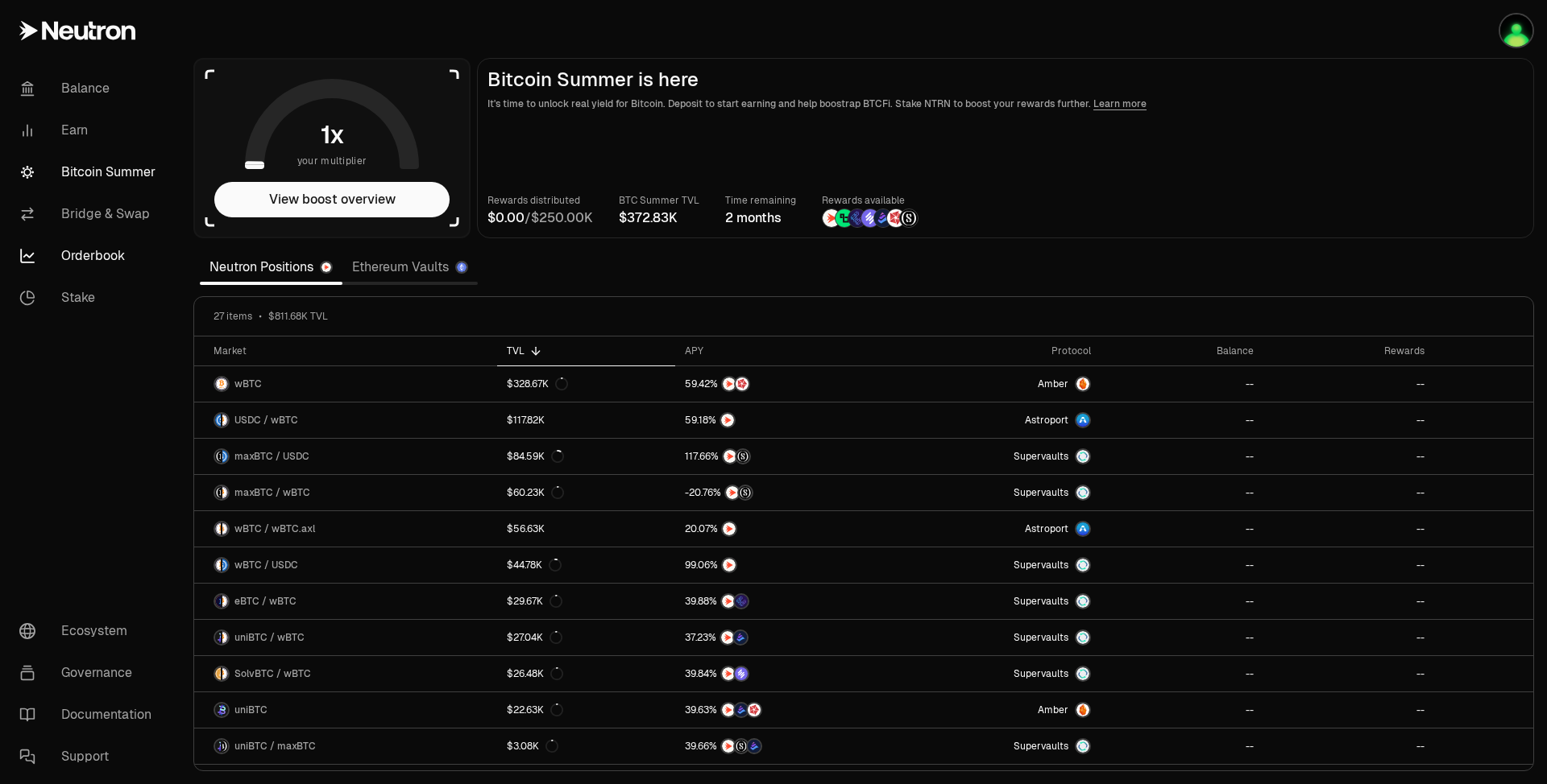
click at [116, 245] on link "Orderbook" at bounding box center [90, 256] width 168 height 42
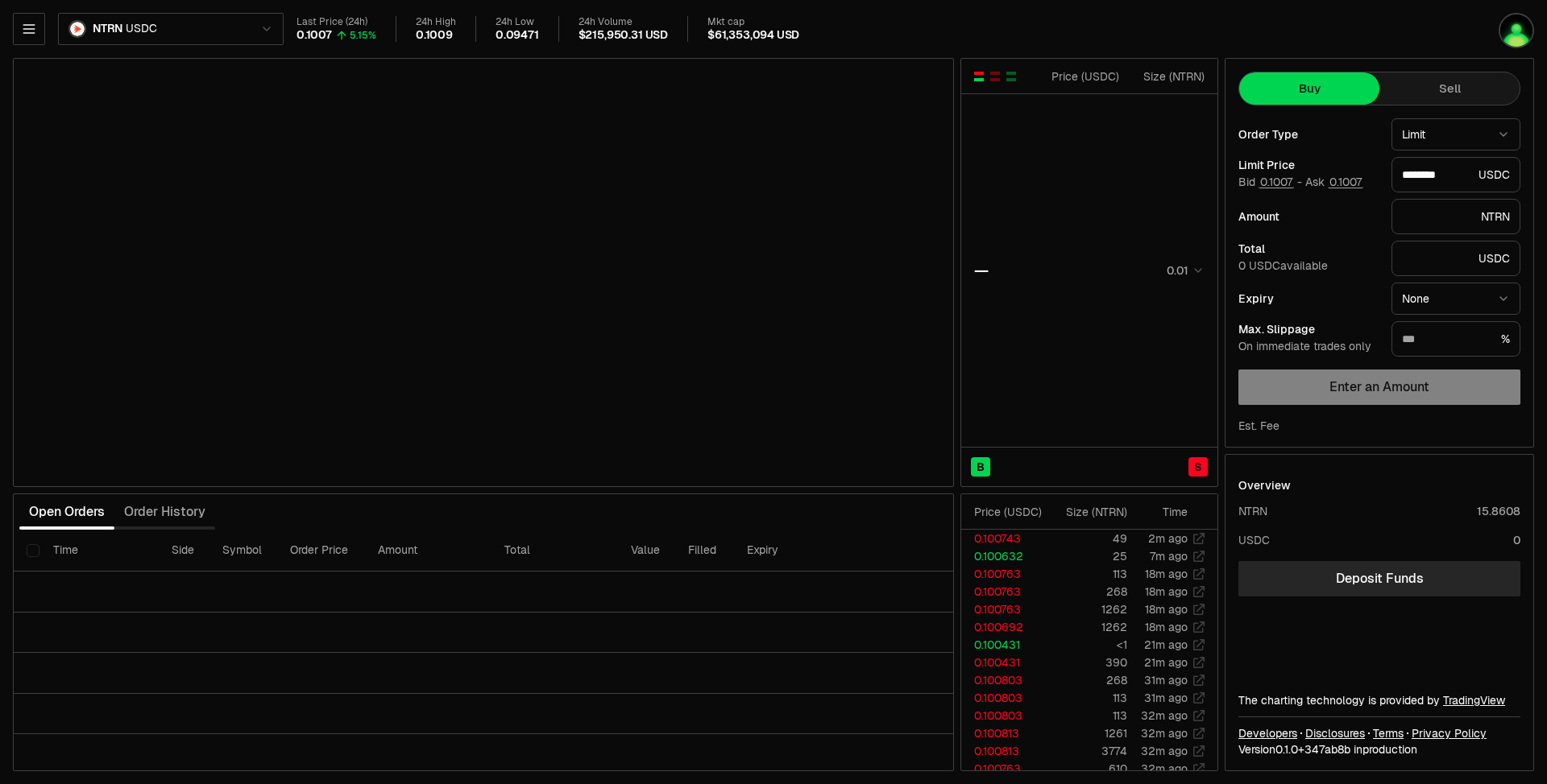
type input "********"
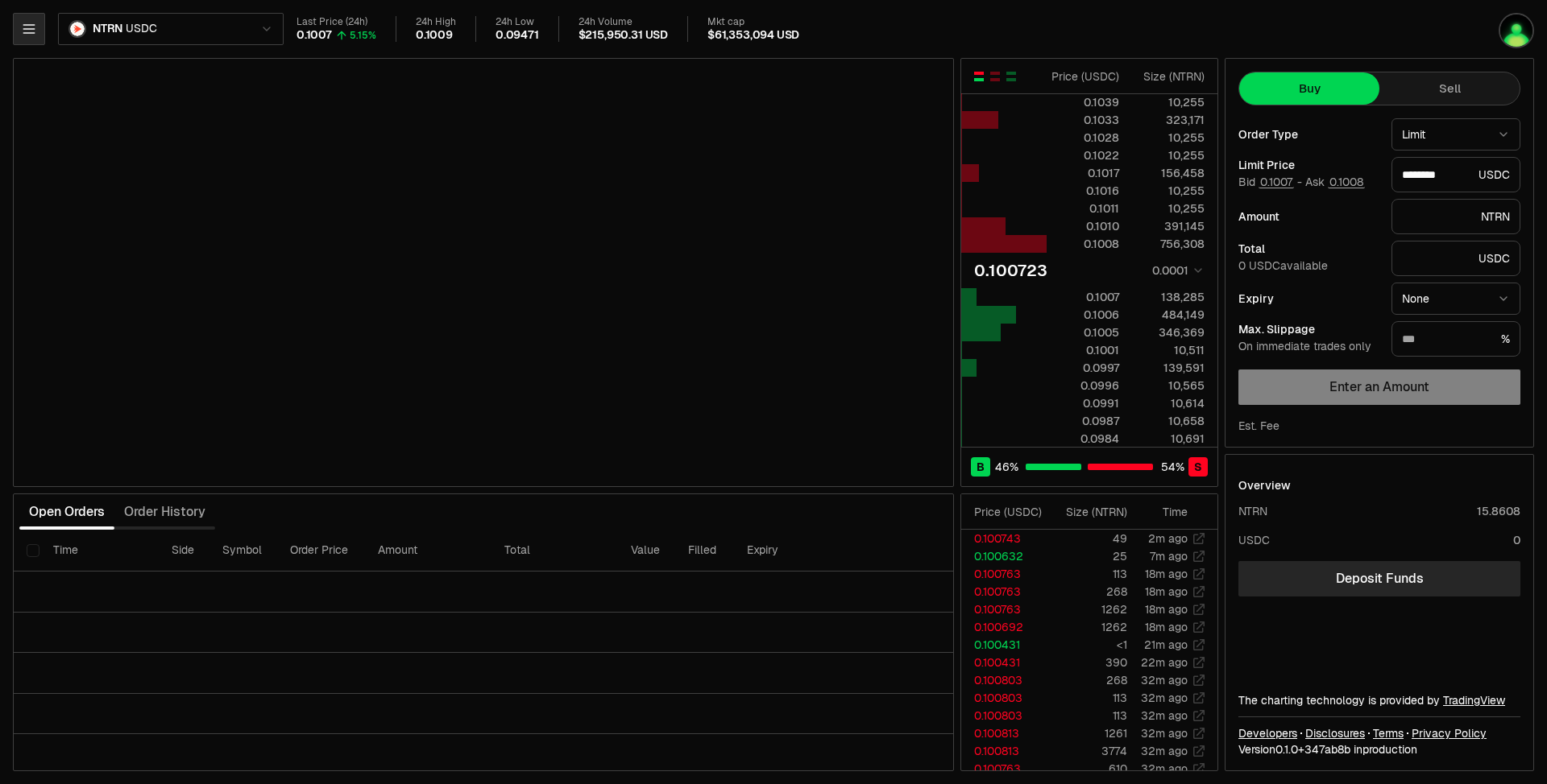
click at [43, 21] on button "button" at bounding box center [29, 29] width 32 height 32
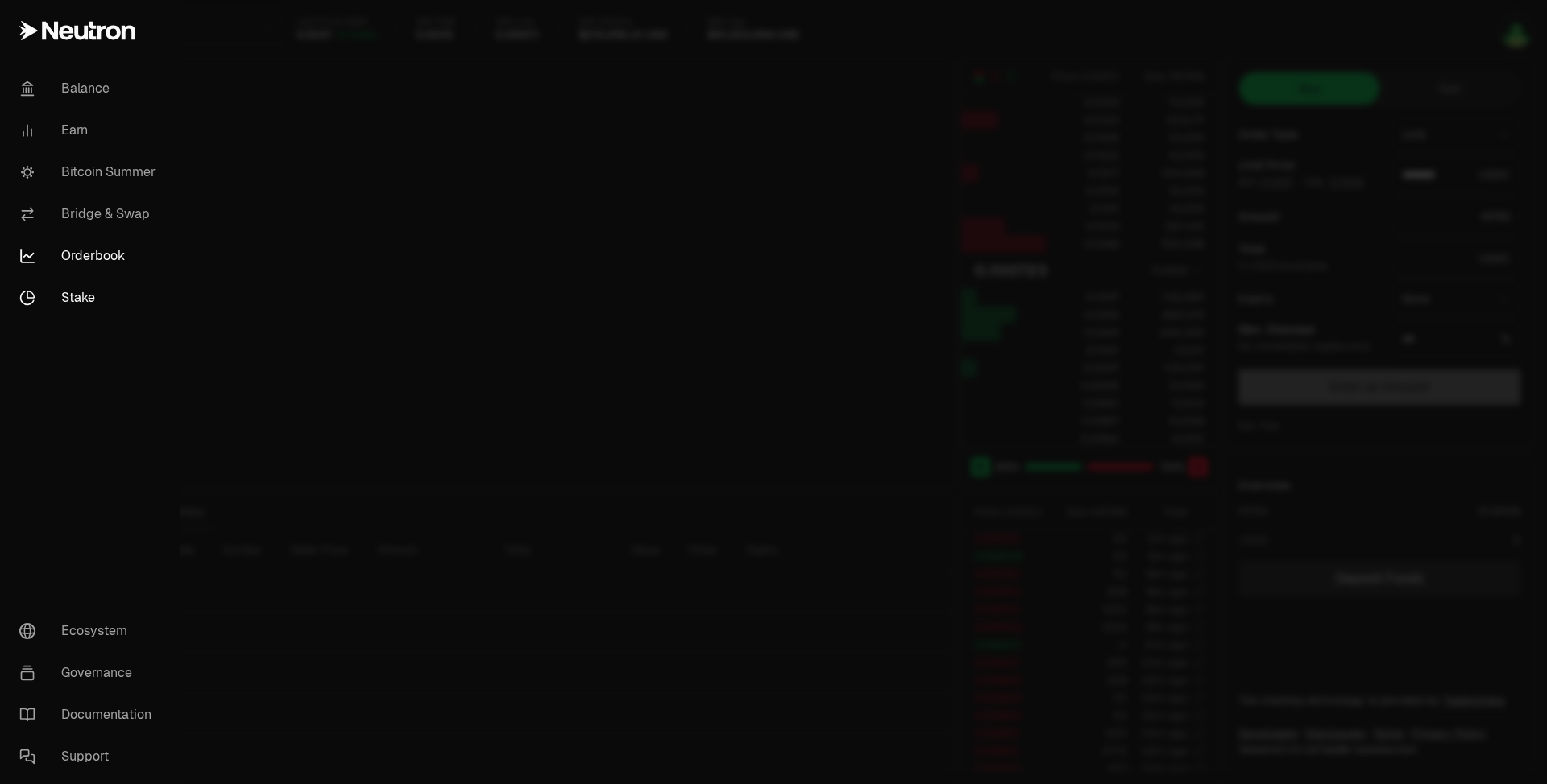
click at [76, 299] on link "Stake" at bounding box center [89, 298] width 167 height 42
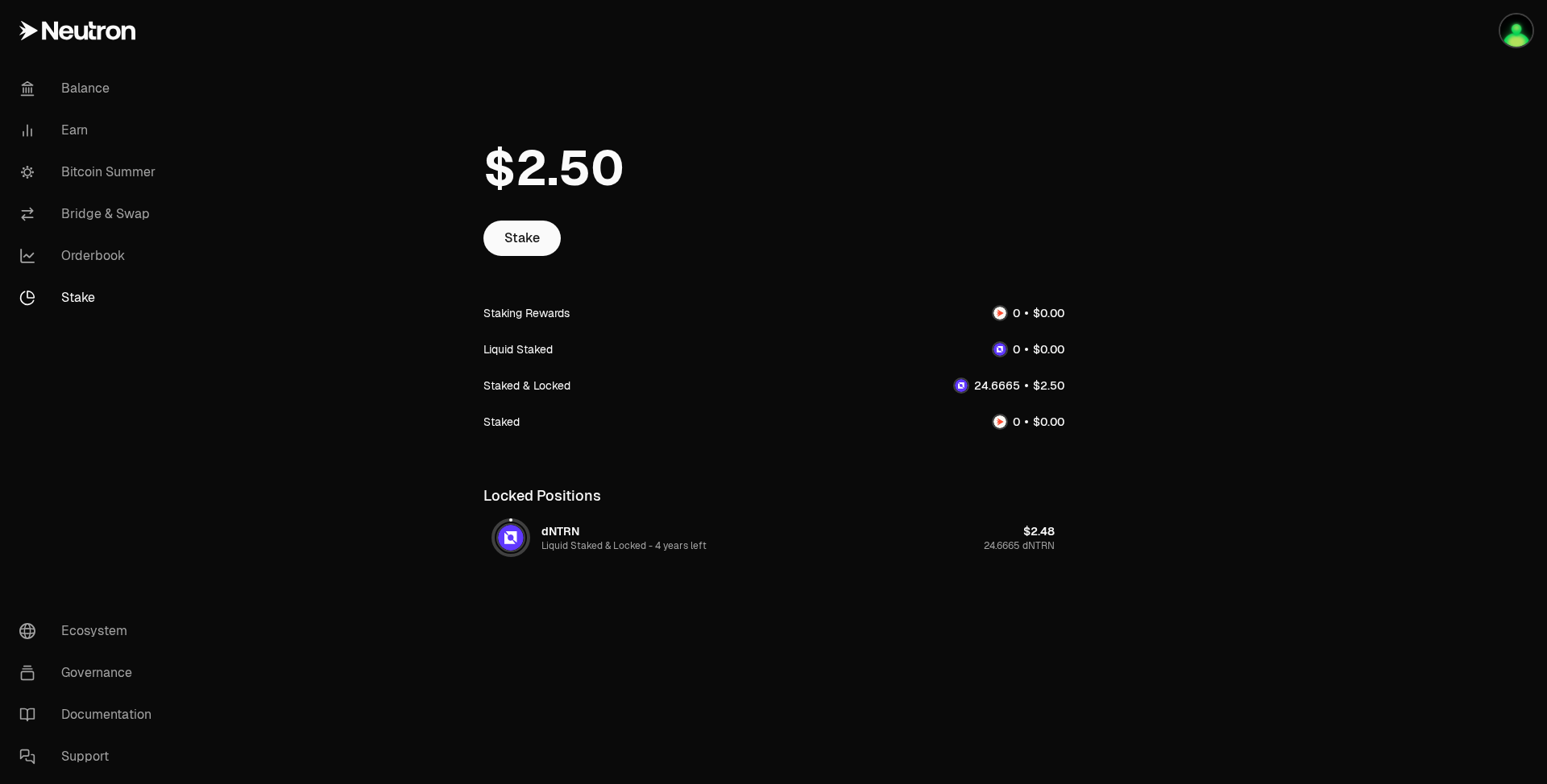
click at [564, 546] on span "Liquid Staked & Locked -" at bounding box center [599, 546] width 114 height 13
click at [516, 232] on link "Stake" at bounding box center [522, 238] width 78 height 36
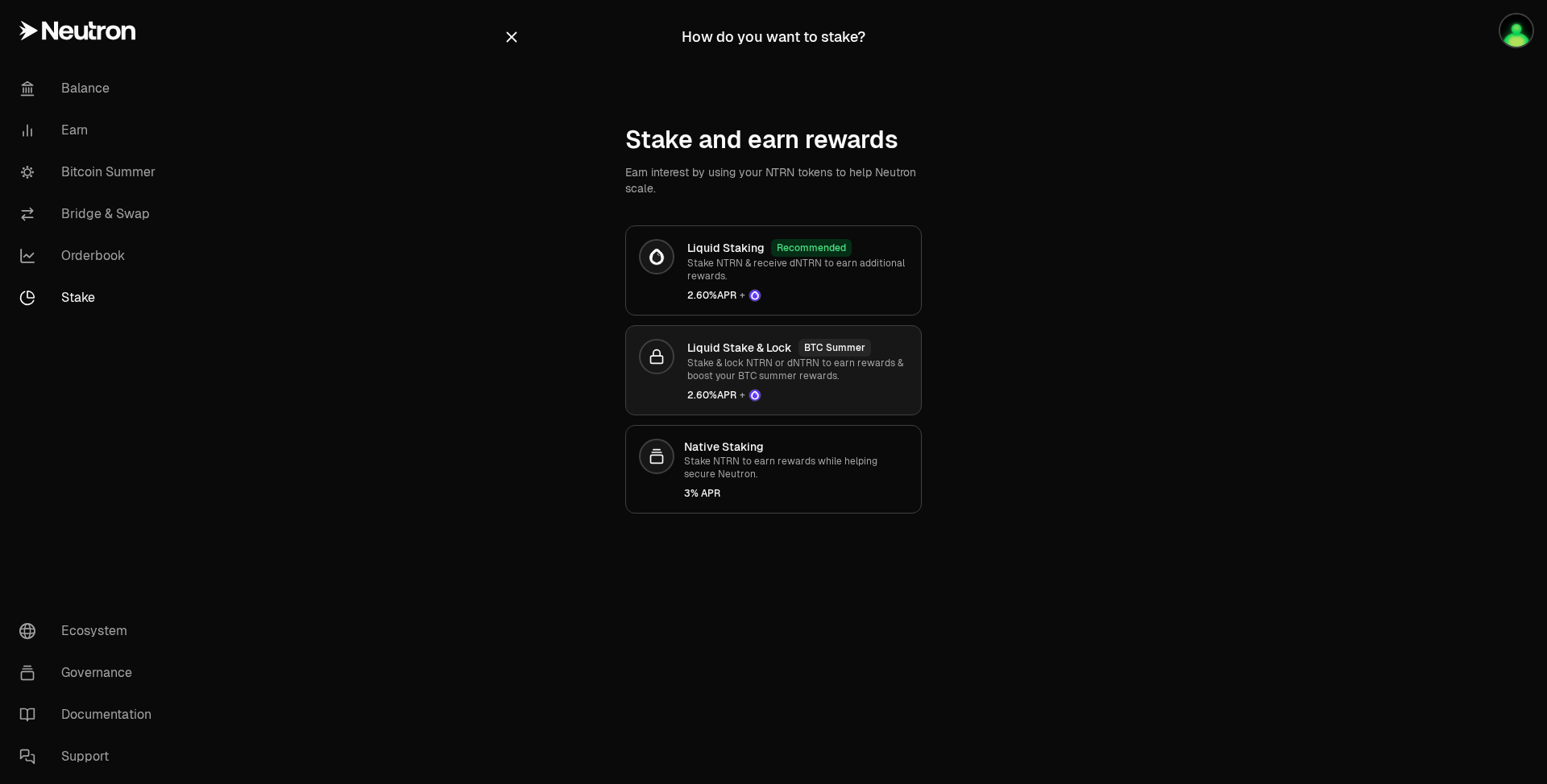
click at [742, 369] on p "Stake & lock NTRN or dNTRN to earn rewards & boost your BTC summer rewards." at bounding box center [797, 370] width 221 height 26
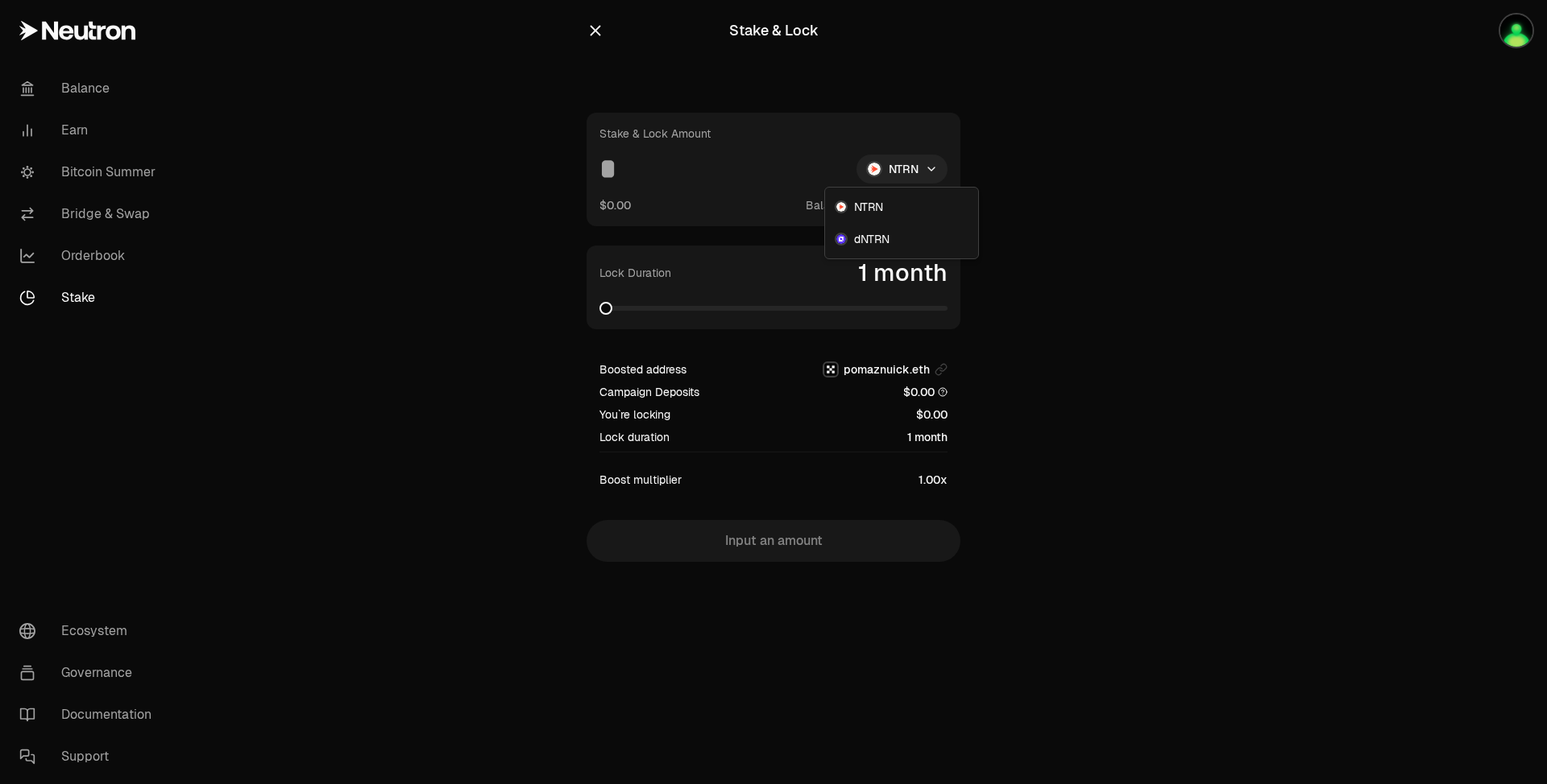
click at [895, 173] on html "Balance Earn Bitcoin Summer Bridge & Swap Orderbook Stake Ecosystem Governance …" at bounding box center [774, 392] width 1547 height 784
click at [875, 248] on div "dNTRN" at bounding box center [901, 239] width 147 height 32
click at [906, 170] on html "Balance Earn Bitcoin Summer Bridge & Swap Orderbook Stake Ecosystem Governance …" at bounding box center [774, 392] width 1547 height 784
click at [878, 206] on span "NTRN" at bounding box center [865, 206] width 29 height 16
click at [591, 36] on icon "button" at bounding box center [596, 31] width 18 height 18
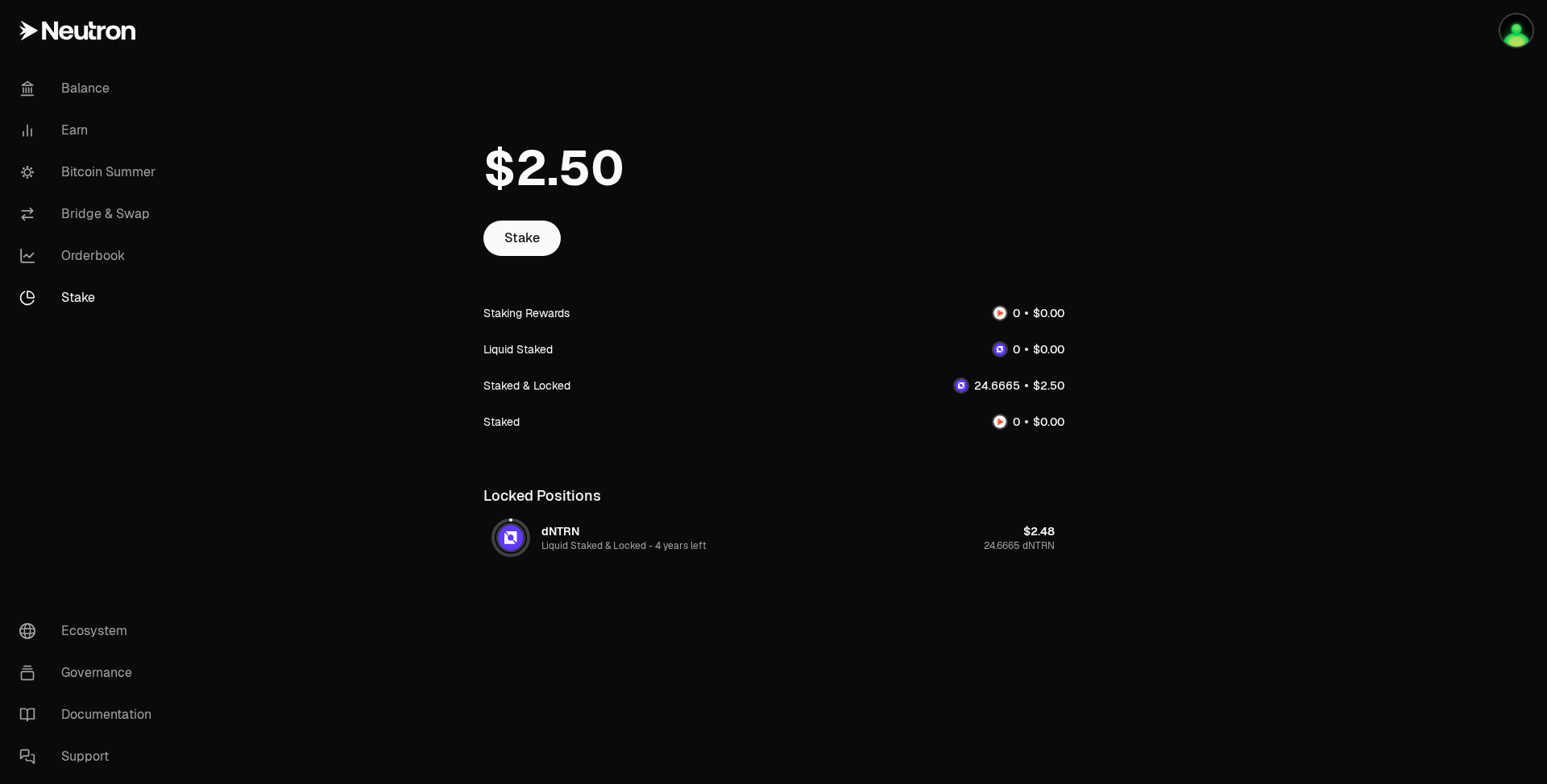
click at [102, 299] on link "Stake" at bounding box center [90, 298] width 168 height 42
click at [60, 297] on link "Stake" at bounding box center [90, 298] width 168 height 42
click at [71, 250] on link "Orderbook" at bounding box center [90, 256] width 168 height 42
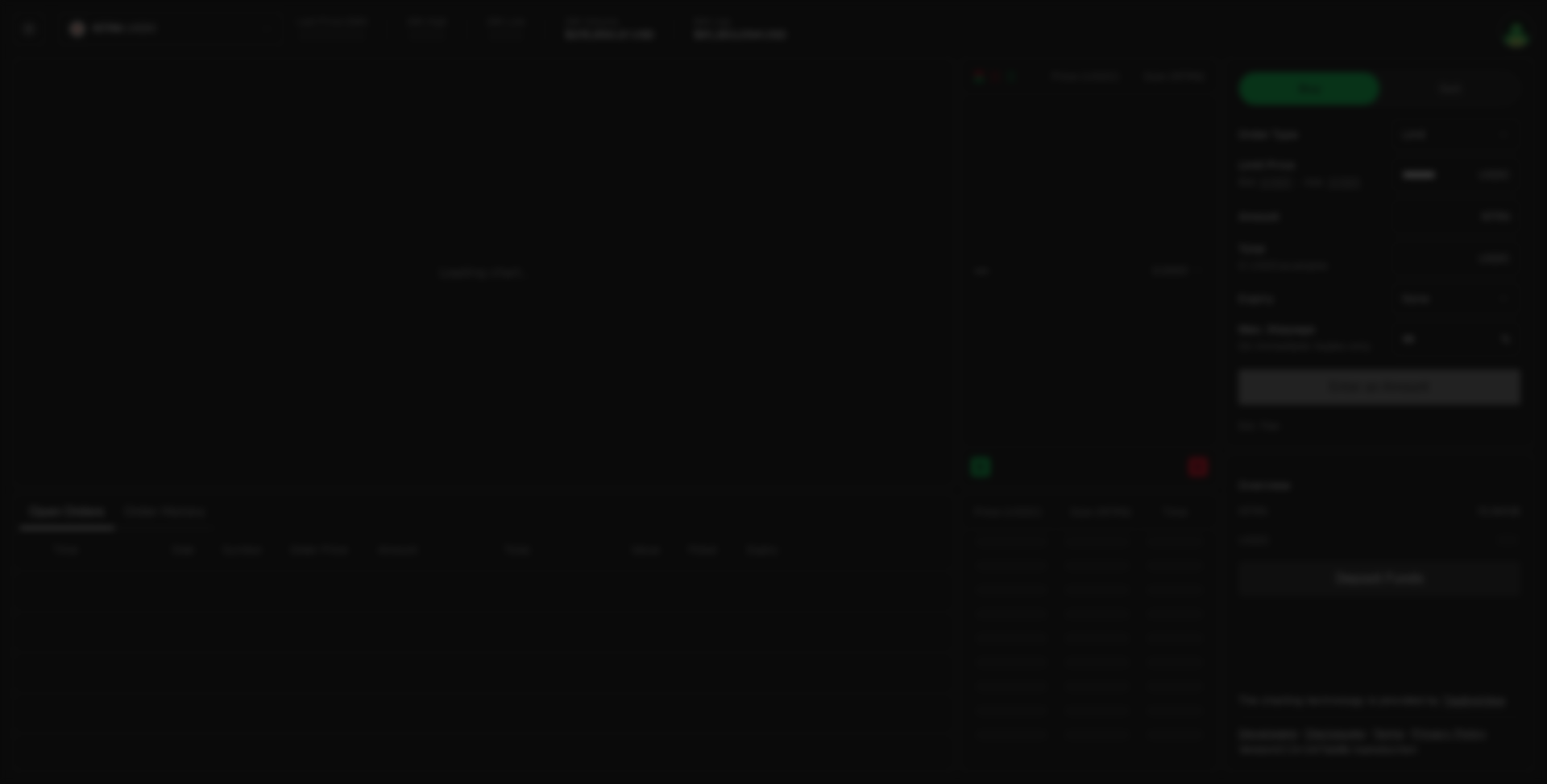
type input "********"
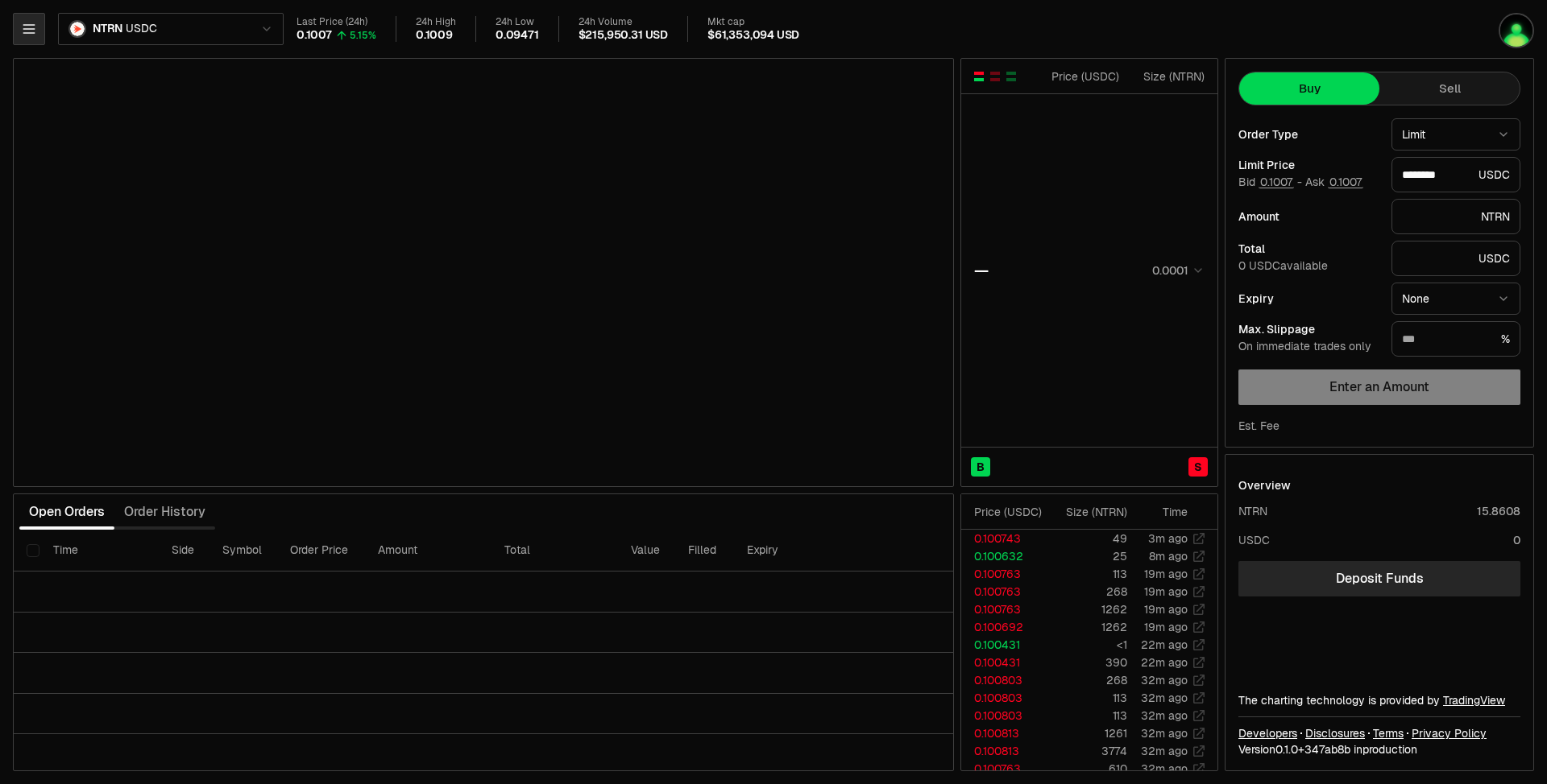
click at [32, 22] on icon "button" at bounding box center [29, 29] width 16 height 16
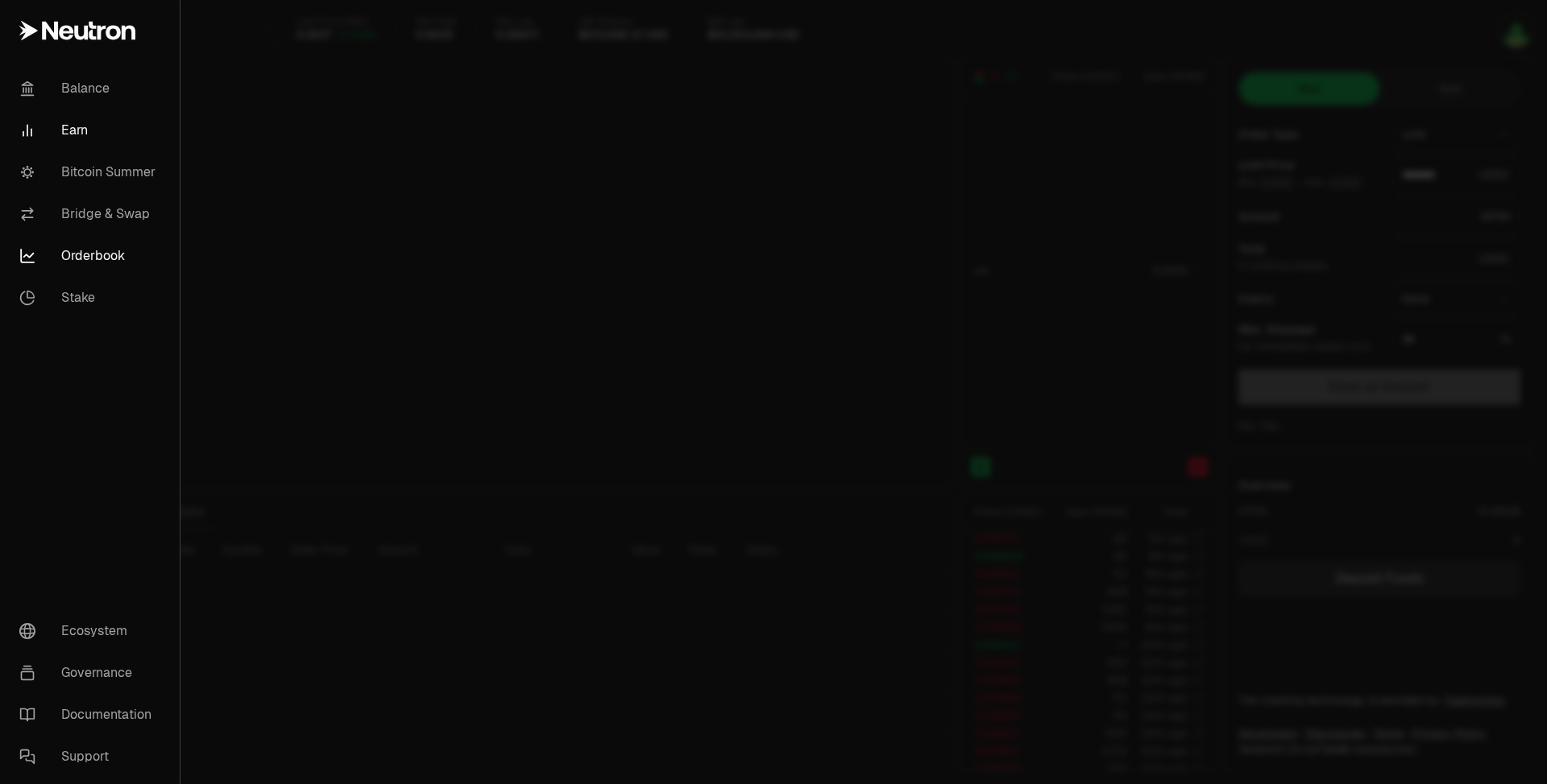
click at [75, 134] on link "Earn" at bounding box center [89, 131] width 167 height 42
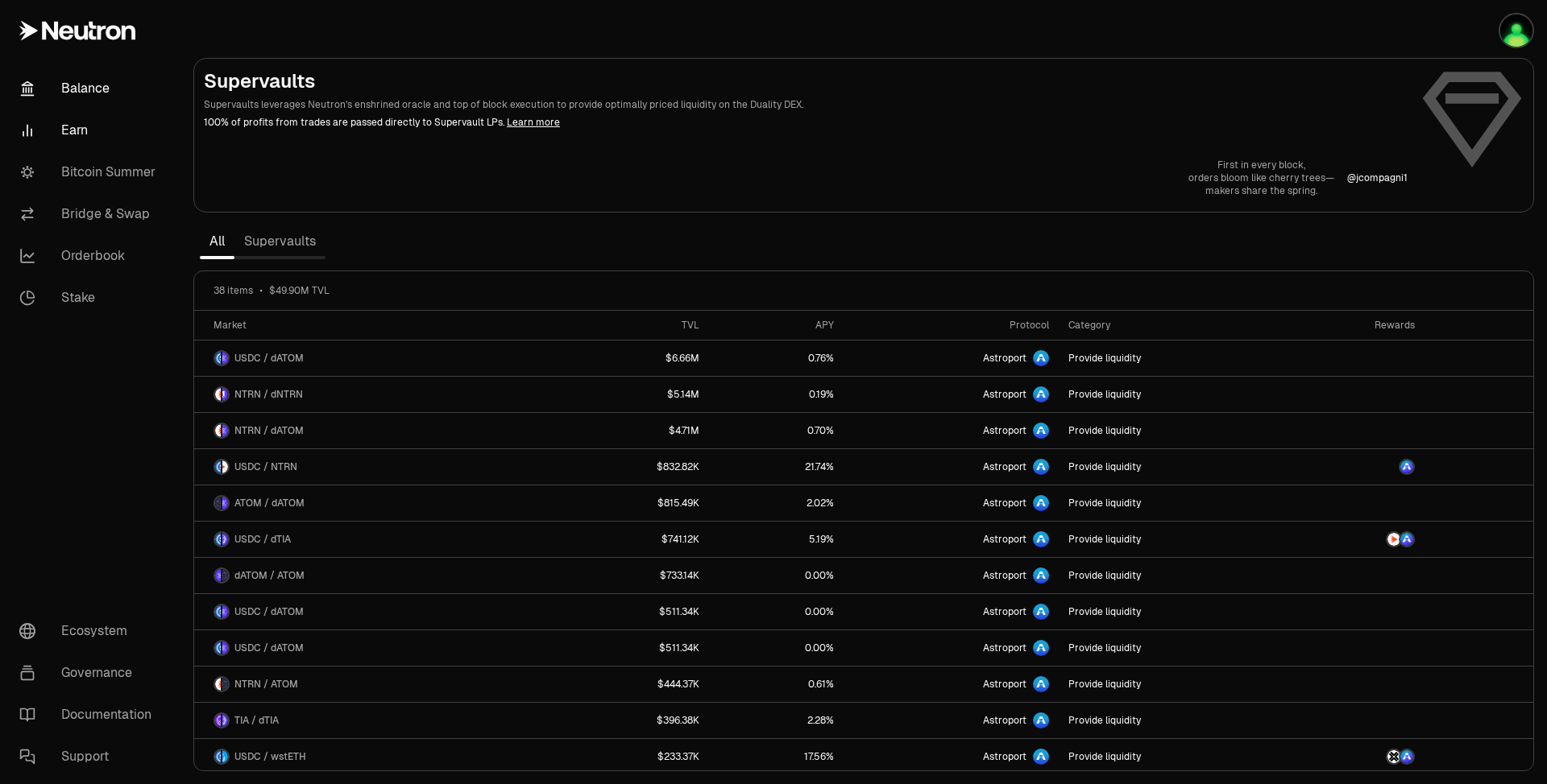
click at [79, 86] on link "Balance" at bounding box center [90, 89] width 168 height 42
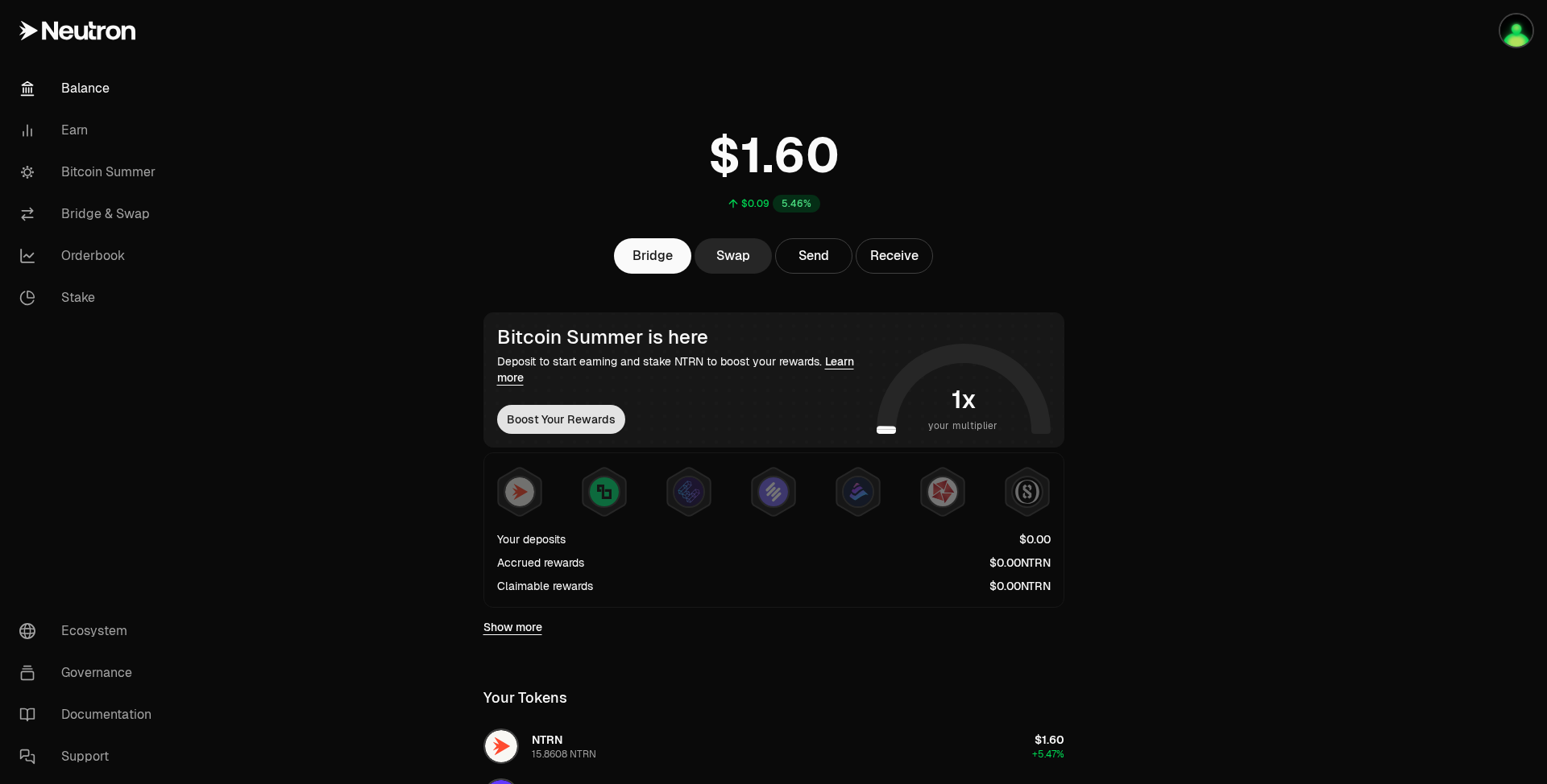
click at [596, 420] on button "Boost Your Rewards" at bounding box center [561, 419] width 128 height 29
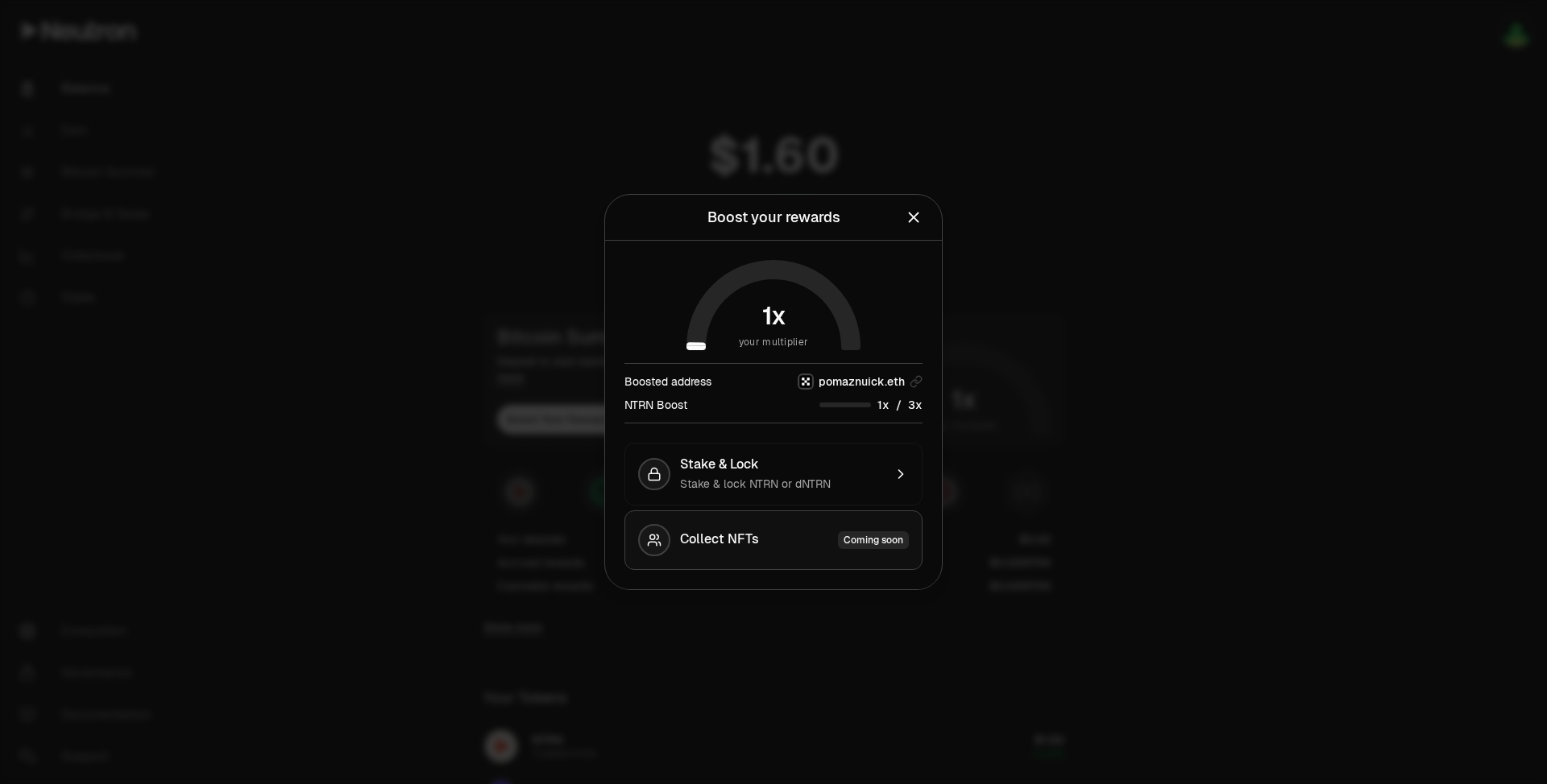
click at [731, 550] on button "Collect NFTs Coming soon" at bounding box center [774, 541] width 298 height 60
click at [826, 485] on span "Stake & lock NTRN or dNTRN" at bounding box center [755, 484] width 151 height 15
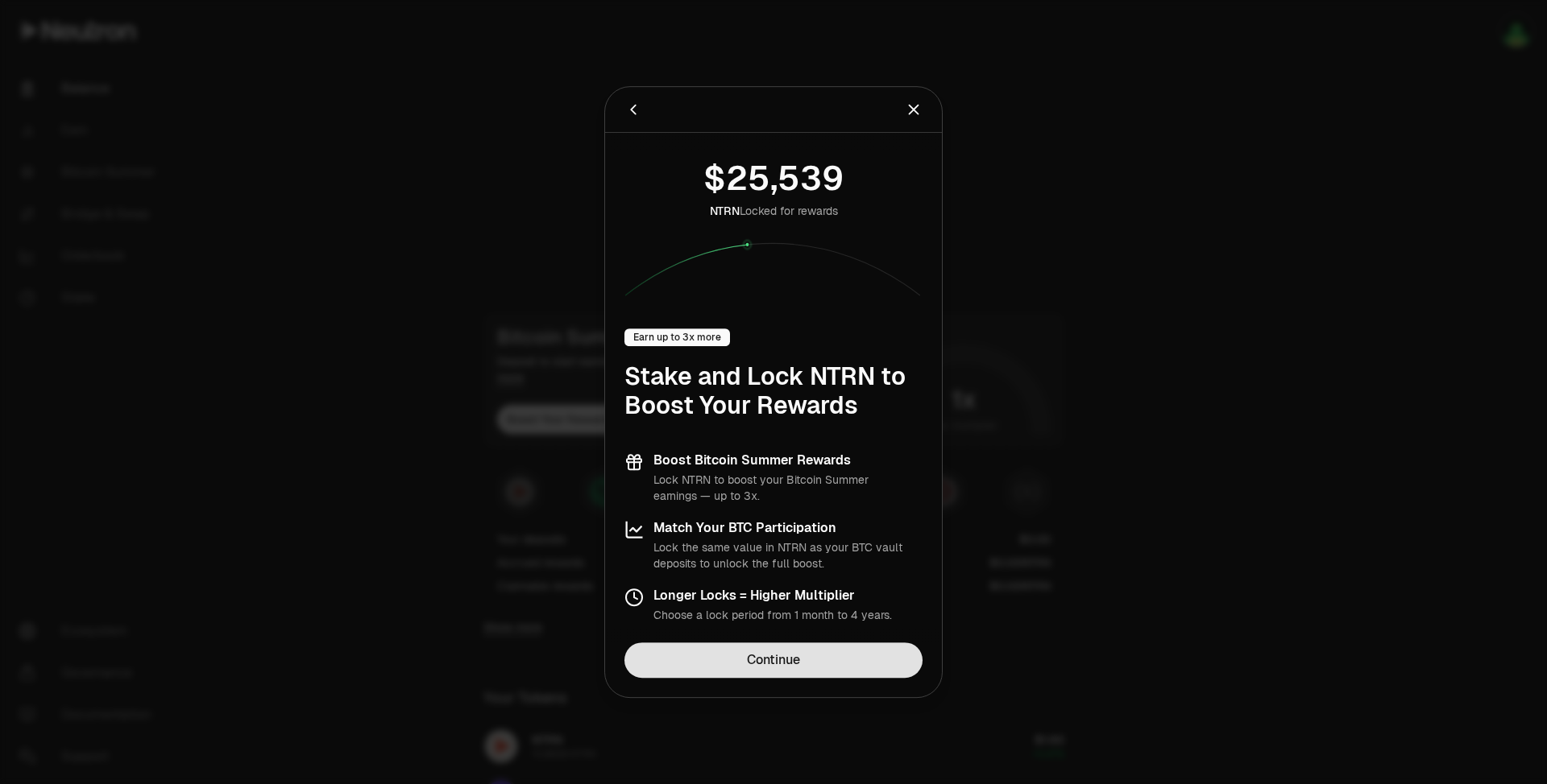
click at [785, 668] on link "Continue" at bounding box center [774, 660] width 298 height 36
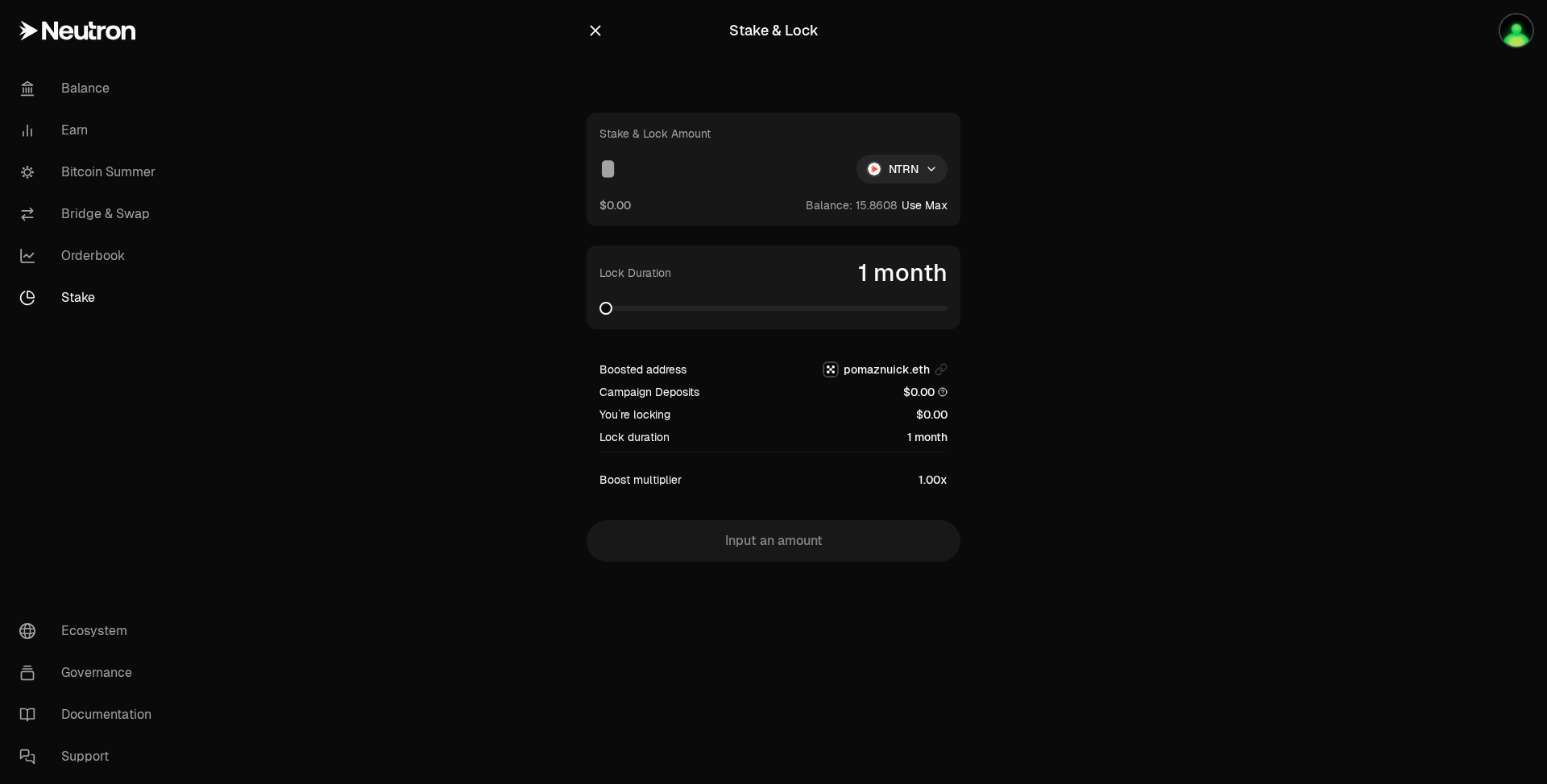
click at [769, 315] on span at bounding box center [774, 308] width 348 height 16
drag, startPoint x: 769, startPoint y: 316, endPoint x: 655, endPoint y: 311, distance: 114.1
click at [655, 311] on div "Lock Duration 24 months" at bounding box center [774, 287] width 374 height 84
click at [634, 308] on span at bounding box center [618, 308] width 36 height 5
click at [600, 311] on span at bounding box center [600, 308] width 0 height 5
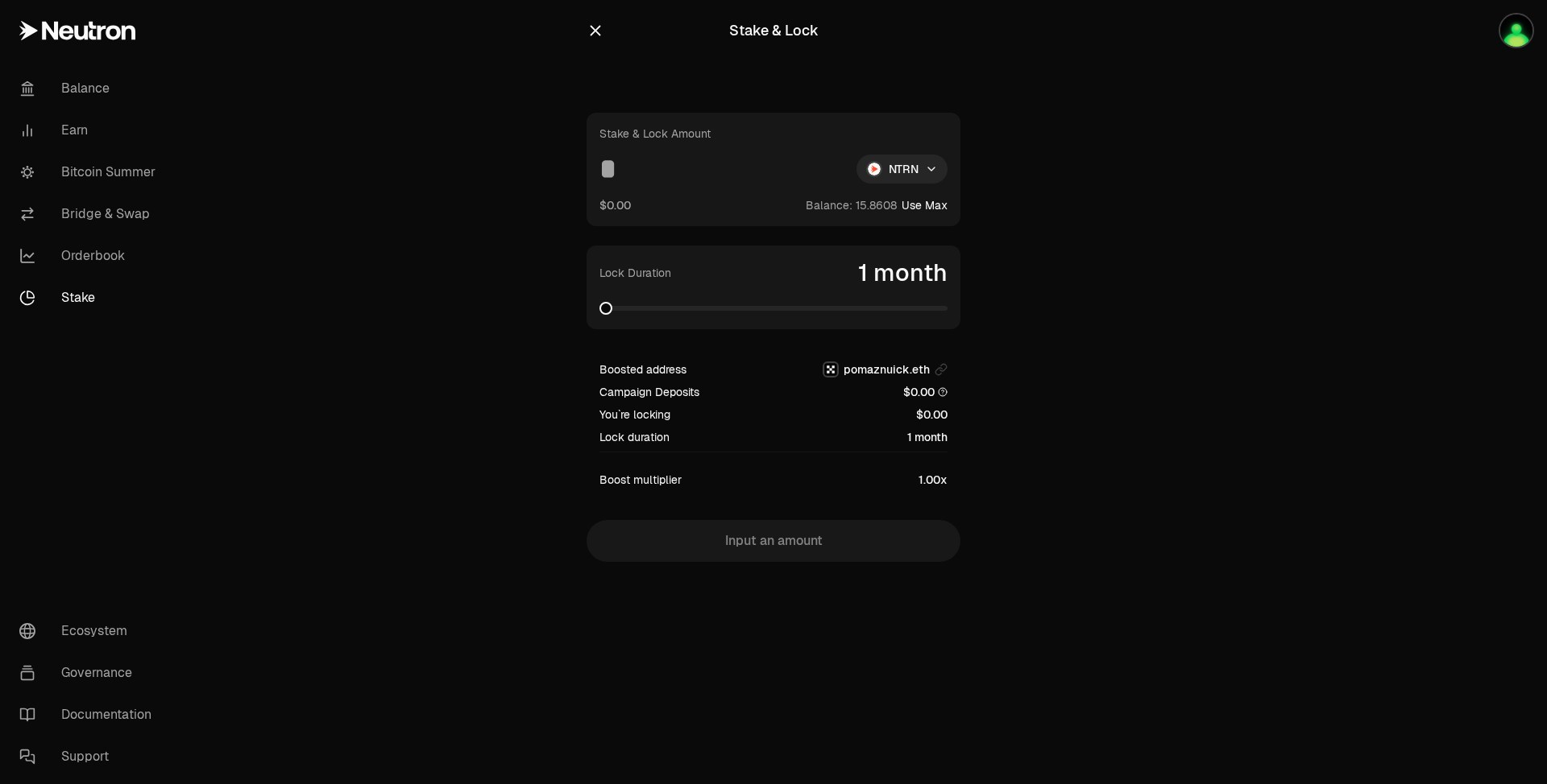
click at [697, 180] on input at bounding box center [722, 169] width 245 height 29
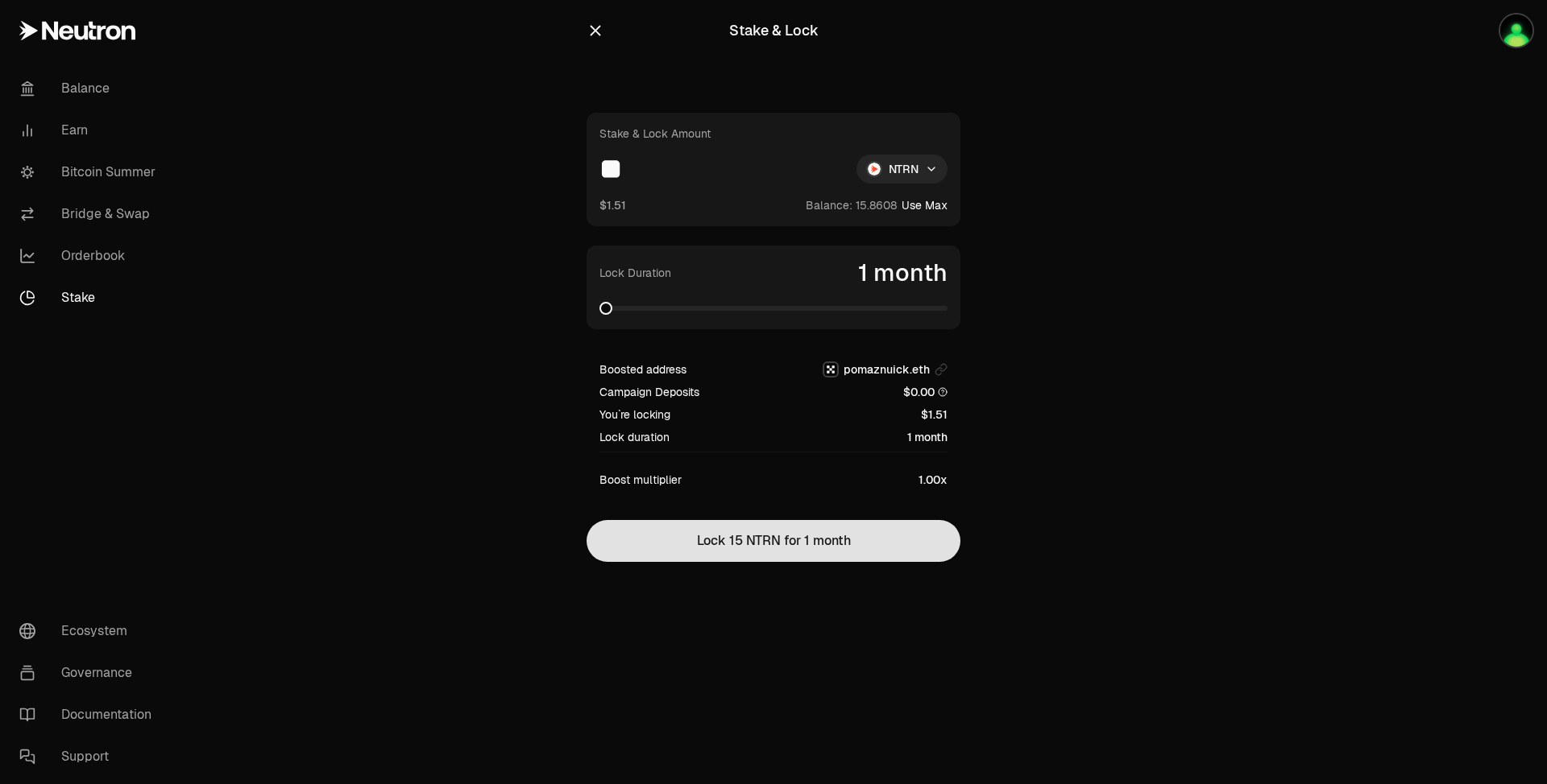
type input "**"
click at [822, 554] on button "Lock 15 NTRN for 1 month" at bounding box center [774, 542] width 374 height 42
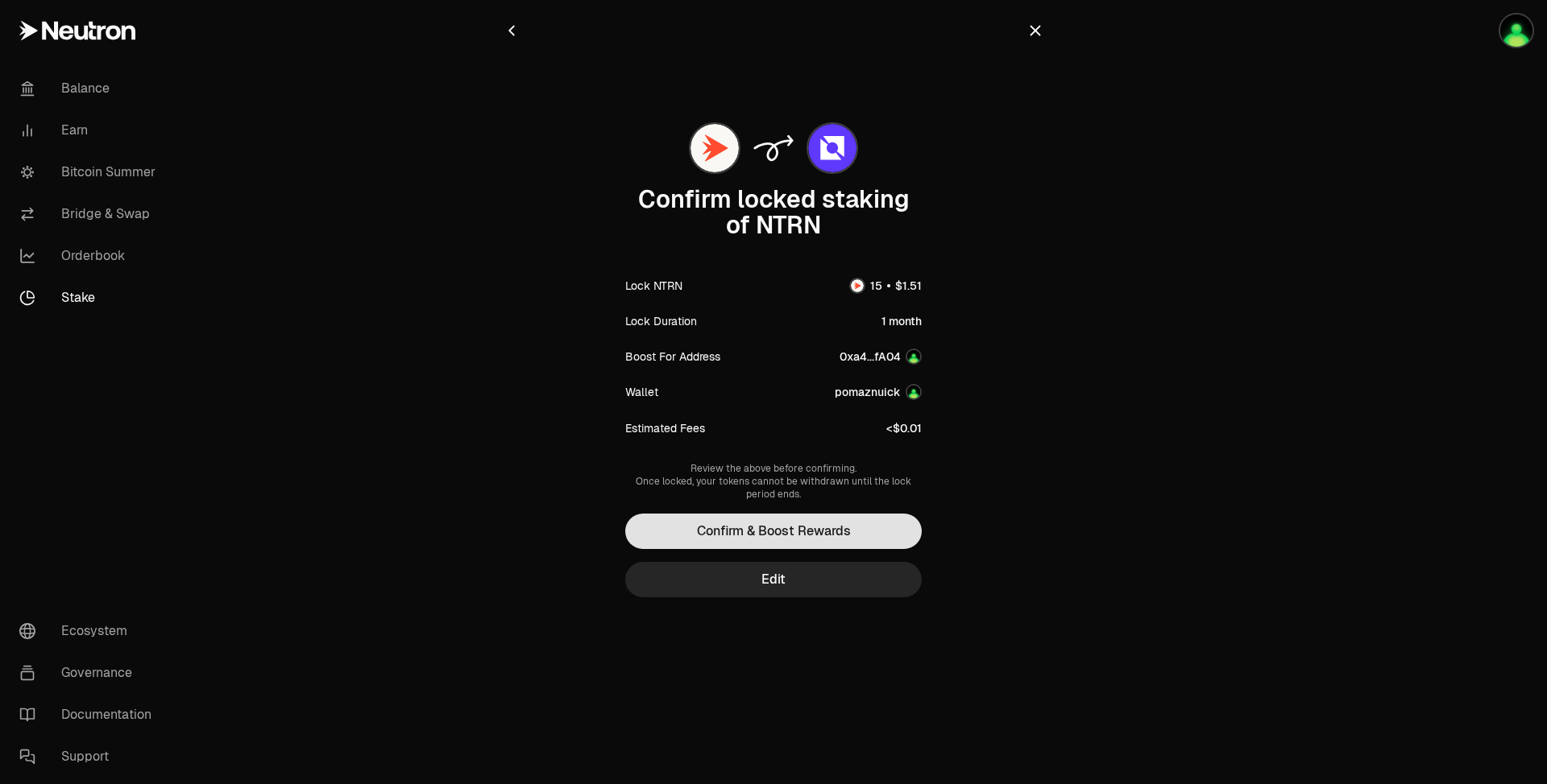
click at [842, 529] on button "Confirm & Boost Rewards" at bounding box center [774, 532] width 296 height 36
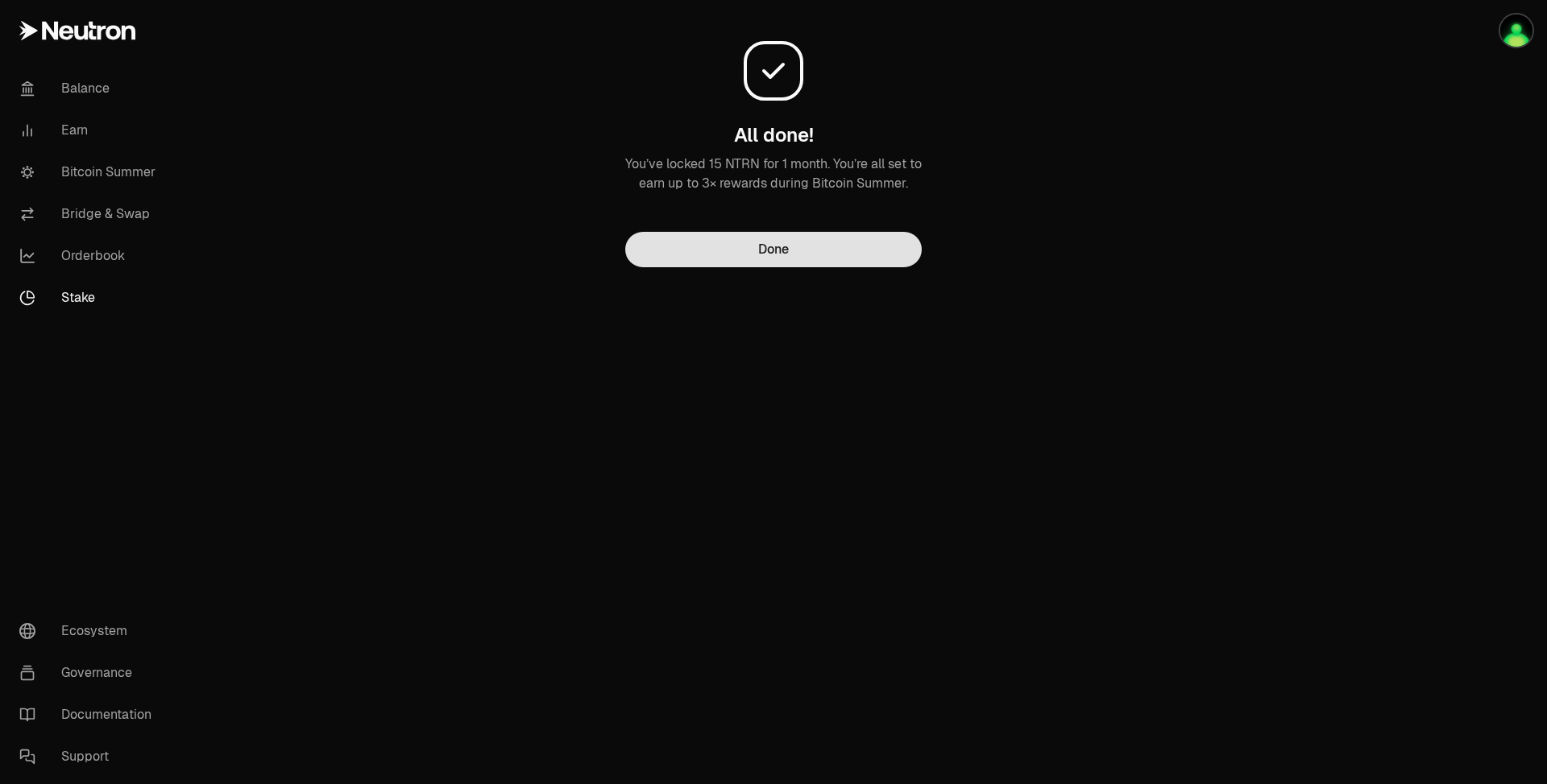
click at [819, 248] on button "Done" at bounding box center [774, 250] width 296 height 36
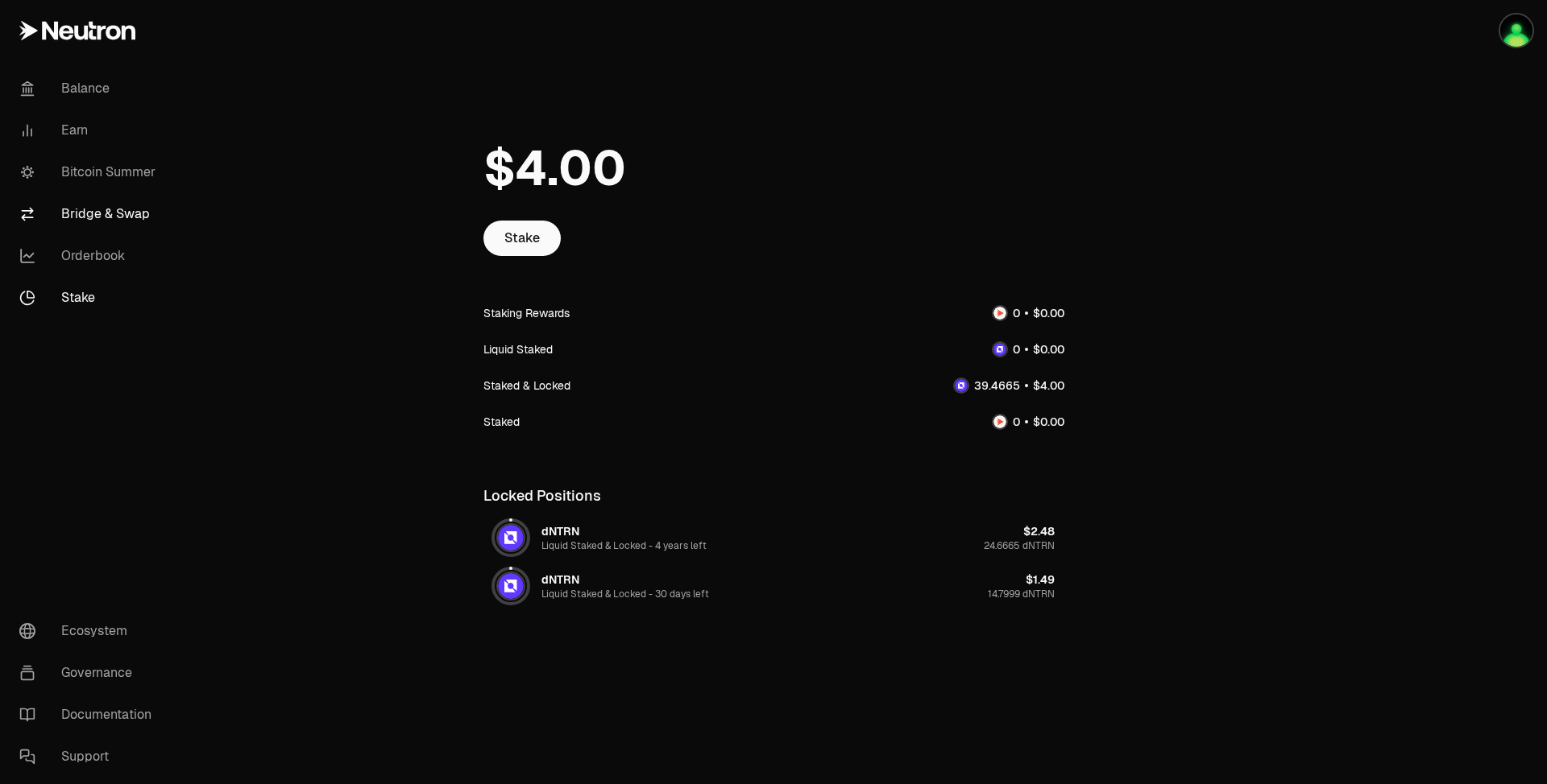
click at [135, 214] on link "Bridge & Swap" at bounding box center [90, 214] width 168 height 42
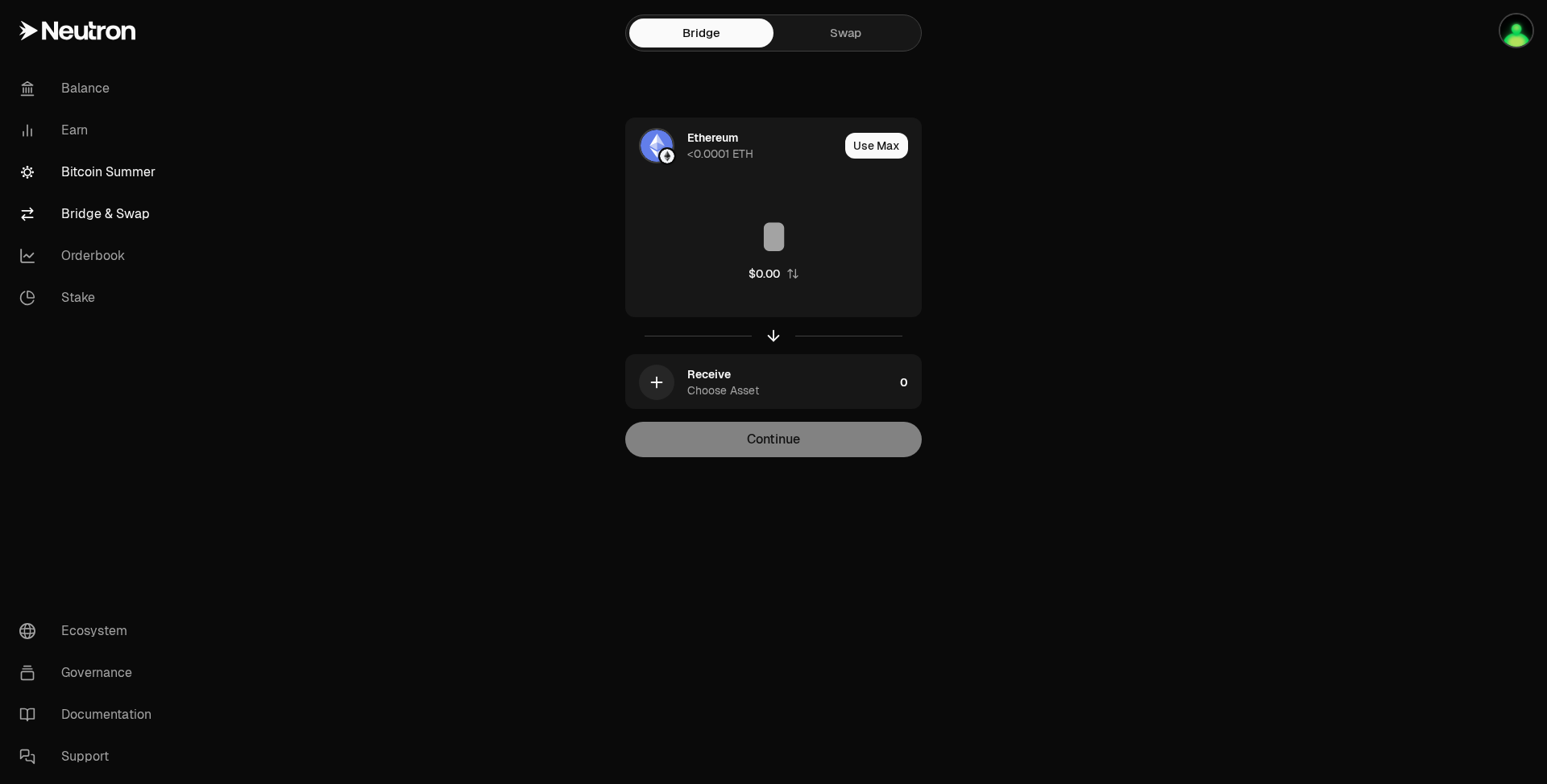
click at [112, 173] on link "Bitcoin Summer" at bounding box center [90, 173] width 168 height 42
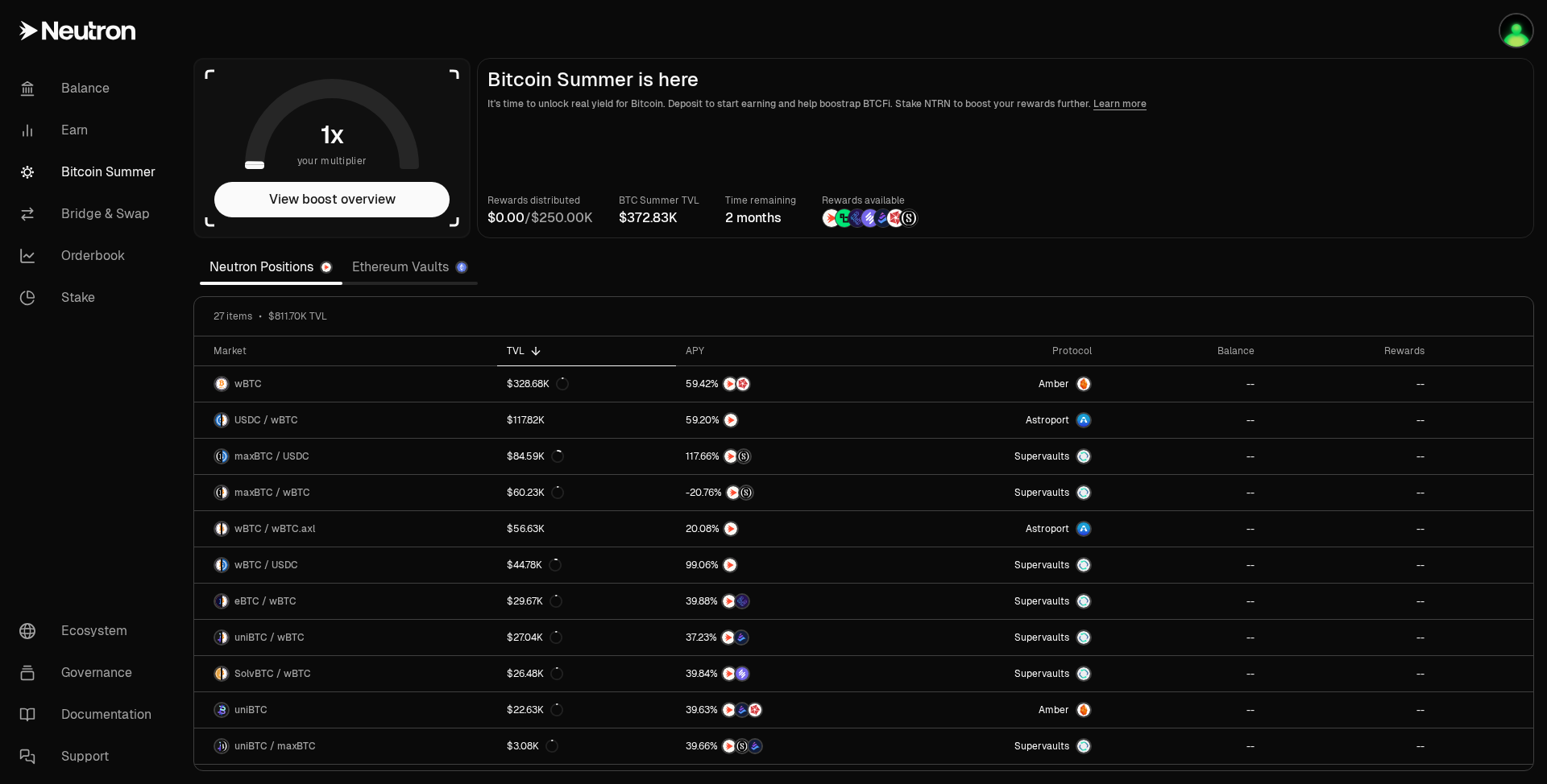
click at [423, 274] on link "Ethereum Vaults" at bounding box center [410, 267] width 136 height 32
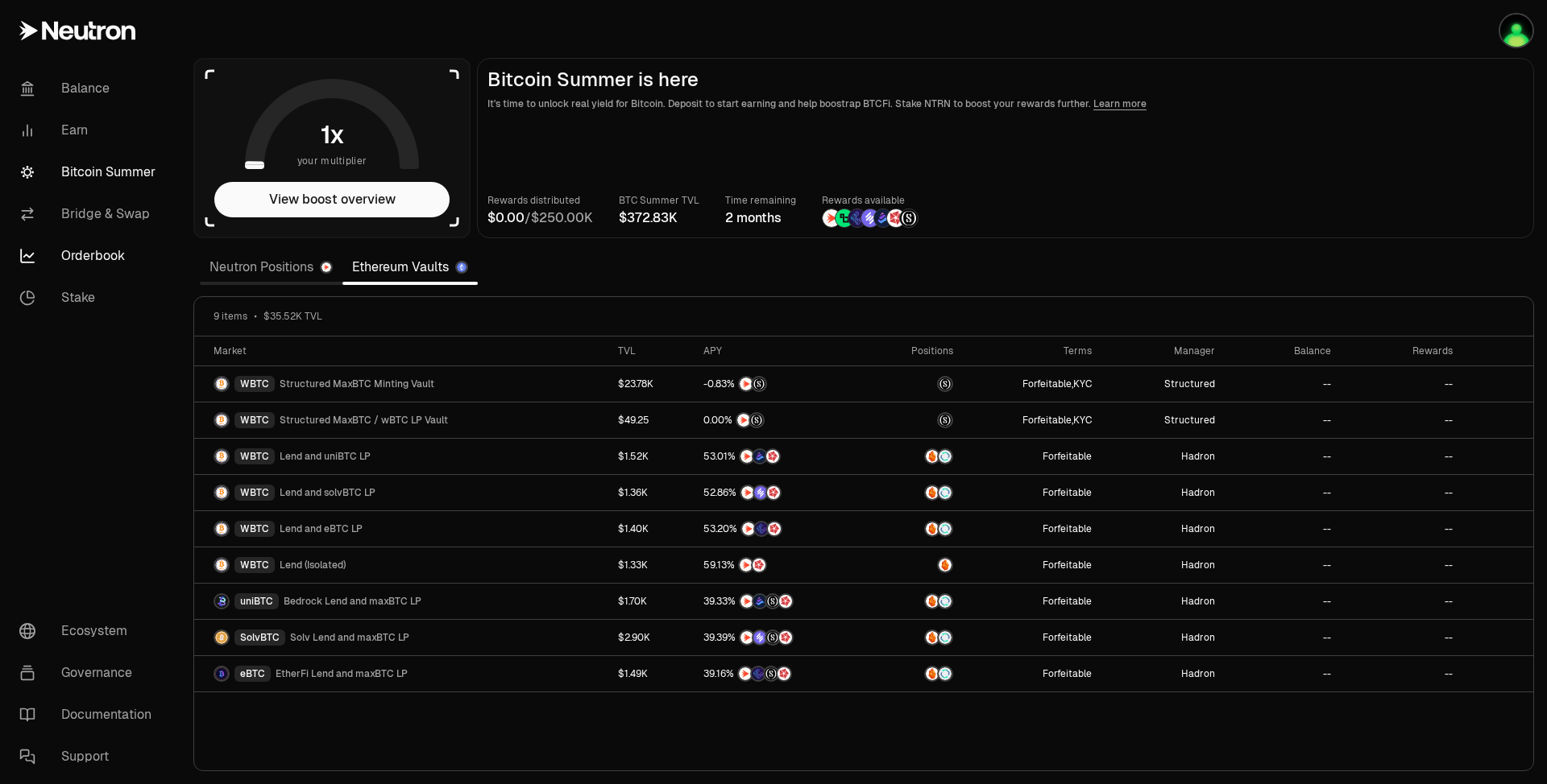
click at [104, 258] on link "Orderbook" at bounding box center [90, 256] width 168 height 42
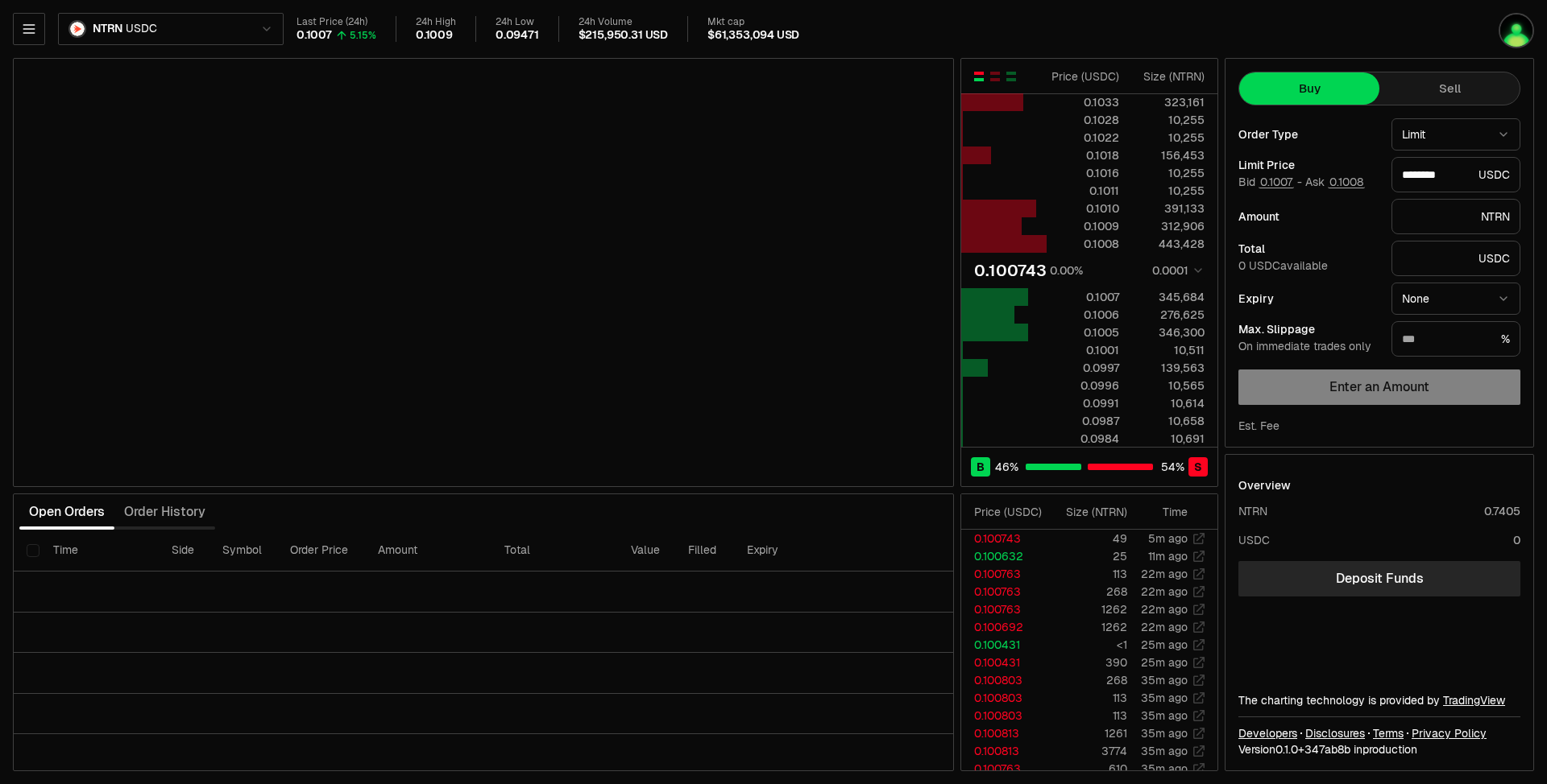
type input "********"
